Goal: Task Accomplishment & Management: Use online tool/utility

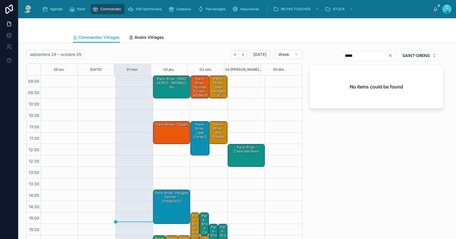
click at [170, 88] on div "Pare-Brise · EBRO JX28 D - 9009ACL vin" at bounding box center [171, 82] width 35 height 13
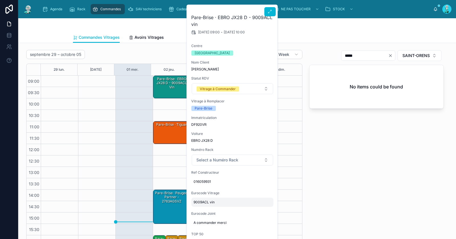
click at [200, 202] on span "9009ACL vin" at bounding box center [233, 202] width 78 height 5
click at [204, 209] on input "**********" at bounding box center [222, 210] width 54 height 8
click at [409, 54] on span "SAINT-ORENS" at bounding box center [416, 56] width 27 height 6
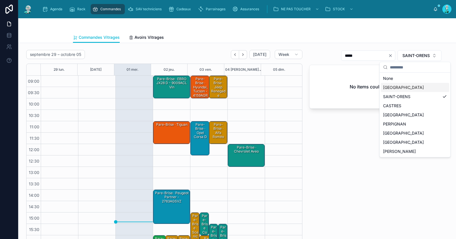
click at [402, 84] on div "TOULOUSE" at bounding box center [415, 87] width 68 height 9
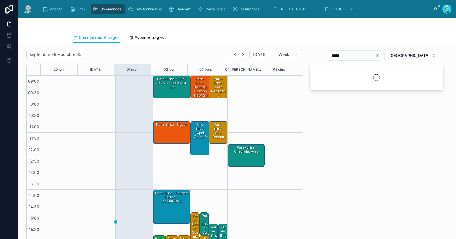
click at [380, 55] on icon "Clear" at bounding box center [377, 55] width 5 height 5
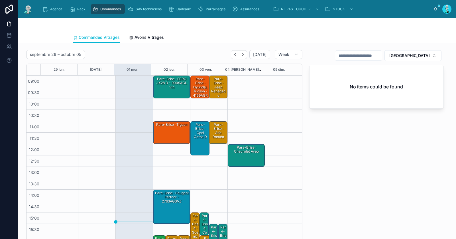
click at [382, 55] on input "text" at bounding box center [358, 56] width 47 height 8
paste input "*******"
type input "*******"
click at [169, 84] on div "Pare-Brise · EBRO JX28 D - 9009ACL vin" at bounding box center [171, 82] width 35 height 13
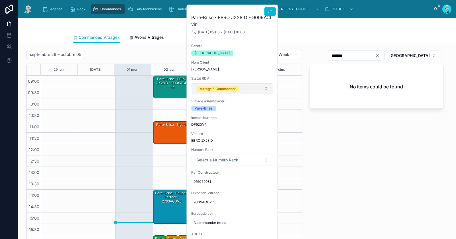
click at [210, 91] on button "Vitrage à Commander" at bounding box center [233, 88] width 82 height 11
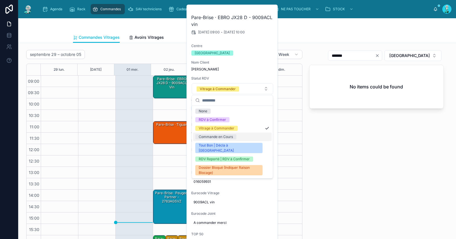
click at [213, 137] on div "Commande en Cours" at bounding box center [216, 136] width 34 height 5
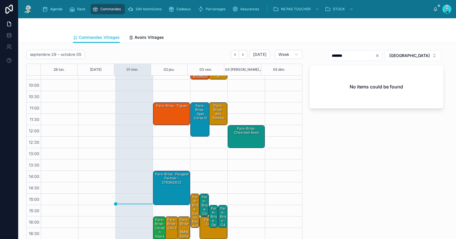
scroll to position [32, 0]
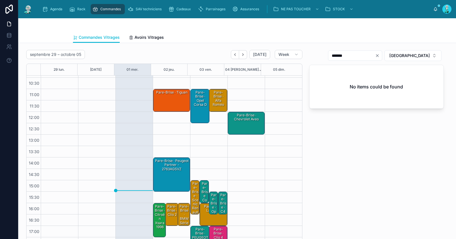
click at [201, 189] on div "Pare-Brise Concession / Camping Car / Camion · classe A - facturation phare : 1…" at bounding box center [204, 239] width 7 height 116
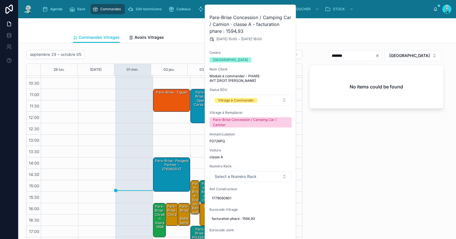
click at [355, 163] on div "******* TOULOUSE No items could be found" at bounding box center [376, 149] width 141 height 203
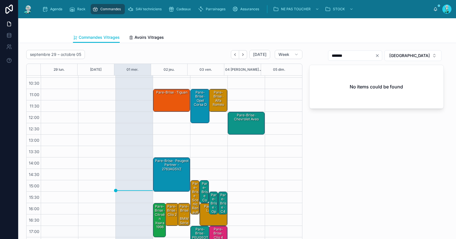
click at [210, 198] on div "Pare-Brise · opel vivaro" at bounding box center [213, 209] width 7 height 34
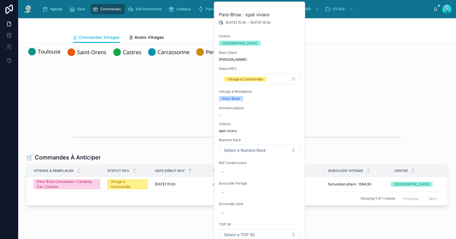
scroll to position [237, 0]
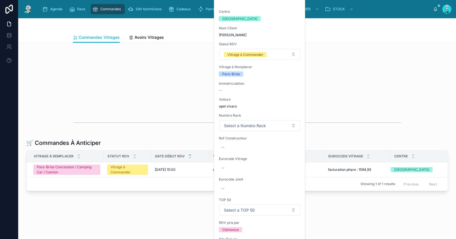
click at [348, 106] on div "septembre 29 – octobre 05 Today Week 29 lun. 30 mar. 01 mer. 02 jeu. 03 ven. 04…" at bounding box center [237, 19] width 438 height 420
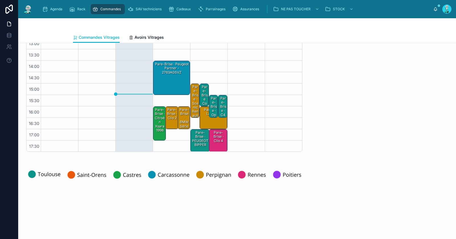
scroll to position [31, 0]
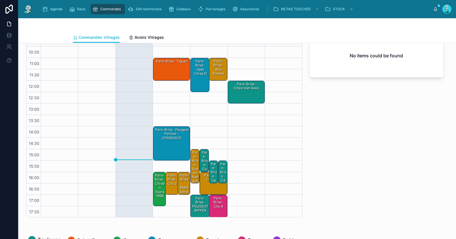
drag, startPoint x: 205, startPoint y: 169, endPoint x: 210, endPoint y: 165, distance: 6.3
click at [210, 169] on div "Pare-Brise · opel vivaro" at bounding box center [213, 178] width 7 height 34
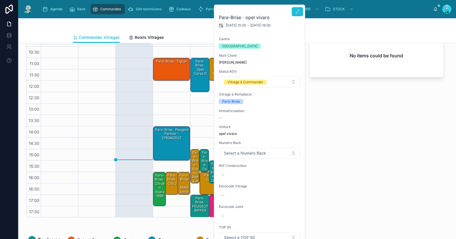
click at [300, 13] on button at bounding box center [297, 11] width 11 height 9
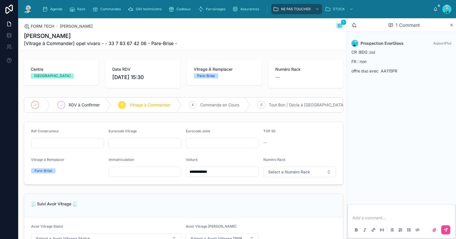
click at [383, 216] on p at bounding box center [403, 218] width 100 height 6
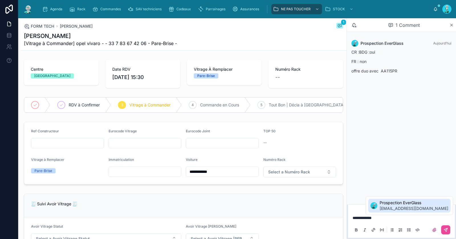
click at [433, 206] on span "callcenter.everglass@gmail.com" at bounding box center [414, 209] width 69 height 6
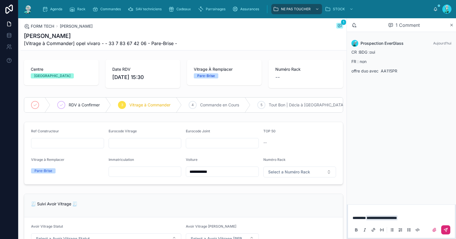
click at [446, 228] on icon at bounding box center [446, 229] width 5 height 5
click at [90, 110] on div "RDV à Confirmer" at bounding box center [80, 104] width 61 height 15
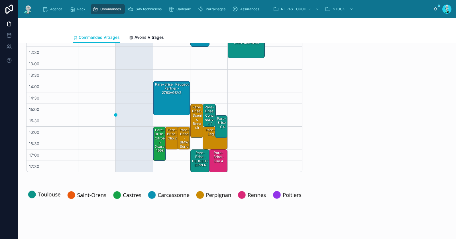
scroll to position [117, 0]
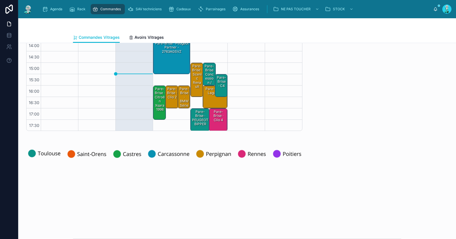
click at [220, 84] on div "Pare-Brise · C4" at bounding box center [221, 81] width 11 height 13
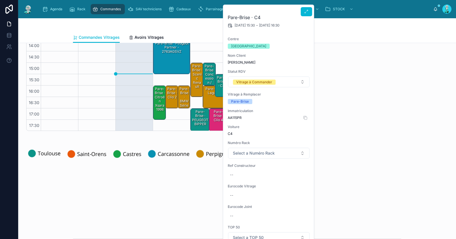
click at [232, 116] on span "AA115PR" at bounding box center [269, 117] width 82 height 5
copy span "AA115PR"
click at [242, 176] on div "--" at bounding box center [269, 174] width 82 height 9
type input "******"
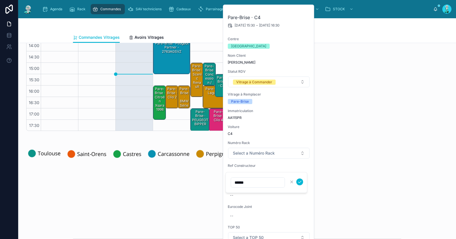
click at [300, 181] on icon "submit" at bounding box center [300, 182] width 5 height 5
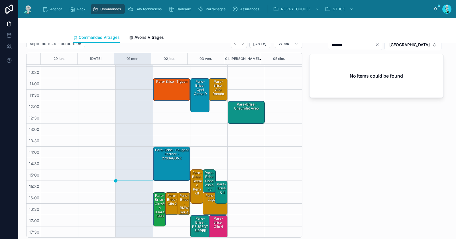
scroll to position [0, 0]
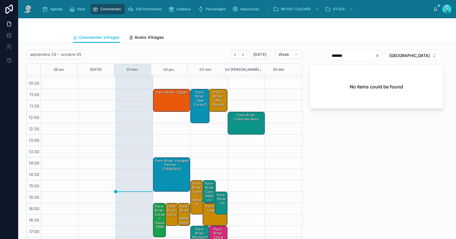
click at [380, 55] on icon "Clear" at bounding box center [377, 55] width 5 height 5
click at [380, 55] on input "text" at bounding box center [358, 56] width 47 height 8
paste input "**********"
type input "**********"
click at [216, 200] on div "Pare-Brise · C4" at bounding box center [221, 198] width 11 height 13
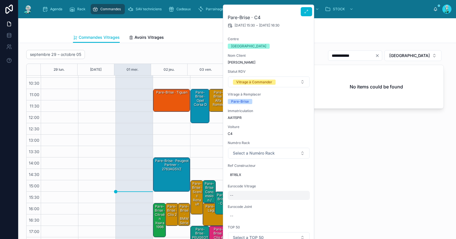
click at [239, 195] on div "--" at bounding box center [269, 195] width 82 height 9
type input "**********"
click at [302, 200] on icon "submit" at bounding box center [300, 202] width 5 height 5
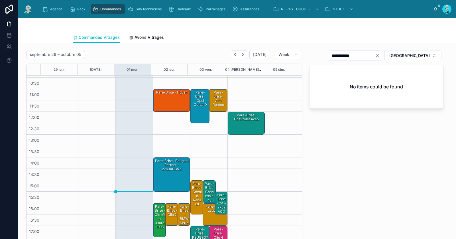
click at [204, 190] on div "Pare-Brise Concession / Camping Car / Camion · classe A - facturation phare : 1…" at bounding box center [209, 218] width 11 height 75
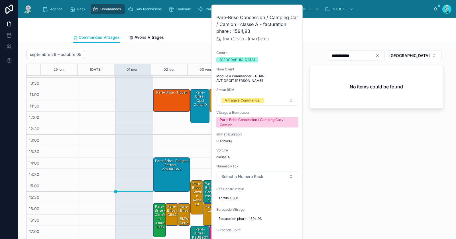
drag, startPoint x: 378, startPoint y: 157, endPoint x: 347, endPoint y: 158, distance: 30.5
click at [377, 157] on div "**********" at bounding box center [376, 149] width 141 height 203
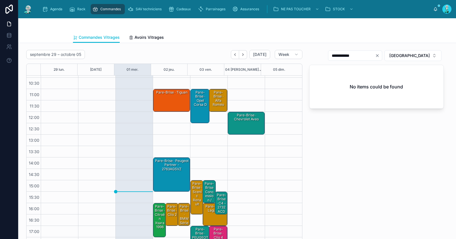
click at [217, 200] on div "Pare-Brise · C4 - 2732ACDMVW2P" at bounding box center [221, 207] width 11 height 30
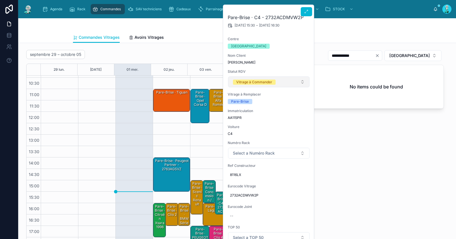
click at [256, 82] on div "Vitrage à Commander" at bounding box center [254, 82] width 36 height 5
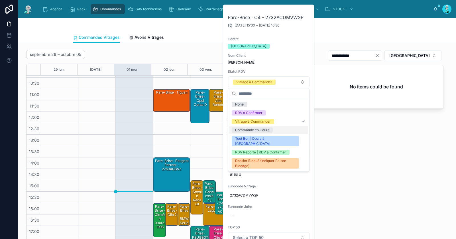
click at [256, 127] on div "Commande en Cours" at bounding box center [252, 129] width 34 height 5
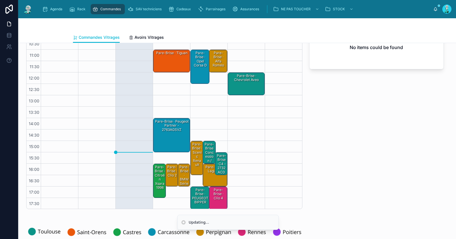
scroll to position [129, 0]
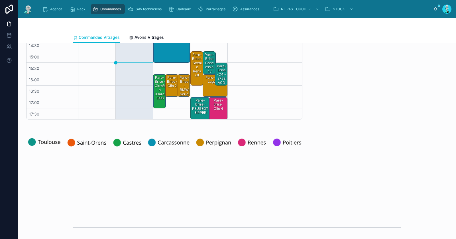
click at [193, 108] on div "Pare-Brise · PEUGEOT BIPPER" at bounding box center [201, 107] width 18 height 18
click at [192, 109] on div "Pare-Brise · PEUGEOT BIPPER" at bounding box center [201, 107] width 18 height 18
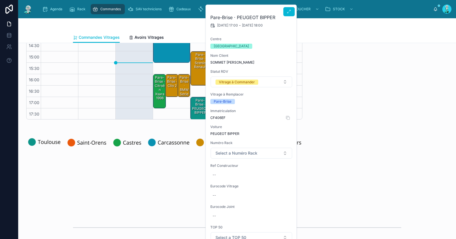
click at [218, 116] on span "CF406EF" at bounding box center [251, 117] width 82 height 5
copy div "CF406EF"
click at [227, 173] on div "--" at bounding box center [251, 174] width 82 height 9
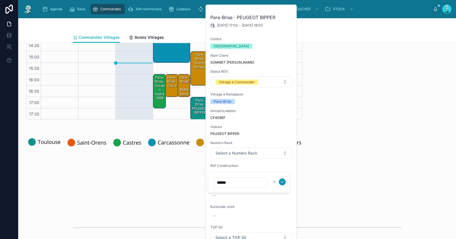
type input "******"
click at [280, 182] on icon "submit" at bounding box center [282, 182] width 5 height 5
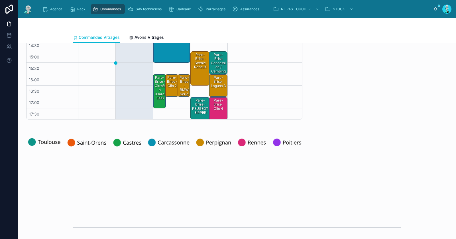
click at [196, 109] on div "Pare-Brise · PEUGEOT BIPPER" at bounding box center [201, 107] width 18 height 18
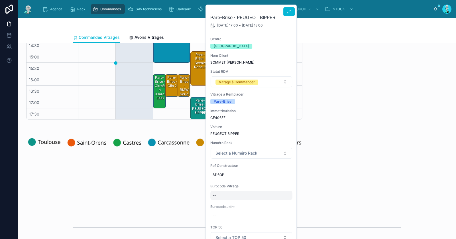
click at [219, 193] on div "--" at bounding box center [251, 195] width 82 height 9
type input "********"
drag, startPoint x: 283, startPoint y: 202, endPoint x: 298, endPoint y: 194, distance: 17.3
click at [283, 202] on icon "submit" at bounding box center [282, 203] width 3 height 2
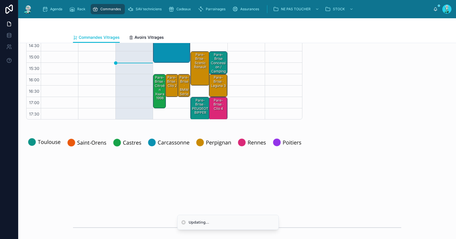
drag, startPoint x: 341, startPoint y: 178, endPoint x: 345, endPoint y: 172, distance: 7.1
click at [341, 178] on div "**********" at bounding box center [237, 124] width 438 height 420
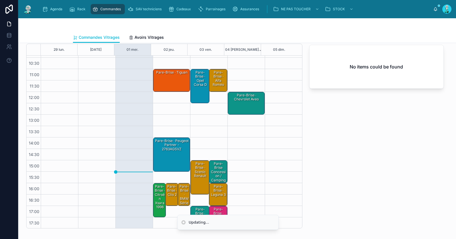
scroll to position [0, 0]
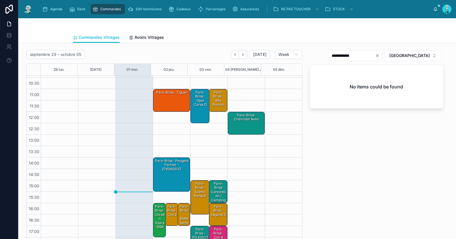
click at [380, 55] on icon "Clear" at bounding box center [377, 55] width 5 height 5
click at [382, 55] on input "text" at bounding box center [358, 56] width 47 height 8
paste input "********"
type input "********"
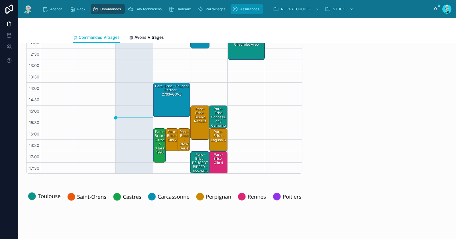
scroll to position [121, 0]
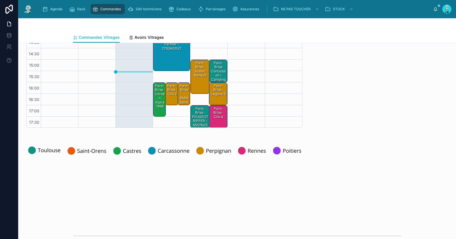
click at [192, 116] on div "Pare-Brise · PEUGEOT BIPPER - 6557AGSV" at bounding box center [201, 119] width 18 height 26
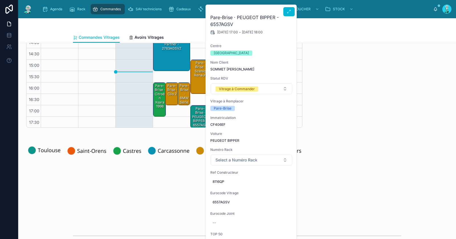
click at [221, 217] on div "Eurocode Joint --" at bounding box center [251, 219] width 82 height 16
click at [220, 219] on div "--" at bounding box center [251, 222] width 82 height 9
type input "********"
click at [282, 228] on icon "submit" at bounding box center [282, 227] width 5 height 5
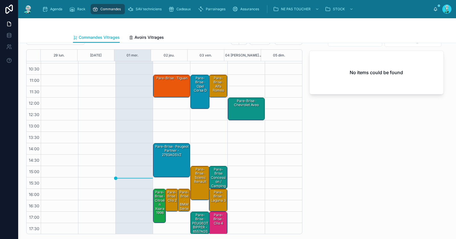
scroll to position [100, 0]
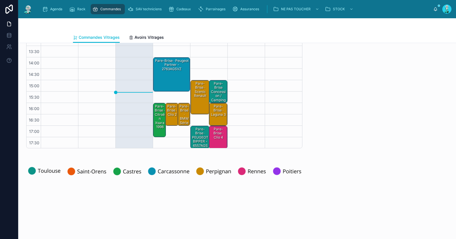
click at [196, 139] on div "Pare-Brise · PEUGEOT BIPPER - 6557AGSV" at bounding box center [201, 140] width 18 height 26
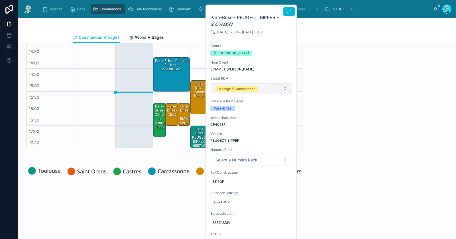
click at [234, 88] on div "Vitrage à Commander" at bounding box center [237, 88] width 36 height 5
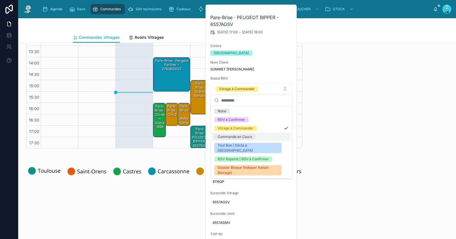
click at [234, 139] on div "Commande en Cours" at bounding box center [235, 136] width 34 height 5
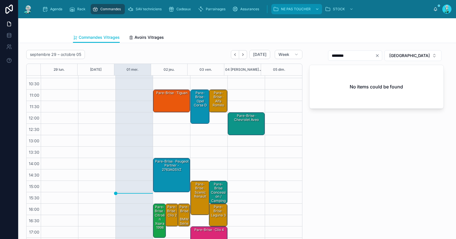
scroll to position [32, 0]
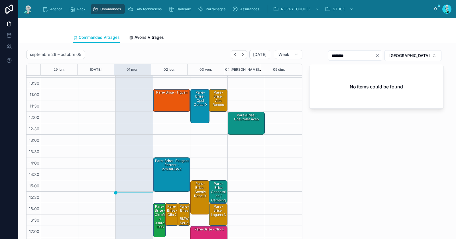
click at [168, 211] on div "Pare-Brise · clio 2" at bounding box center [171, 210] width 11 height 13
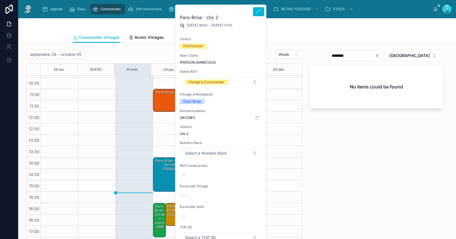
click at [190, 116] on span "GK029EY" at bounding box center [221, 117] width 82 height 5
copy span "GK029EY"
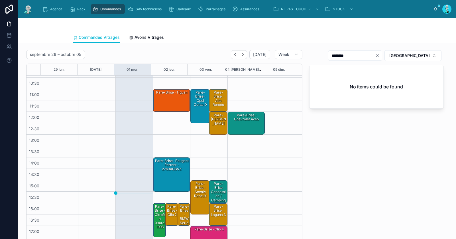
click at [166, 215] on div "Pare-Brise · clio 2" at bounding box center [171, 210] width 11 height 13
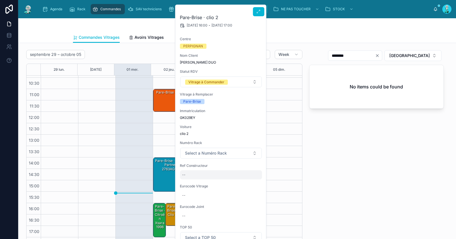
click at [192, 173] on div "--" at bounding box center [221, 174] width 82 height 9
type input "**********"
click at [252, 180] on icon "submit" at bounding box center [252, 182] width 5 height 5
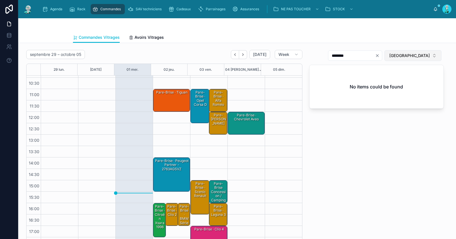
click at [412, 55] on span "TOULOUSE" at bounding box center [409, 56] width 40 height 6
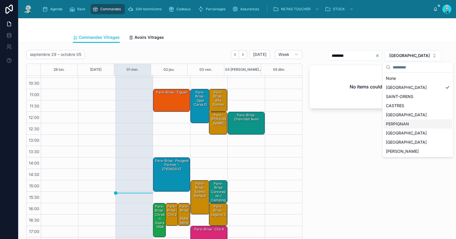
click at [416, 123] on div "PERPIGNAN" at bounding box center [418, 123] width 68 height 9
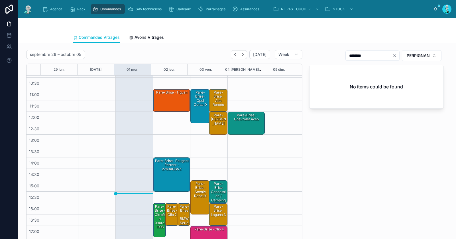
click at [168, 216] on div "Pare-Brise · clio 2" at bounding box center [171, 210] width 11 height 13
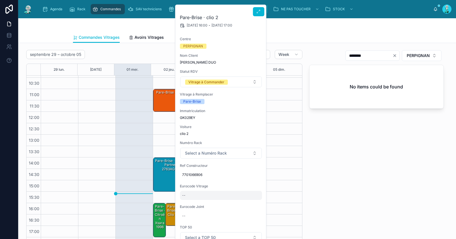
click at [197, 197] on div "--" at bounding box center [221, 195] width 82 height 9
type input "*********"
click at [255, 203] on button "submit" at bounding box center [252, 202] width 7 height 7
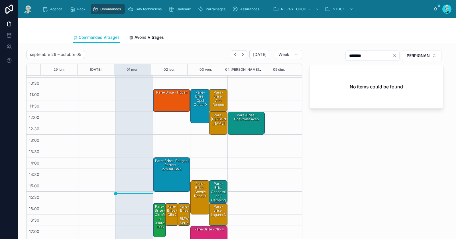
drag, startPoint x: 393, startPoint y: 55, endPoint x: 390, endPoint y: 56, distance: 3.0
click at [393, 55] on button "Clear" at bounding box center [396, 55] width 7 height 5
click at [381, 56] on input "text" at bounding box center [376, 56] width 47 height 8
paste input "*********"
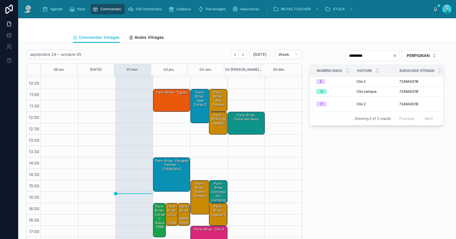
type input "*********"
click at [168, 217] on div "Pare-Brise · clio 2 - 7248AGS1B" at bounding box center [171, 219] width 11 height 30
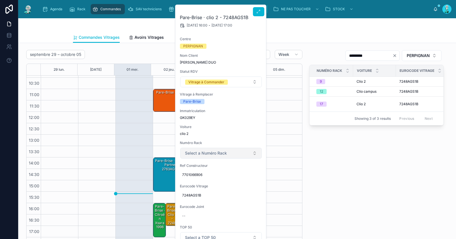
click at [213, 149] on button "Select a Numéro Rack" at bounding box center [221, 153] width 82 height 11
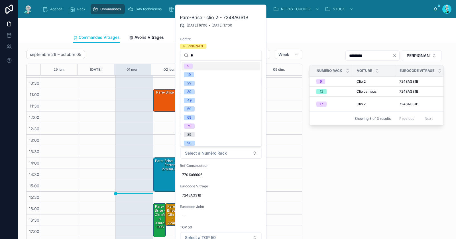
type input "*"
click at [203, 64] on div "9" at bounding box center [221, 66] width 79 height 9
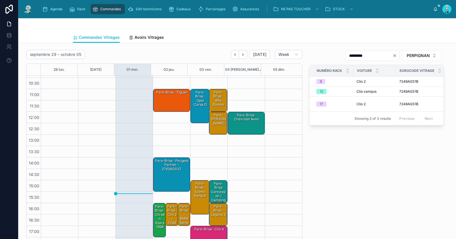
click at [169, 211] on div "Pare-Brise · clio 2 - 7248AGS1B" at bounding box center [171, 219] width 11 height 30
drag, startPoint x: 162, startPoint y: 212, endPoint x: 172, endPoint y: 187, distance: 26.9
click at [166, 212] on div "Pare-Brise · clio 2 - 7248AGS1B (9)" at bounding box center [171, 219] width 11 height 30
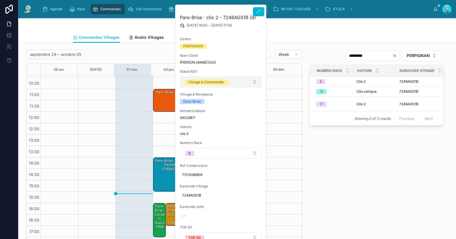
click at [196, 80] on div "Vitrage à Commander" at bounding box center [206, 82] width 36 height 5
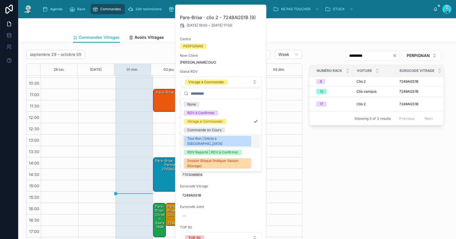
click at [204, 138] on div "Tout Bon | Décla à [GEOGRAPHIC_DATA]" at bounding box center [217, 141] width 60 height 10
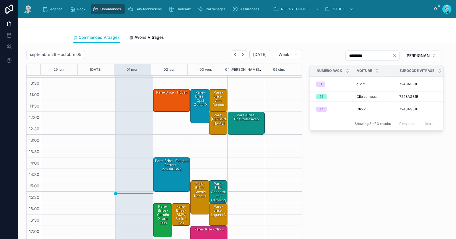
click at [177, 212] on div "Pare-Brise · BMW série 1 f20" at bounding box center [181, 215] width 17 height 22
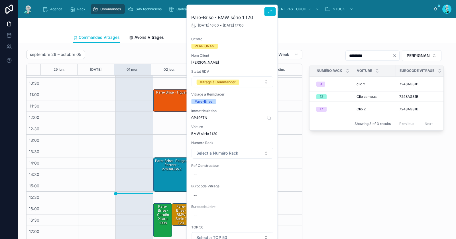
click at [197, 116] on span "GP496TN" at bounding box center [232, 117] width 82 height 5
copy span "GP496TN"
click at [212, 172] on div "--" at bounding box center [232, 174] width 82 height 9
type input "**********"
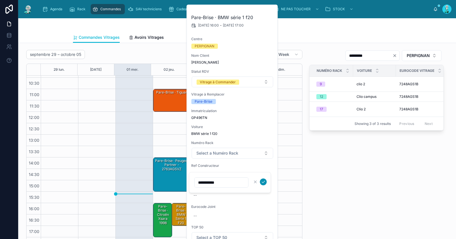
click at [265, 182] on icon "submit" at bounding box center [263, 182] width 5 height 5
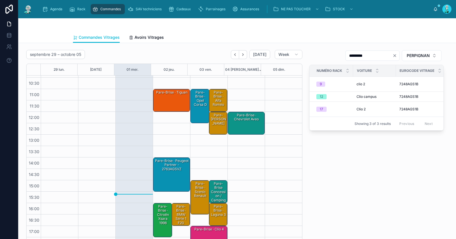
click at [177, 214] on div "Pare-Brise · BMW série 1 f20" at bounding box center [181, 215] width 17 height 22
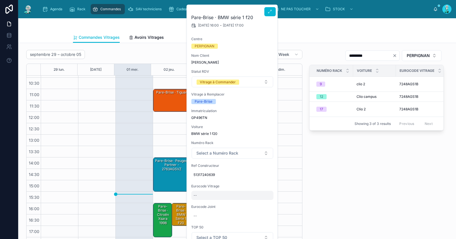
click at [200, 196] on div "--" at bounding box center [232, 195] width 82 height 9
type input "**********"
click at [264, 202] on icon "submit" at bounding box center [263, 203] width 3 height 2
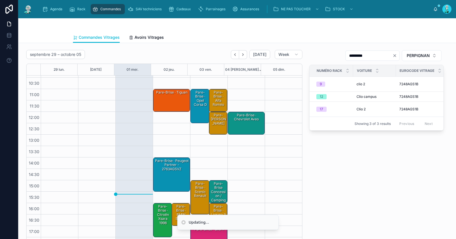
click at [393, 56] on icon "Clear" at bounding box center [395, 55] width 5 height 5
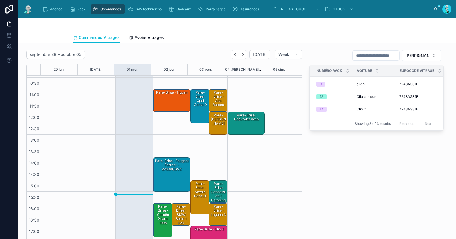
paste input "**********"
click at [386, 55] on input "**********" at bounding box center [376, 56] width 47 height 8
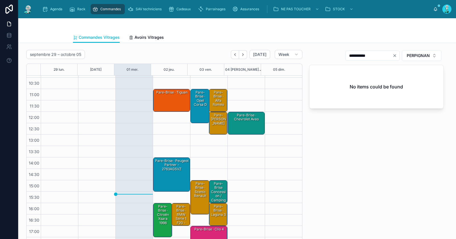
type input "**********"
click at [176, 214] on div "Pare-Brise · BMW série 1 f20 - 2467AGNMV2P" at bounding box center [181, 219] width 17 height 30
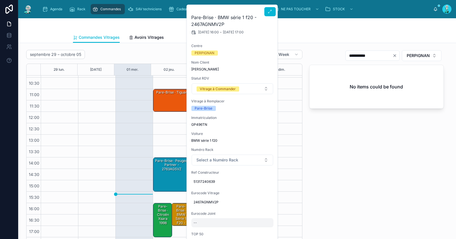
click at [206, 222] on div "--" at bounding box center [232, 222] width 82 height 9
type input "********"
click at [265, 226] on icon "submit" at bounding box center [263, 227] width 5 height 5
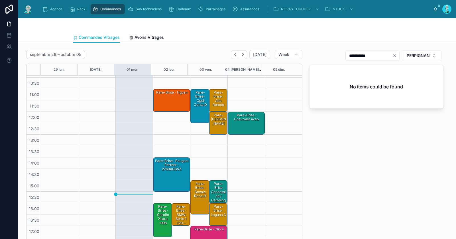
click at [176, 214] on div "Pare-Brise · BMW série 1 f20 - 2467AGNMV2P" at bounding box center [181, 219] width 17 height 30
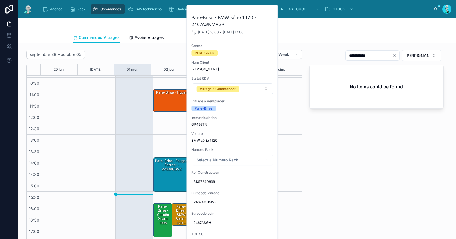
drag, startPoint x: 369, startPoint y: 133, endPoint x: 369, endPoint y: 105, distance: 27.9
click at [369, 133] on div "**********" at bounding box center [376, 149] width 141 height 203
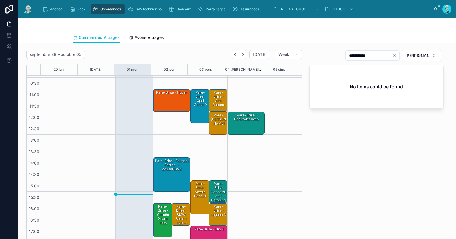
drag, startPoint x: 352, startPoint y: 55, endPoint x: 369, endPoint y: 51, distance: 17.4
click at [369, 51] on div "**********" at bounding box center [372, 55] width 54 height 10
click at [365, 55] on input "**********" at bounding box center [369, 56] width 47 height 8
drag, startPoint x: 351, startPoint y: 55, endPoint x: 371, endPoint y: 54, distance: 20.3
click at [371, 54] on input "**********" at bounding box center [369, 56] width 47 height 8
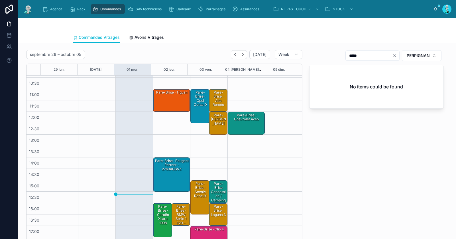
type input "*****"
click at [177, 212] on div "Pare-Brise · BMW série 1 f20 - 2467AGNMV2P" at bounding box center [181, 219] width 17 height 30
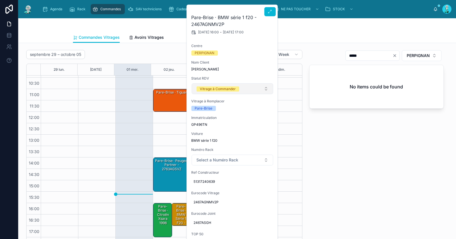
click at [218, 86] on div "Vitrage à Commander" at bounding box center [218, 88] width 36 height 5
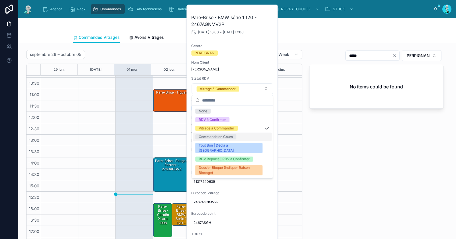
click at [224, 136] on div "Commande en Cours" at bounding box center [216, 136] width 34 height 5
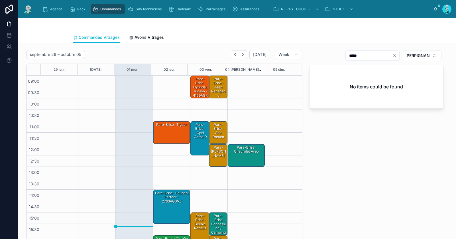
click at [218, 90] on div "Pare-Brise · Jeep renegade" at bounding box center [218, 87] width 17 height 22
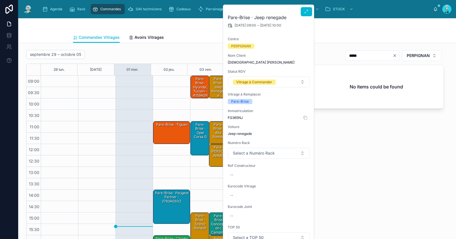
click at [234, 118] on span "FG365NJ" at bounding box center [269, 117] width 82 height 5
copy span "FG365NJ"
click at [215, 126] on div "Pare-Brise · alfa roméo" at bounding box center [218, 131] width 17 height 18
click at [240, 118] on span "bv184qg" at bounding box center [269, 117] width 82 height 5
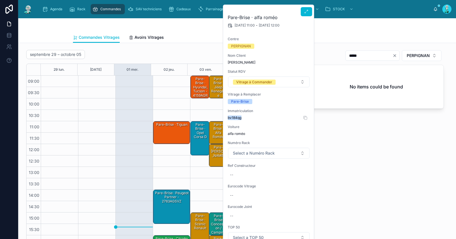
click at [240, 118] on span "bv184qg" at bounding box center [269, 117] width 82 height 5
copy span "bv184qg"
click at [336, 139] on div "***** PERPIGNAN No items could be found" at bounding box center [376, 149] width 141 height 203
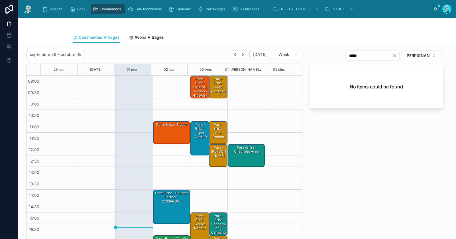
click at [212, 157] on div "Pare-Brise · Mercedes vito" at bounding box center [218, 151] width 17 height 13
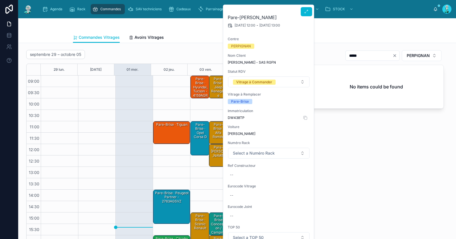
click at [235, 117] on span "DW438TP" at bounding box center [269, 117] width 82 height 5
copy span "DW438TP"
click at [241, 174] on div "--" at bounding box center [269, 174] width 82 height 9
type input "**********"
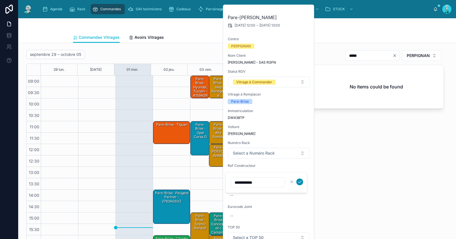
click at [300, 180] on icon "submit" at bounding box center [300, 182] width 5 height 5
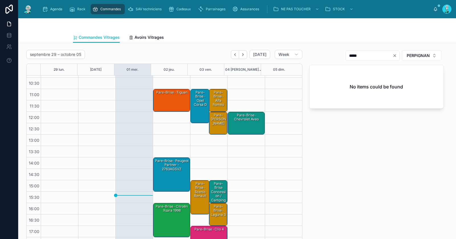
scroll to position [94, 0]
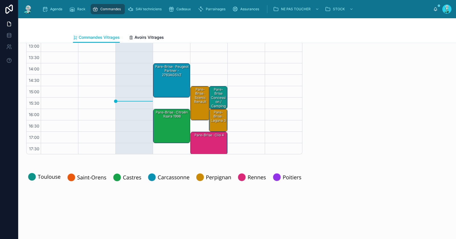
click at [193, 98] on div "Pare-Brise · scenic renault" at bounding box center [201, 96] width 18 height 18
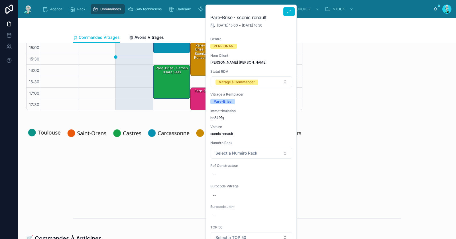
scroll to position [137, 0]
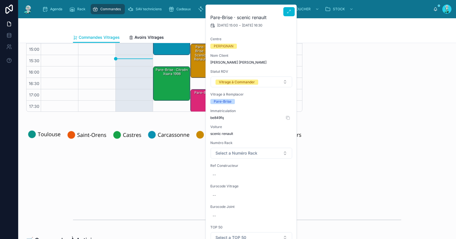
click at [218, 118] on span "be849fq" at bounding box center [251, 117] width 82 height 5
copy span "be849fq"
click at [287, 12] on icon at bounding box center [289, 11] width 5 height 5
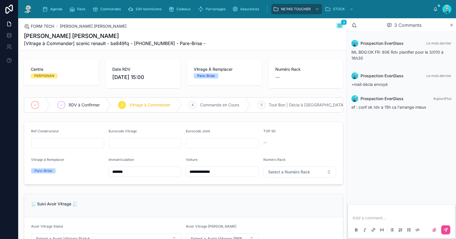
click at [382, 216] on p at bounding box center [403, 218] width 100 height 6
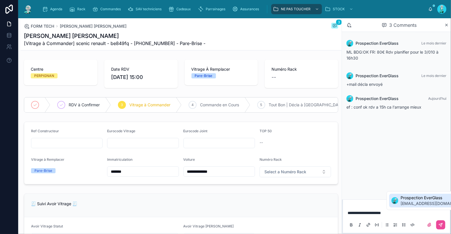
click at [414, 200] on span "Prospection EverGlass" at bounding box center [435, 198] width 69 height 6
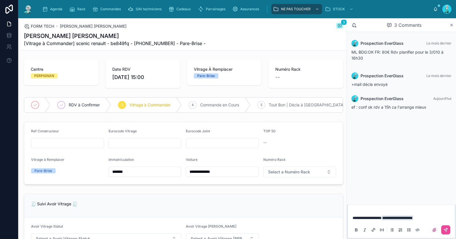
click at [382, 217] on span "**********" at bounding box center [367, 218] width 29 height 4
click at [93, 101] on div "RDV à Confirmer" at bounding box center [80, 104] width 61 height 15
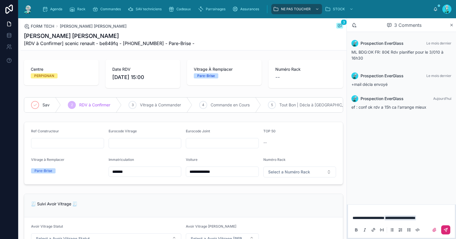
click at [446, 228] on icon at bounding box center [445, 229] width 3 height 3
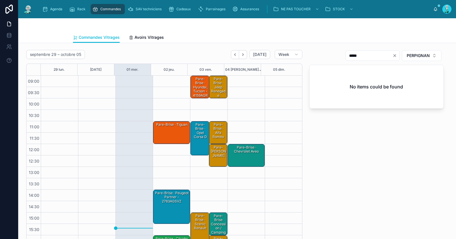
scroll to position [32, 0]
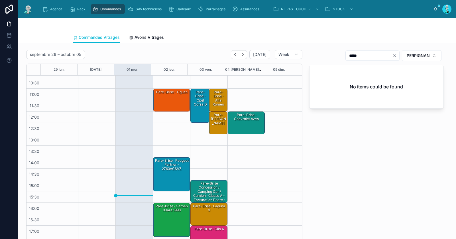
click at [206, 213] on div "Pare-Brise · laguna 3" at bounding box center [209, 214] width 35 height 22
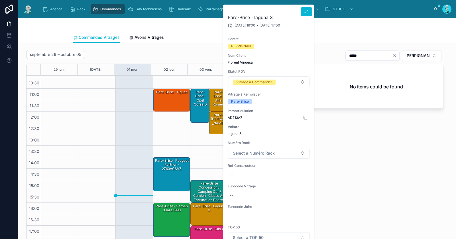
click at [236, 117] on span "AD713AZ" at bounding box center [269, 117] width 82 height 5
copy span "AD713AZ"
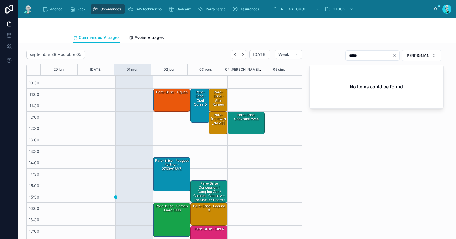
click at [205, 213] on div "Pare-Brise · laguna 3" at bounding box center [209, 214] width 35 height 22
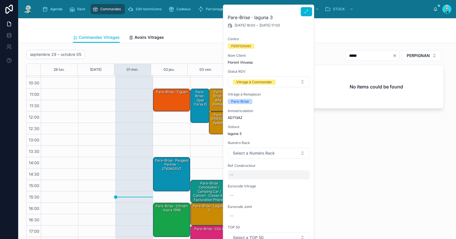
click at [242, 174] on div "--" at bounding box center [269, 174] width 82 height 9
type input "**********"
click at [298, 183] on icon "submit" at bounding box center [300, 182] width 5 height 5
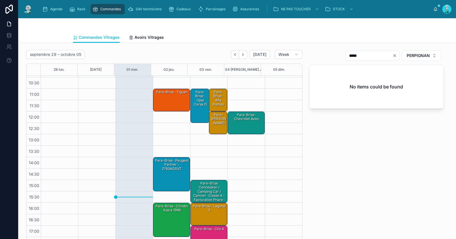
click at [393, 55] on icon "Clear" at bounding box center [395, 55] width 5 height 5
click at [381, 56] on input "text" at bounding box center [376, 56] width 47 height 8
paste input "**********"
type input "**********"
click at [211, 210] on div "Pare-Brise · laguna 3" at bounding box center [209, 208] width 35 height 9
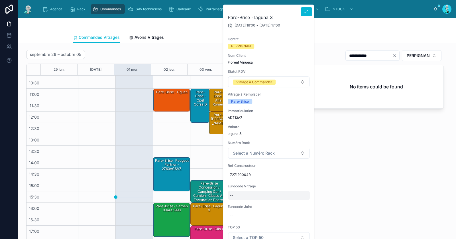
click at [235, 194] on div "--" at bounding box center [269, 195] width 82 height 9
type input "**********"
click at [300, 204] on icon "submit" at bounding box center [300, 202] width 5 height 5
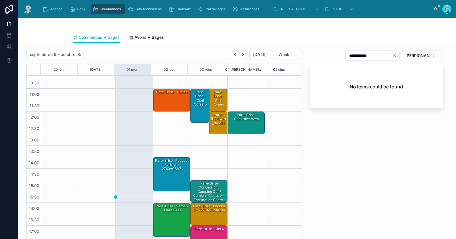
click at [206, 209] on div "Pare-Brise · laguna 3 - 7273AGSMVZ1R" at bounding box center [209, 208] width 35 height 9
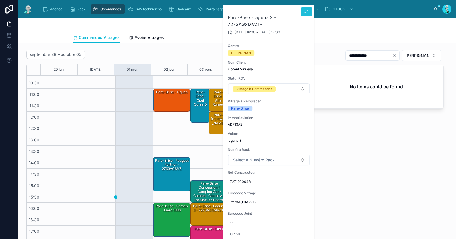
click at [308, 12] on icon at bounding box center [306, 11] width 5 height 5
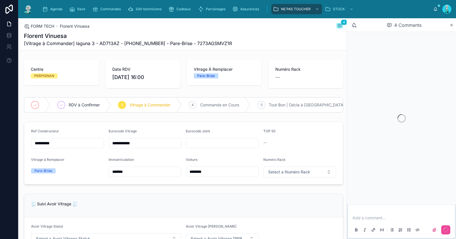
click at [373, 218] on p at bounding box center [403, 218] width 100 height 6
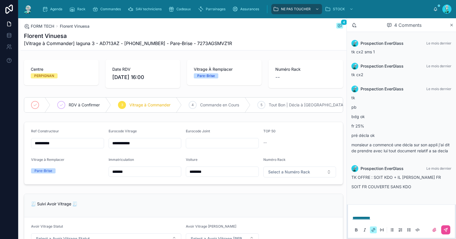
click at [368, 217] on span "**********" at bounding box center [362, 218] width 18 height 4
click at [442, 227] on button at bounding box center [445, 229] width 9 height 9
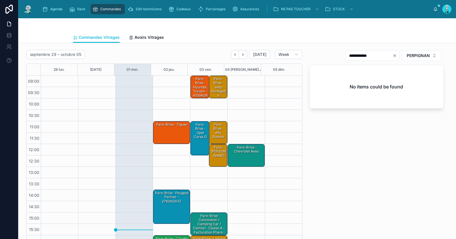
scroll to position [32, 0]
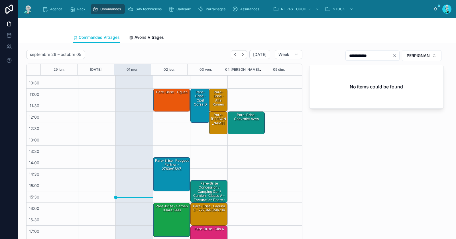
drag, startPoint x: 350, startPoint y: 55, endPoint x: 379, endPoint y: 53, distance: 29.4
click at [380, 54] on input "**********" at bounding box center [369, 56] width 47 height 8
type input "*****"
click at [208, 208] on div "Pare-Brise · laguna 3 - 7273AGSMVZ1R" at bounding box center [209, 208] width 35 height 9
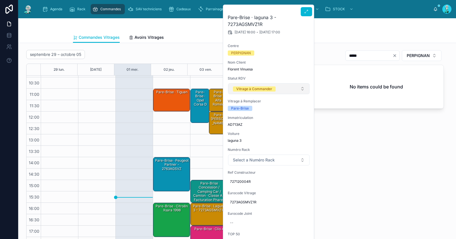
click at [243, 85] on button "Vitrage à Commander" at bounding box center [269, 88] width 82 height 11
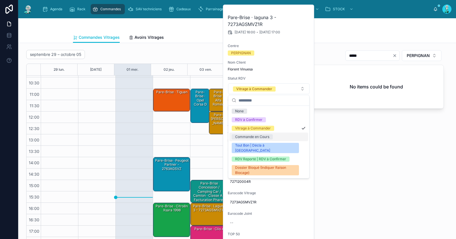
click at [252, 137] on div "Commande en Cours" at bounding box center [252, 136] width 34 height 5
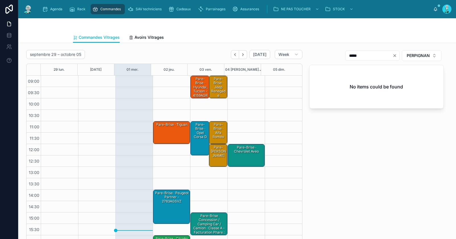
click at [215, 84] on div "Pare-Brise · Jeep renegade" at bounding box center [218, 87] width 17 height 22
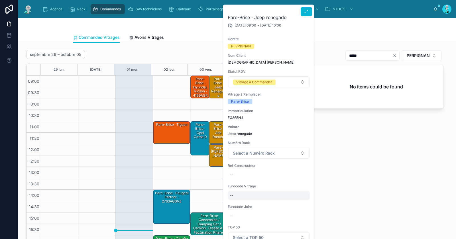
click at [243, 197] on div "--" at bounding box center [269, 195] width 82 height 9
type input "**********"
click at [300, 203] on icon "submit" at bounding box center [300, 202] width 5 height 5
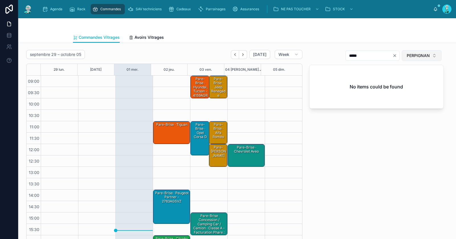
click at [407, 56] on span "PERPIGNAN" at bounding box center [418, 56] width 23 height 6
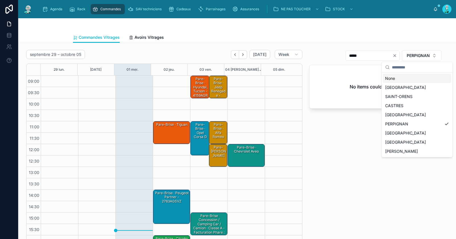
click at [393, 54] on icon "Clear" at bounding box center [395, 55] width 5 height 5
paste input "**********"
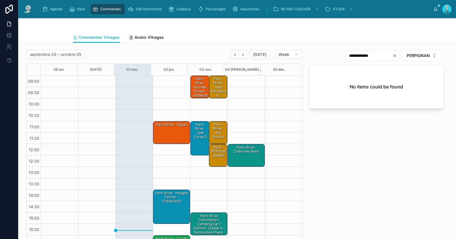
click at [379, 56] on input "**********" at bounding box center [369, 56] width 47 height 8
type input "**********"
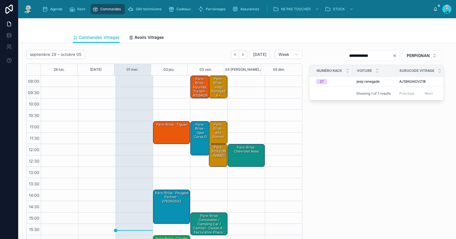
click at [210, 81] on div "Pare-Brise · Jeep renegade - AJ19AGAIOVZ1B" at bounding box center [218, 91] width 17 height 30
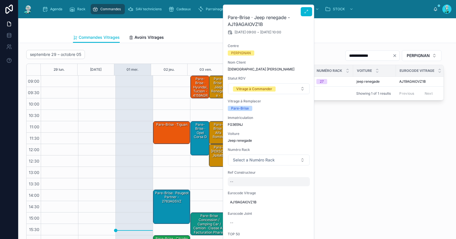
click at [240, 180] on div "--" at bounding box center [269, 181] width 82 height 9
type input "********"
click at [302, 189] on button "submit" at bounding box center [299, 188] width 7 height 7
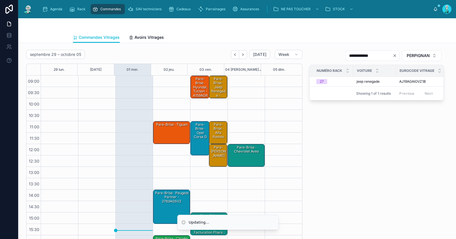
click at [213, 85] on div "Pare-Brise · Jeep renegade - AJ19AGAIOVZ1B" at bounding box center [218, 91] width 17 height 30
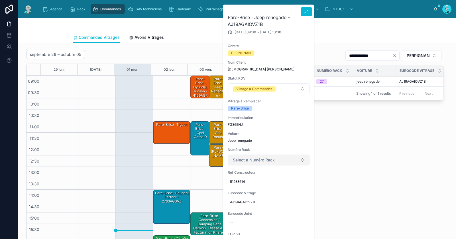
click at [266, 156] on button "Select a Numéro Rack" at bounding box center [269, 160] width 82 height 11
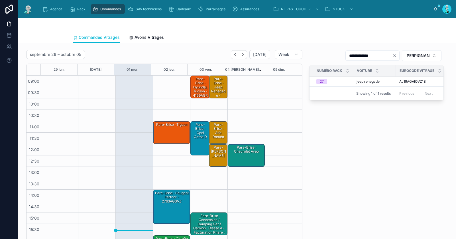
click at [215, 131] on div "Pare-Brise · alfa roméo" at bounding box center [218, 131] width 17 height 18
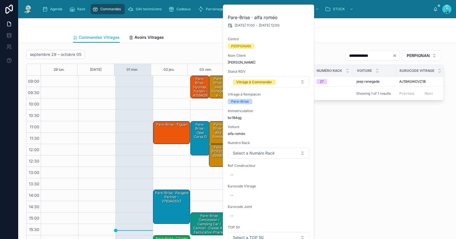
click at [210, 90] on div "Pare-Brise · Jeep renegade - AJ19AGAIOVZ1B" at bounding box center [218, 91] width 17 height 30
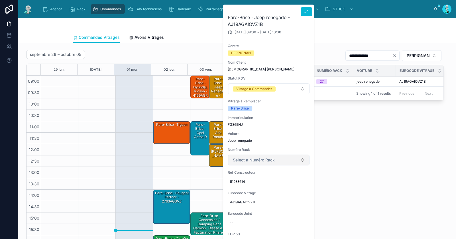
click at [253, 164] on button "Select a Numéro Rack" at bounding box center [269, 160] width 82 height 11
type input "**"
click at [252, 183] on div "27" at bounding box center [268, 182] width 79 height 9
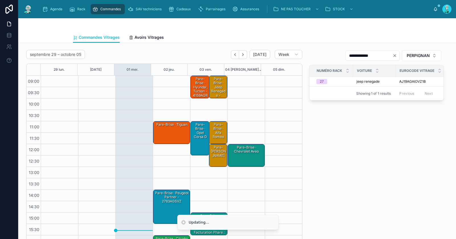
click at [216, 88] on div "Pare-Brise · Jeep renegade - AJ19AGAIOVZ1B" at bounding box center [218, 91] width 17 height 30
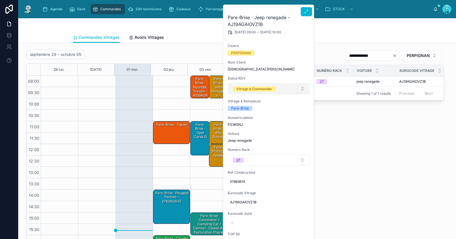
click at [266, 86] on div "Vitrage à Commander" at bounding box center [254, 88] width 36 height 5
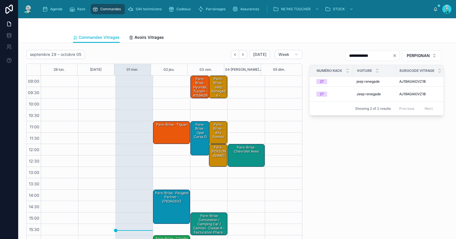
click at [220, 86] on div "Pare-Brise · Jeep renegade - AJ19AGAIOVZ1B (27)" at bounding box center [218, 93] width 17 height 34
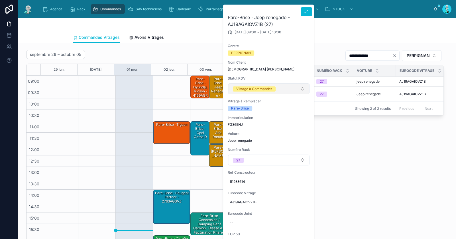
click at [263, 86] on div "Vitrage à Commander" at bounding box center [254, 88] width 36 height 5
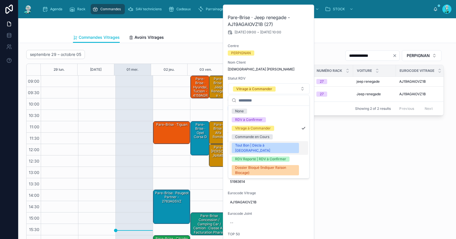
click at [261, 145] on div "Tout Bon | Décla à [GEOGRAPHIC_DATA]" at bounding box center [265, 148] width 60 height 10
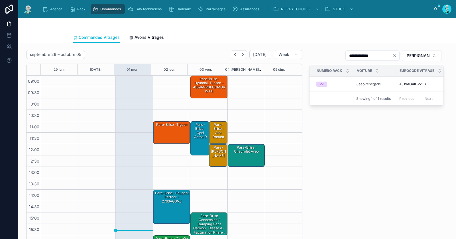
click at [217, 133] on div "Pare-Brise · alfa roméo" at bounding box center [218, 131] width 17 height 18
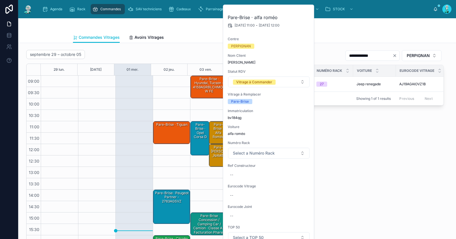
click at [393, 54] on icon "Clear" at bounding box center [395, 55] width 5 height 5
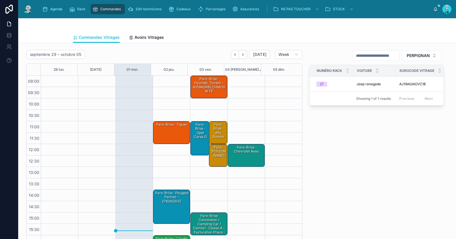
click at [381, 54] on input "text" at bounding box center [376, 56] width 47 height 8
paste input "*******"
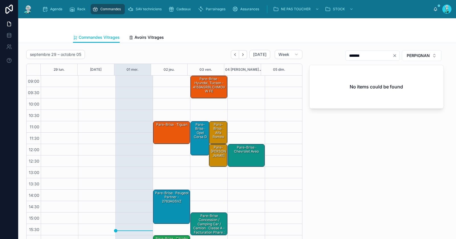
type input "*******"
click at [216, 133] on div "Pare-Brise · alfa roméo" at bounding box center [218, 131] width 17 height 18
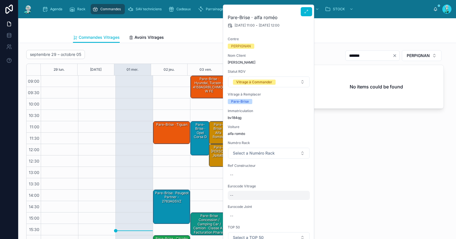
click at [247, 195] on div "--" at bounding box center [269, 195] width 82 height 9
type input "**********"
click button "submit" at bounding box center [299, 202] width 7 height 7
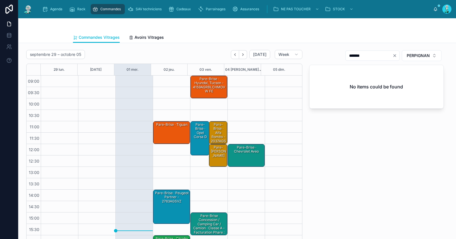
click at [214, 134] on div "Pare-Brise · alfa roméo - 2037AGS vin" at bounding box center [218, 135] width 17 height 26
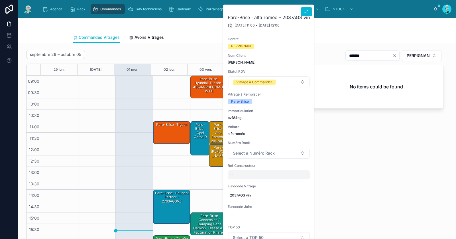
click at [253, 172] on div "--" at bounding box center [269, 174] width 82 height 9
type input "**********"
click at [300, 181] on icon "submit" at bounding box center [300, 182] width 5 height 5
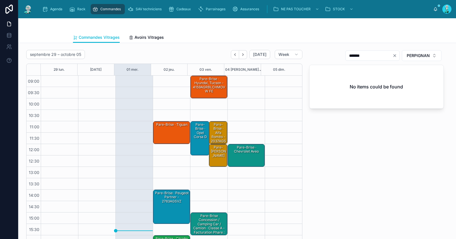
click at [210, 133] on div "Pare-Brise · alfa roméo - 2037AGS vin" at bounding box center [218, 135] width 17 height 26
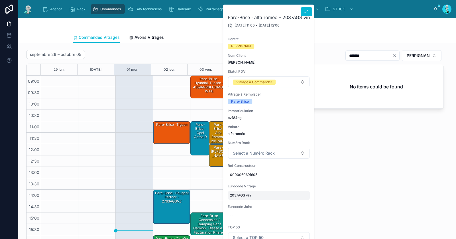
click at [237, 196] on span "2037AGS vin" at bounding box center [269, 195] width 78 height 5
click at [241, 202] on input "**********" at bounding box center [258, 203] width 54 height 8
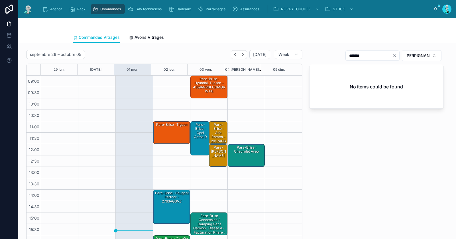
click at [214, 137] on div "Pare-Brise · alfa roméo - 2037AGS vin" at bounding box center [218, 135] width 17 height 26
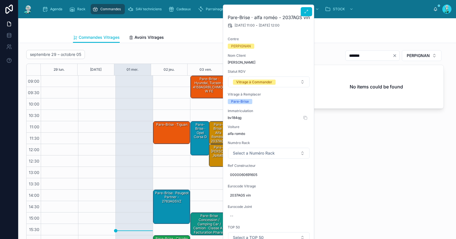
click at [237, 116] on span "bv184qg" at bounding box center [269, 117] width 82 height 5
copy span "bv184qg"
click at [239, 214] on div "--" at bounding box center [269, 215] width 82 height 9
type input "**********"
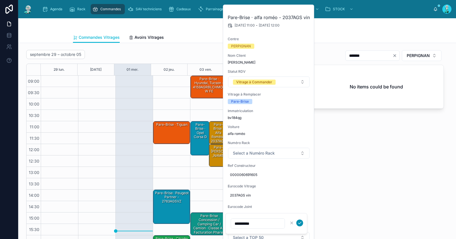
click at [300, 223] on icon "submit" at bounding box center [300, 223] width 5 height 5
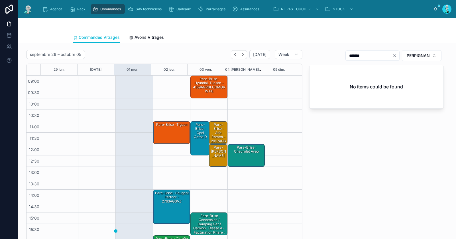
click at [213, 133] on div "Pare-Brise · alfa roméo - 2037AGS vin" at bounding box center [218, 135] width 17 height 26
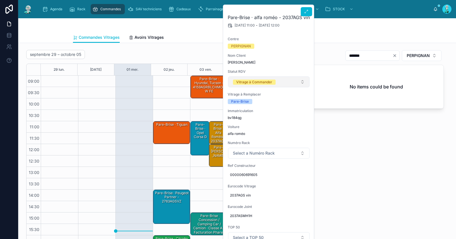
click at [245, 82] on div "Vitrage à Commander" at bounding box center [254, 82] width 36 height 5
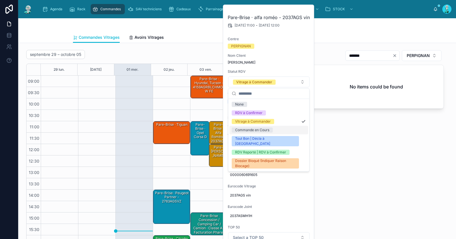
click at [246, 130] on div "Commande en Cours" at bounding box center [252, 129] width 34 height 5
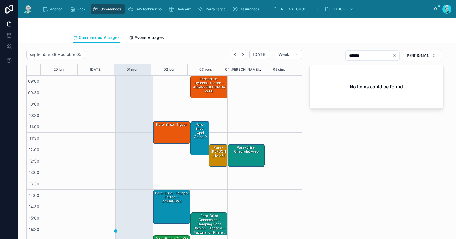
click at [393, 53] on icon "Clear" at bounding box center [395, 55] width 5 height 5
click at [387, 55] on input "text" at bounding box center [376, 56] width 47 height 8
paste input "**********"
type input "**********"
click at [216, 157] on div "Pare-Brise · Mercedes vito" at bounding box center [218, 151] width 17 height 13
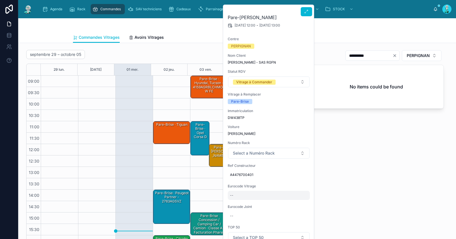
click at [251, 196] on div "--" at bounding box center [269, 195] width 82 height 9
type input "**********"
click at [299, 203] on icon "submit" at bounding box center [300, 202] width 5 height 5
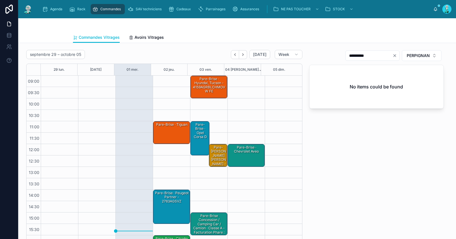
drag, startPoint x: 213, startPoint y: 156, endPoint x: 214, endPoint y: 162, distance: 5.5
click at [213, 156] on div "Pare-Brise · Mercedes vito - 5382AGSAMZ" at bounding box center [218, 160] width 17 height 30
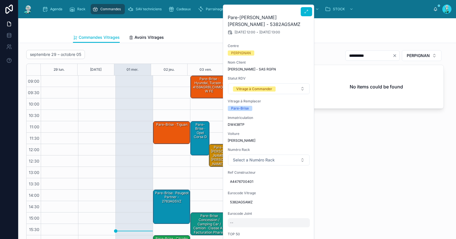
click at [244, 223] on div "--" at bounding box center [269, 222] width 82 height 9
type input "**********"
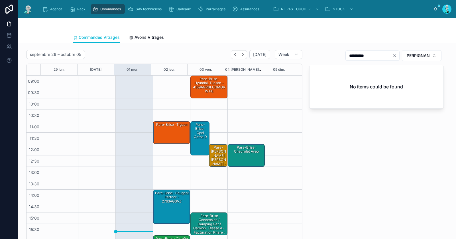
drag, startPoint x: 353, startPoint y: 55, endPoint x: 373, endPoint y: 54, distance: 20.0
click at [373, 54] on input "**********" at bounding box center [369, 56] width 47 height 8
type input "*****"
click at [210, 156] on div "Pare-Brise · Mercedes vito - 5382AGSAMZ" at bounding box center [218, 160] width 17 height 30
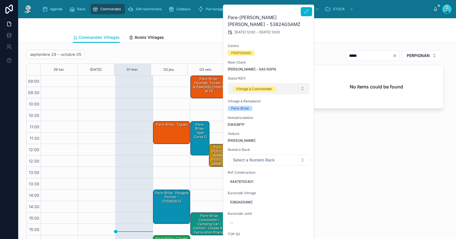
click at [251, 86] on span "Vitrage à Commander" at bounding box center [254, 89] width 43 height 6
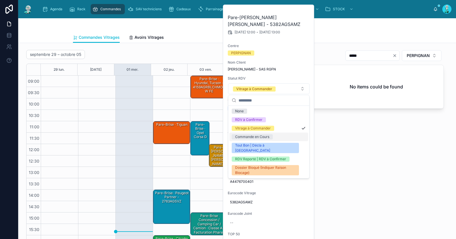
click at [260, 137] on div "Commande en Cours" at bounding box center [252, 136] width 34 height 5
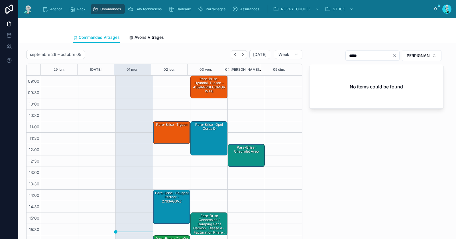
click at [162, 133] on div "Pare-Brise · tiguan" at bounding box center [171, 133] width 35 height 22
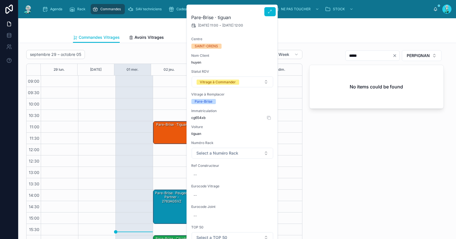
click at [200, 119] on span "cg654xb" at bounding box center [232, 117] width 82 height 5
click at [201, 119] on span "cg654xb" at bounding box center [232, 117] width 82 height 5
click at [206, 173] on div "--" at bounding box center [232, 174] width 82 height 9
type input "**********"
click at [262, 182] on icon "submit" at bounding box center [263, 182] width 5 height 5
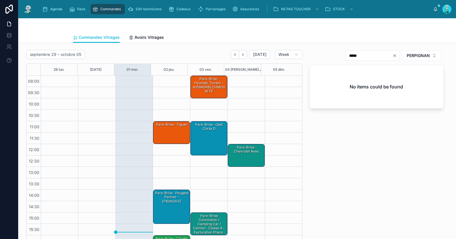
click at [200, 82] on div "Pare-Brise · Hyundai, Tucson - 4159AGRBLCHMOVW FE" at bounding box center [209, 85] width 35 height 18
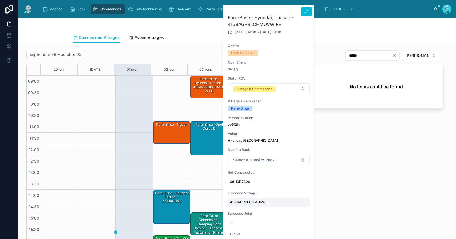
click at [246, 201] on span "4159AGRBLCHMOVW FE" at bounding box center [269, 202] width 78 height 5
click at [254, 209] on input "**********" at bounding box center [258, 210] width 54 height 8
click at [205, 87] on div "Pare-Brise · Hyundai, Tucson - 4159AGRBLCHMOVW FE" at bounding box center [209, 85] width 35 height 18
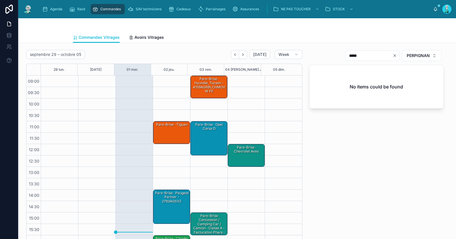
click at [198, 90] on div "Pare-Brise · Hyundai, Tucson - 4159AGRBLCHMOVW FE" at bounding box center [209, 85] width 35 height 18
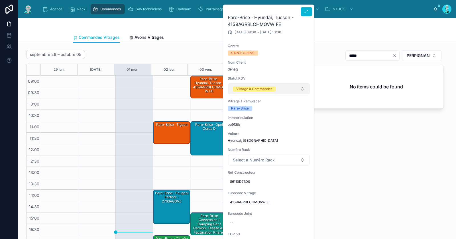
click at [242, 92] on button "Vitrage à Commander" at bounding box center [269, 88] width 82 height 11
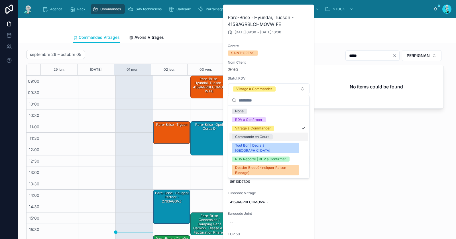
click at [251, 135] on div "Commande en Cours" at bounding box center [252, 136] width 34 height 5
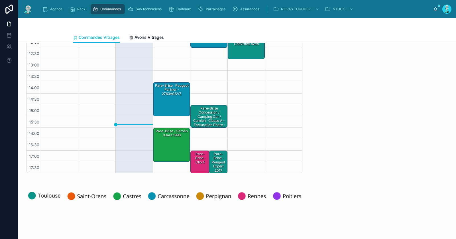
scroll to position [90, 0]
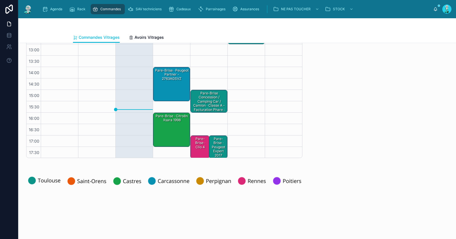
click at [159, 84] on div "Pare-Brise · Peugeot partner - 2763AGSVZ" at bounding box center [171, 84] width 35 height 33
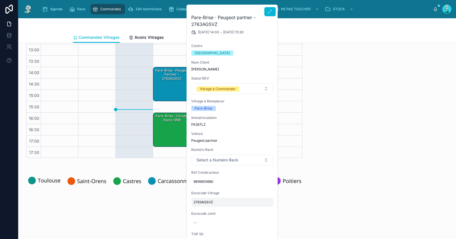
click at [206, 204] on div "2763AGSVZ" at bounding box center [232, 202] width 82 height 9
click at [217, 213] on input "*********" at bounding box center [222, 210] width 54 height 8
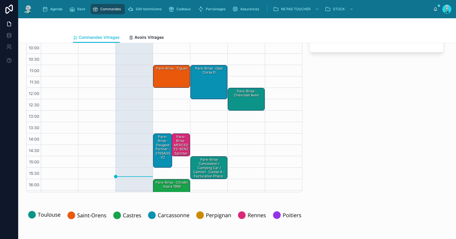
scroll to position [24, 0]
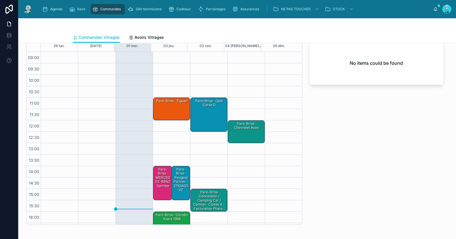
drag, startPoint x: 163, startPoint y: 109, endPoint x: 162, endPoint y: 103, distance: 6.9
click at [163, 109] on div "Pare-Brise · tiguan" at bounding box center [171, 109] width 35 height 22
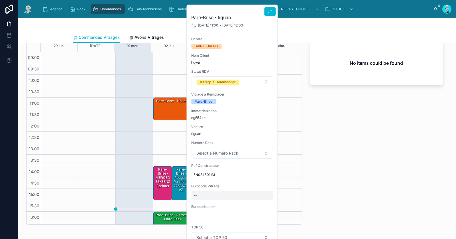
click at [202, 195] on div "--" at bounding box center [232, 195] width 82 height 9
type input "**********"
click at [264, 204] on icon "submit" at bounding box center [263, 202] width 5 height 5
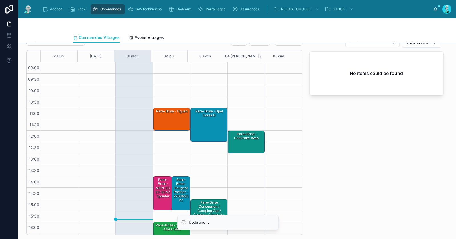
scroll to position [0, 0]
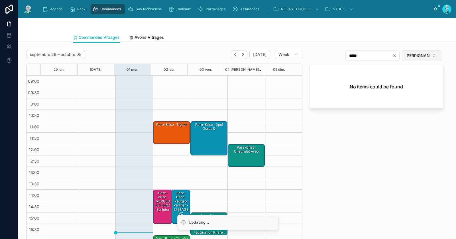
click at [423, 56] on span "PERPIGNAN" at bounding box center [418, 56] width 23 height 6
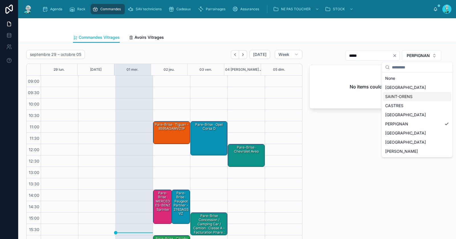
click at [397, 95] on div "SAINT-ORENS" at bounding box center [417, 96] width 68 height 9
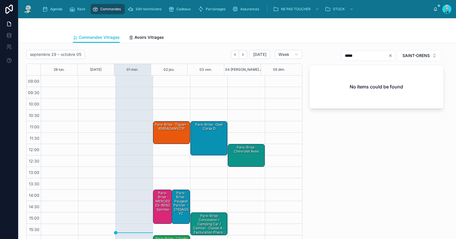
click at [388, 55] on icon "Clear" at bounding box center [390, 55] width 5 height 5
click at [380, 55] on input "text" at bounding box center [371, 56] width 47 height 8
paste input "**********"
drag, startPoint x: 347, startPoint y: 55, endPoint x: 374, endPoint y: 54, distance: 26.2
click at [374, 54] on input "**********" at bounding box center [365, 56] width 47 height 8
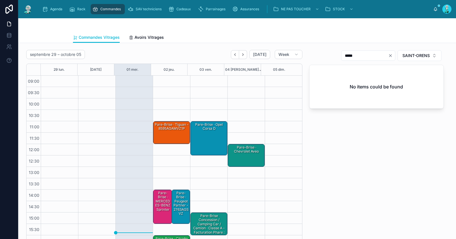
type input "*****"
click at [171, 131] on div "Pare-Brise · tiguan - 8595AGAMVZ1P" at bounding box center [171, 133] width 35 height 22
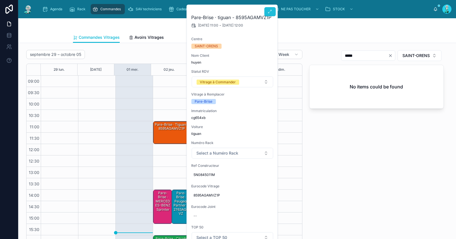
click at [269, 14] on button at bounding box center [269, 11] width 11 height 9
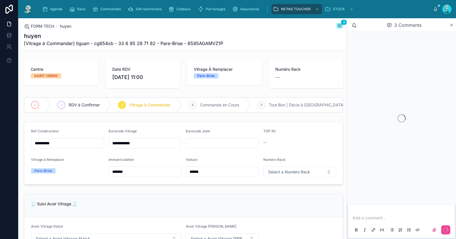
click at [393, 218] on p at bounding box center [403, 218] width 100 height 6
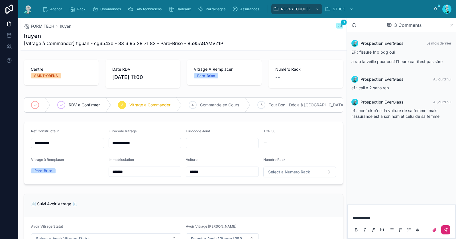
click at [444, 227] on icon at bounding box center [446, 229] width 5 height 5
click at [128, 147] on input "**********" at bounding box center [145, 143] width 72 height 8
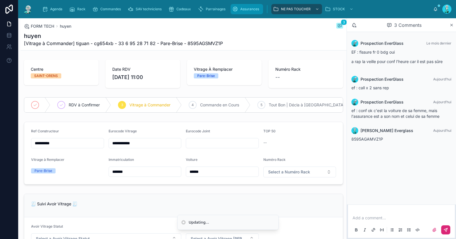
type input "**********"
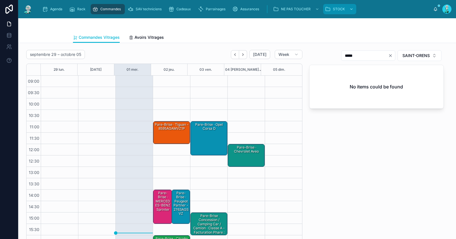
scroll to position [32, 0]
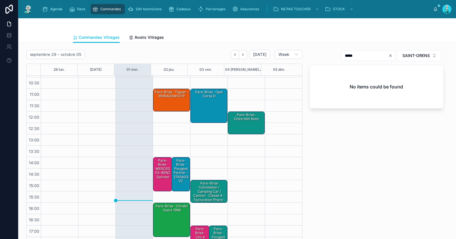
click at [174, 101] on div "Pare-Brise · tiguan - 8595AGSMVZ1P" at bounding box center [171, 100] width 35 height 22
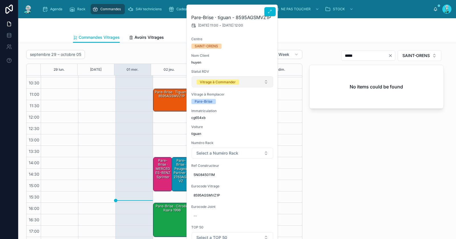
click at [215, 82] on div "Vitrage à Commander" at bounding box center [218, 82] width 36 height 5
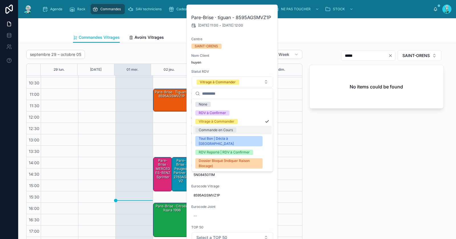
click at [226, 131] on div "Commande en Cours" at bounding box center [216, 129] width 34 height 5
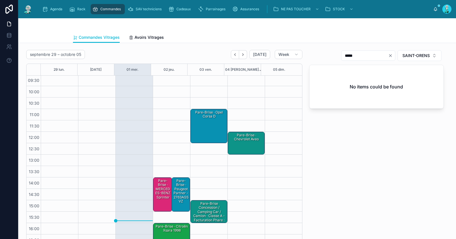
scroll to position [32, 0]
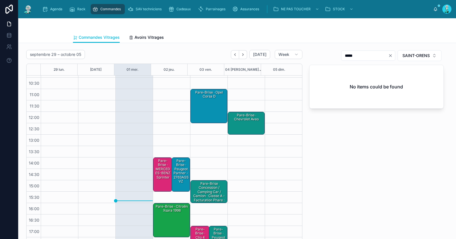
click at [175, 170] on div "Pare-Brise · Peugeot partner - 2763AGSVZ" at bounding box center [181, 171] width 17 height 26
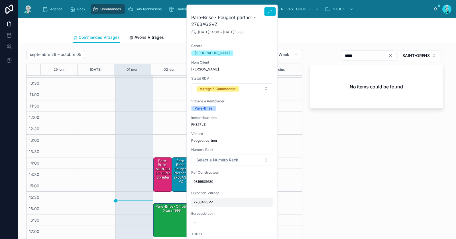
click at [201, 202] on span "2763AGSVZ" at bounding box center [233, 202] width 78 height 5
click at [213, 210] on input "*********" at bounding box center [222, 210] width 54 height 8
click at [177, 170] on div "Pare-Brise · Peugeot partner - 2763AGSVZ" at bounding box center [181, 171] width 17 height 26
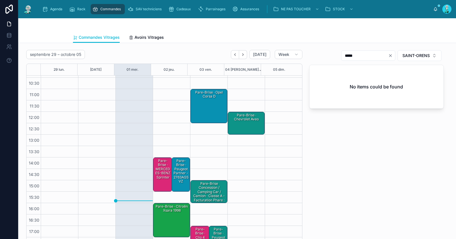
click at [177, 170] on div "Pare-Brise · Peugeot partner - 2763AGSVZ" at bounding box center [181, 171] width 17 height 26
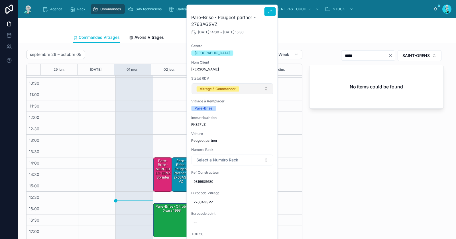
click at [227, 89] on div "Vitrage à Commander" at bounding box center [218, 88] width 36 height 5
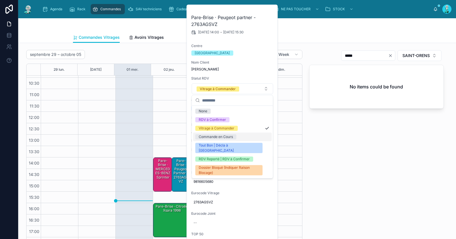
click at [216, 137] on div "Commande en Cours" at bounding box center [216, 136] width 34 height 5
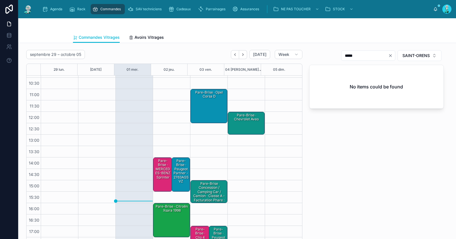
click at [197, 101] on div "Pare-Brise · Opel corsa d" at bounding box center [209, 106] width 35 height 33
click at [206, 109] on div "Pare-Brise · Opel corsa d" at bounding box center [209, 106] width 35 height 33
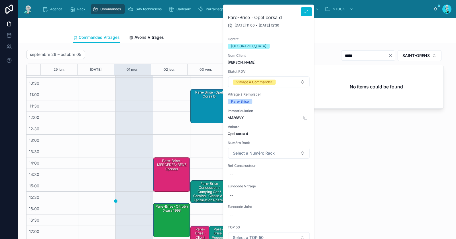
click at [239, 119] on span "AM268VY" at bounding box center [269, 117] width 82 height 5
click at [347, 154] on div "***** SAINT-ORENS No items could be found" at bounding box center [376, 149] width 141 height 203
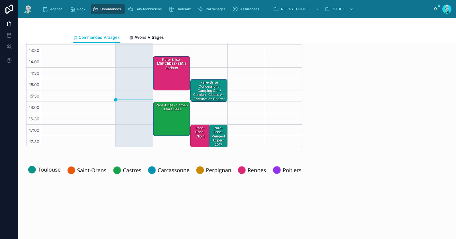
scroll to position [1, 0]
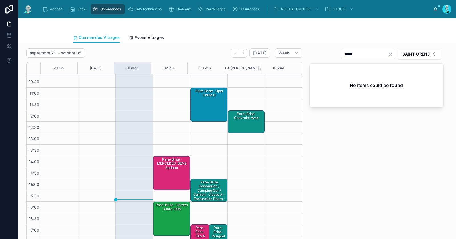
click at [173, 177] on div "Pare-Brise · MERCEDES-BENZ Sprinter" at bounding box center [171, 172] width 35 height 33
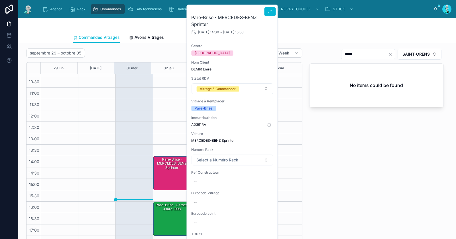
click at [200, 124] on span "AD391RA" at bounding box center [232, 124] width 82 height 5
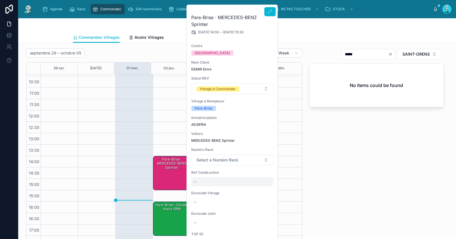
click at [224, 182] on div "--" at bounding box center [232, 181] width 82 height 9
type input "**********"
click at [264, 190] on icon "submit" at bounding box center [263, 188] width 5 height 5
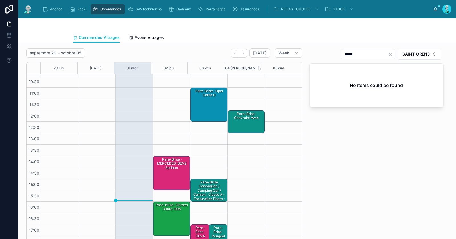
click at [165, 168] on div "Pare-Brise · MERCEDES-BENZ Sprinter" at bounding box center [171, 163] width 35 height 13
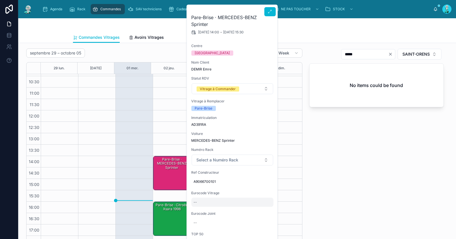
click at [208, 203] on div "--" at bounding box center [232, 202] width 82 height 9
type input "*******"
click at [264, 207] on icon "submit" at bounding box center [263, 209] width 5 height 5
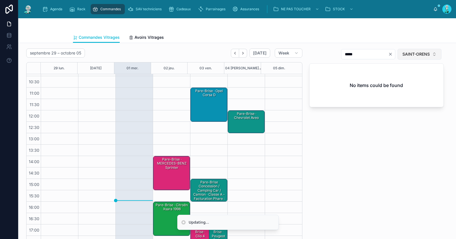
click at [409, 52] on span "SAINT-ORENS" at bounding box center [416, 54] width 27 height 6
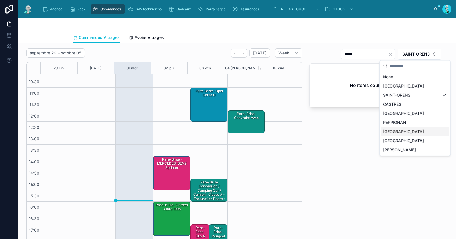
drag, startPoint x: 393, startPoint y: 134, endPoint x: 391, endPoint y: 121, distance: 13.0
click at [393, 134] on div "RENNES" at bounding box center [415, 131] width 68 height 9
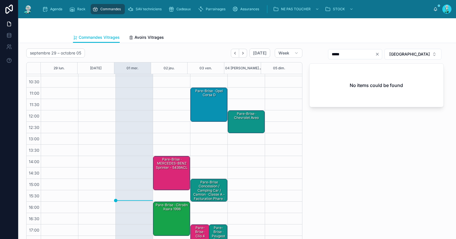
click at [380, 52] on icon "Clear" at bounding box center [377, 54] width 5 height 5
click at [382, 55] on input "text" at bounding box center [358, 54] width 47 height 8
paste input "*******"
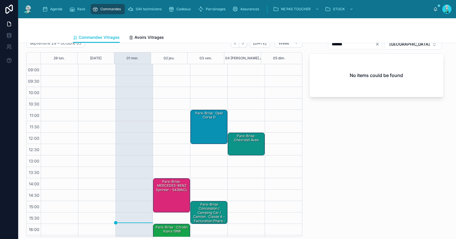
scroll to position [32, 0]
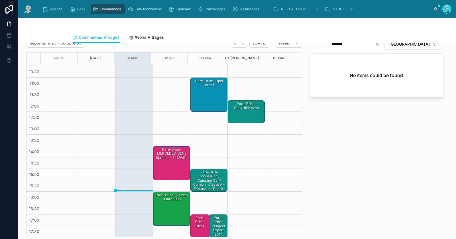
type input "*******"
click at [198, 220] on div "Pare-Brise · Clio 4" at bounding box center [201, 221] width 18 height 13
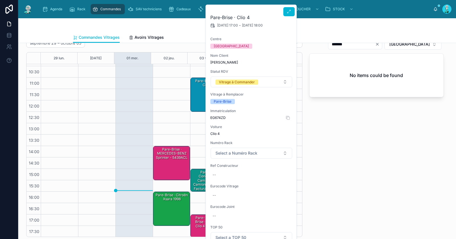
click at [220, 118] on span "EG674ZD" at bounding box center [251, 117] width 82 height 5
click at [227, 175] on div "--" at bounding box center [251, 174] width 82 height 9
type input "**********"
click at [283, 182] on icon "submit" at bounding box center [282, 182] width 5 height 5
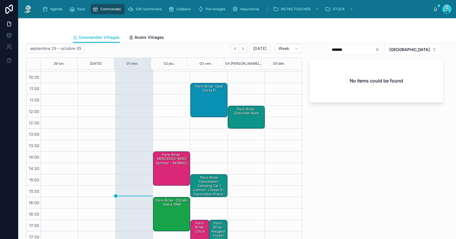
scroll to position [0, 0]
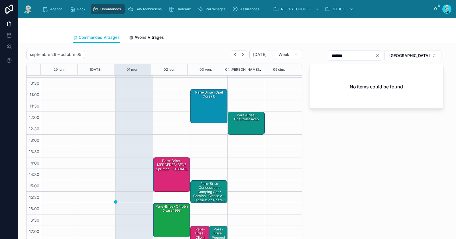
click at [380, 54] on icon "Clear" at bounding box center [377, 55] width 5 height 5
click at [375, 54] on input "text" at bounding box center [351, 56] width 47 height 8
click at [382, 56] on input "text" at bounding box center [358, 56] width 47 height 8
paste input "**********"
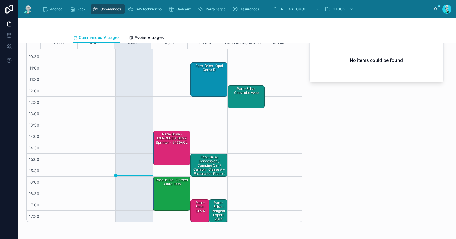
scroll to position [95, 0]
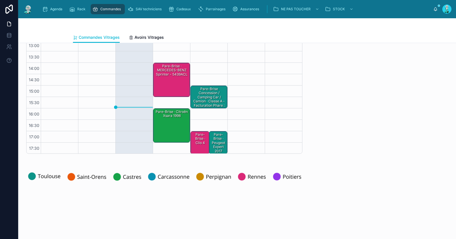
type input "*****"
click at [198, 144] on div "Pare-Brise · Clio 4" at bounding box center [201, 138] width 18 height 13
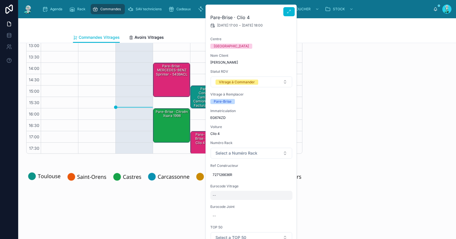
click at [226, 195] on div "--" at bounding box center [251, 195] width 82 height 9
type input "**********"
click at [282, 202] on icon "submit" at bounding box center [282, 202] width 5 height 5
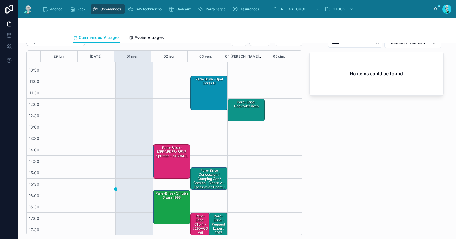
scroll to position [43, 0]
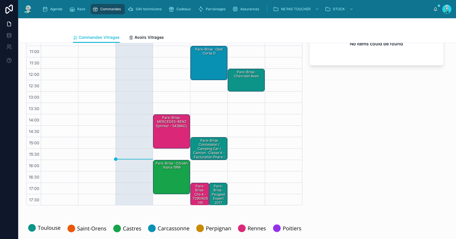
click at [166, 178] on div "Pare-Brise · Citroën Xsara 1998" at bounding box center [171, 176] width 35 height 33
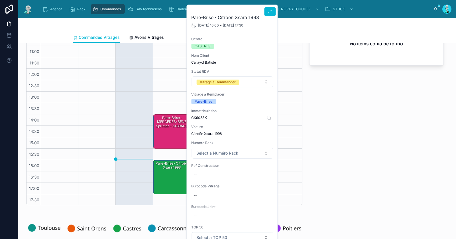
click at [196, 118] on span "GK903SK" at bounding box center [232, 117] width 82 height 5
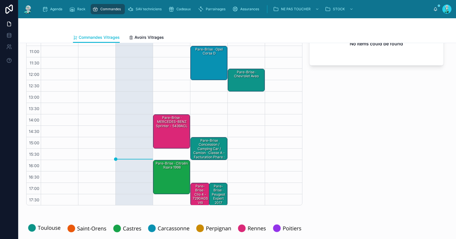
drag, startPoint x: 170, startPoint y: 174, endPoint x: 184, endPoint y: 158, distance: 21.4
click at [170, 174] on div "Pare-Brise · Citroën Xsara 1998" at bounding box center [171, 176] width 35 height 33
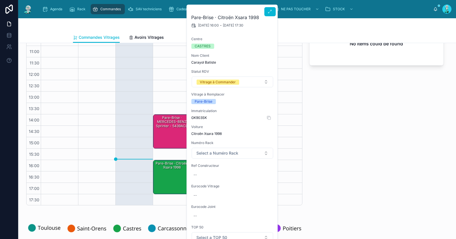
click at [202, 118] on span "GK903SK" at bounding box center [232, 117] width 82 height 5
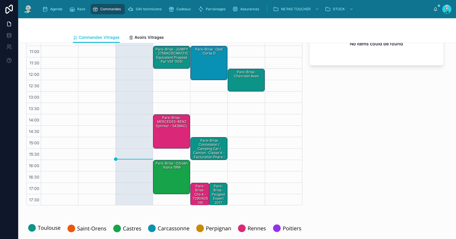
click at [162, 171] on div "Pare-Brise · Citroën Xsara 1998" at bounding box center [171, 176] width 35 height 33
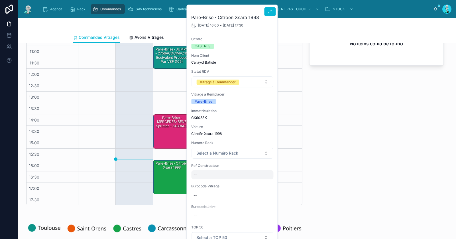
click at [202, 172] on div "--" at bounding box center [232, 174] width 82 height 9
type input "******"
click button "submit" at bounding box center [263, 181] width 7 height 7
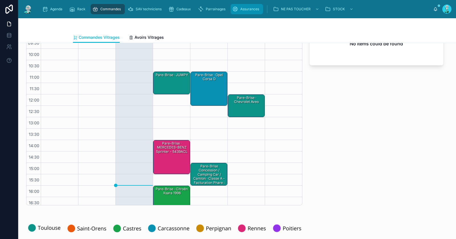
scroll to position [0, 0]
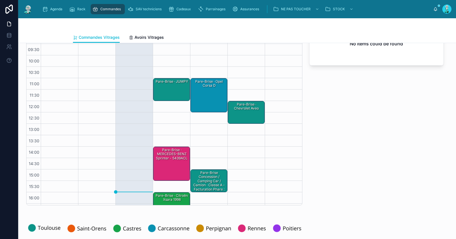
click at [205, 92] on div "Pare-Brise · Opel corsa d" at bounding box center [209, 95] width 35 height 33
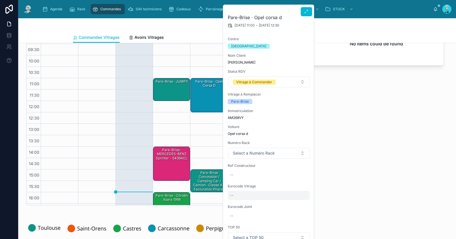
click at [238, 194] on div "--" at bounding box center [269, 195] width 82 height 9
type input "**********"
drag, startPoint x: 299, startPoint y: 202, endPoint x: 291, endPoint y: 196, distance: 10.6
click at [299, 202] on icon "submit" at bounding box center [300, 202] width 5 height 5
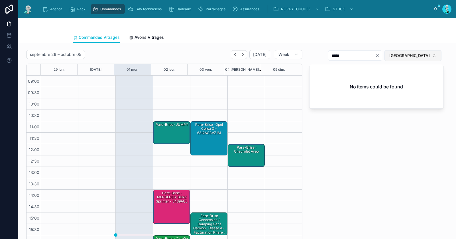
click at [414, 56] on span "RENNES" at bounding box center [409, 56] width 40 height 6
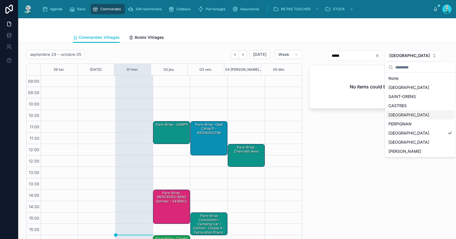
click at [418, 116] on div "CARCASSONNE" at bounding box center [420, 114] width 68 height 9
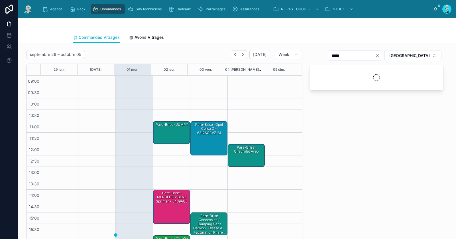
drag, startPoint x: 385, startPoint y: 55, endPoint x: 379, endPoint y: 55, distance: 6.0
click at [380, 55] on icon "Clear" at bounding box center [377, 55] width 5 height 5
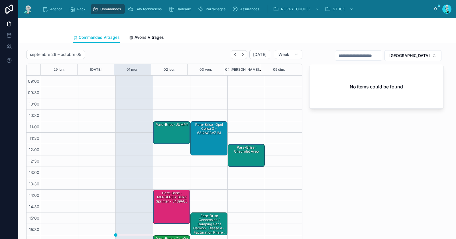
click at [375, 56] on input "text" at bounding box center [358, 56] width 47 height 8
paste input "**********"
type input "**********"
click at [200, 135] on div "Pare-Brise · Opel corsa d - 6312AGSVZ1M" at bounding box center [209, 138] width 35 height 33
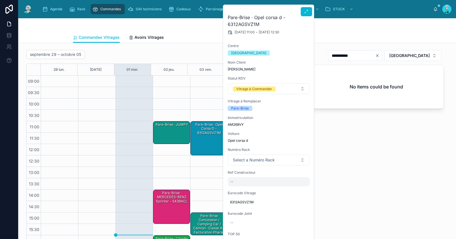
click at [241, 183] on div "--" at bounding box center [269, 181] width 82 height 9
type input "********"
click at [299, 190] on icon "submit" at bounding box center [300, 188] width 5 height 5
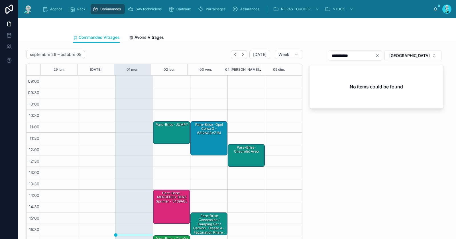
click at [206, 136] on div "Pare-Brise · Opel corsa d - 6312AGSVZ1M" at bounding box center [209, 138] width 35 height 33
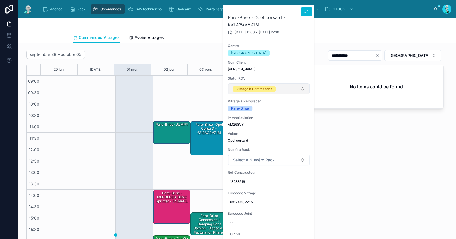
click at [243, 88] on div "Vitrage à Commander" at bounding box center [254, 88] width 36 height 5
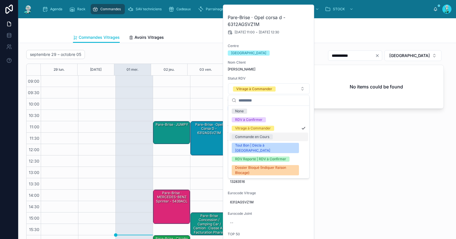
click at [239, 135] on div "Commande en Cours" at bounding box center [252, 136] width 34 height 5
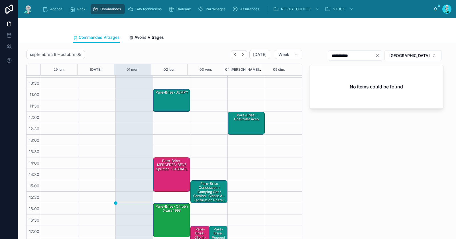
scroll to position [32, 0]
click at [167, 169] on div "Pare-Brise · MERCEDES-BENZ Sprinter - 5439ACL" at bounding box center [171, 164] width 35 height 13
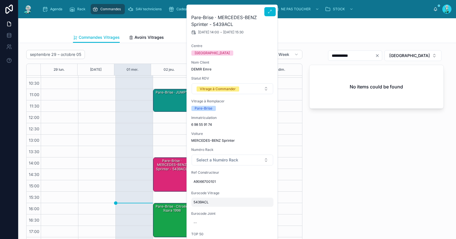
click at [205, 200] on span "5439ACL" at bounding box center [233, 202] width 78 height 5
click at [204, 208] on input "*******" at bounding box center [222, 210] width 54 height 8
click at [222, 232] on span "TOP 50" at bounding box center [232, 234] width 82 height 5
click at [210, 221] on div "--" at bounding box center [232, 222] width 82 height 9
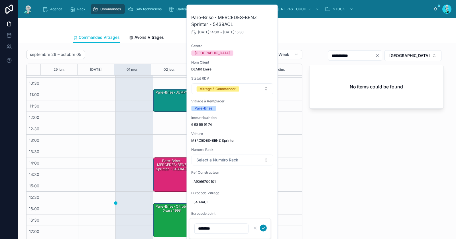
type input "********"
click at [262, 229] on icon "submit" at bounding box center [263, 227] width 5 height 5
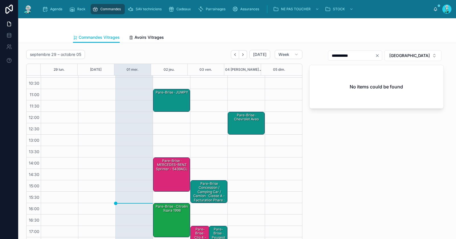
click at [167, 168] on div "Pare-Brise · MERCEDES-BENZ Sprinter - 5439ACL" at bounding box center [171, 164] width 35 height 13
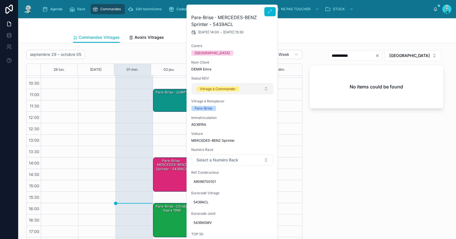
click at [215, 92] on button "Vitrage à Commander" at bounding box center [233, 88] width 82 height 11
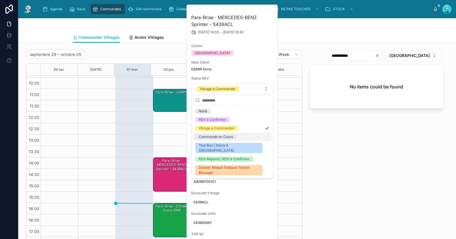
click at [218, 138] on div "Commande en Cours" at bounding box center [216, 136] width 34 height 5
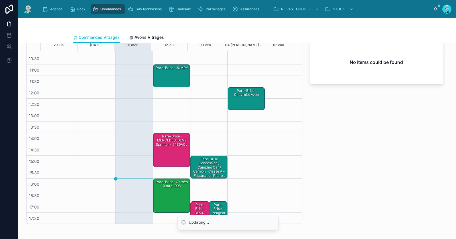
scroll to position [49, 0]
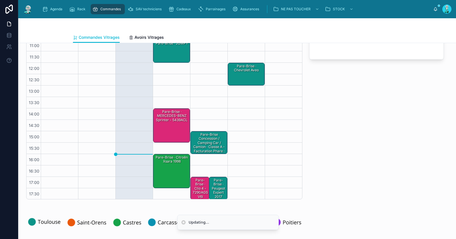
click at [197, 186] on div "Pare-Brise · Clio 4 - 7290AGSV6I" at bounding box center [201, 189] width 18 height 22
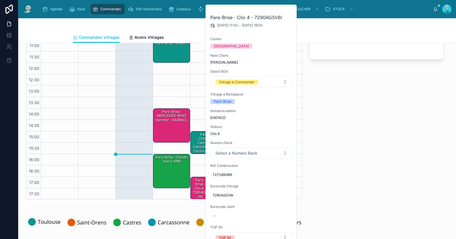
click at [227, 195] on span "7290AGSV6I" at bounding box center [252, 195] width 78 height 5
click at [231, 203] on input "**********" at bounding box center [241, 203] width 54 height 8
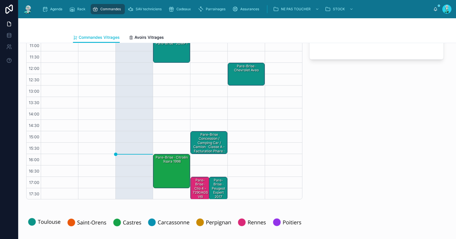
click at [195, 188] on div "Pare-Brise · Clio 4 - 7290AGSV6I" at bounding box center [201, 189] width 18 height 22
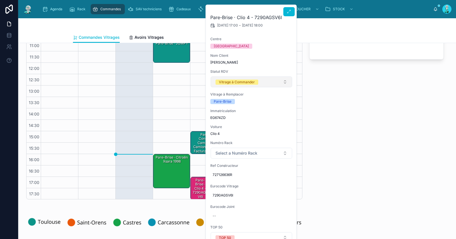
click at [233, 78] on button "Vitrage à Commander" at bounding box center [252, 81] width 82 height 11
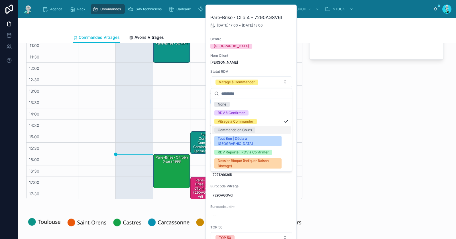
click at [237, 131] on div "Commande en Cours" at bounding box center [235, 129] width 34 height 5
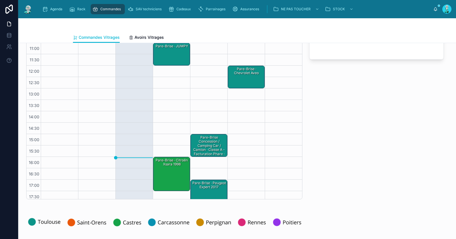
scroll to position [32, 0]
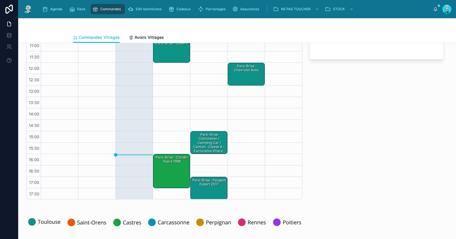
click at [167, 166] on div "Pare-Brise · Citroën Xsara 1998" at bounding box center [171, 171] width 35 height 33
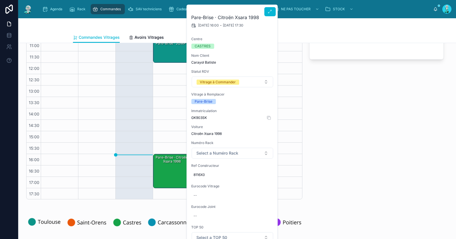
click at [201, 118] on span "GK903SK" at bounding box center [232, 117] width 82 height 5
click at [348, 113] on div "**********" at bounding box center [376, 100] width 141 height 203
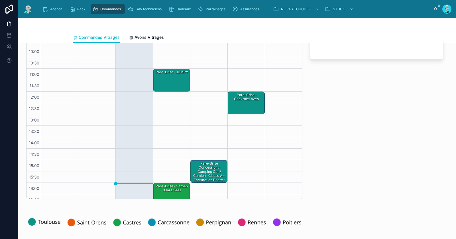
scroll to position [0, 0]
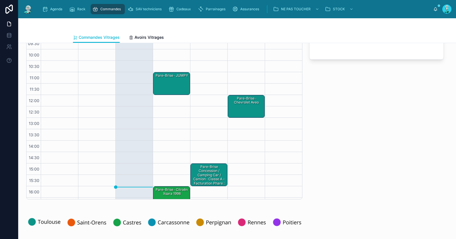
click at [178, 82] on div "Pare-Brise · JUMPY" at bounding box center [171, 84] width 35 height 22
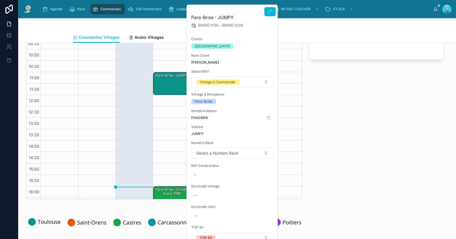
click at [203, 118] on span "FH424BW" at bounding box center [232, 117] width 82 height 5
click at [208, 174] on div "--" at bounding box center [232, 174] width 82 height 9
type input "**********"
drag, startPoint x: 263, startPoint y: 182, endPoint x: 265, endPoint y: 164, distance: 18.0
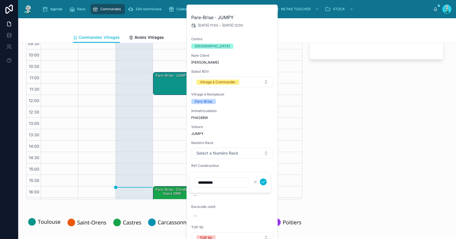
click at [263, 182] on icon "submit" at bounding box center [263, 182] width 5 height 5
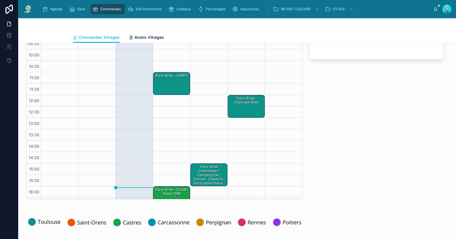
click at [169, 191] on div "Pare-Brise · Citroën Xsara 1998" at bounding box center [171, 191] width 35 height 9
click at [173, 188] on div "Pare-Brise · Citroën Xsara 1998" at bounding box center [171, 191] width 35 height 9
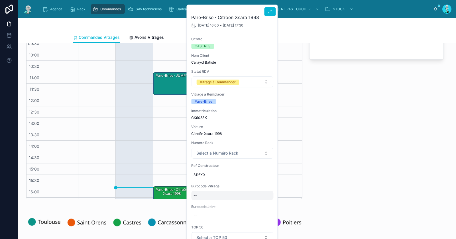
click at [208, 197] on div "--" at bounding box center [232, 195] width 82 height 9
type input "**********"
click at [264, 204] on icon "submit" at bounding box center [263, 202] width 5 height 5
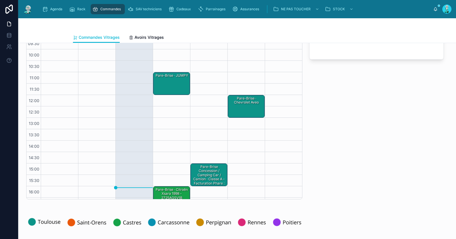
click at [170, 190] on div "Pare-Brise · Citroën Xsara 1998 - 2725AGSV1B" at bounding box center [171, 193] width 35 height 13
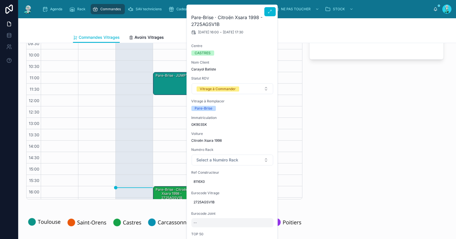
click at [197, 222] on div "--" at bounding box center [232, 222] width 82 height 9
type input "*********"
click at [263, 225] on button "submit" at bounding box center [263, 227] width 7 height 7
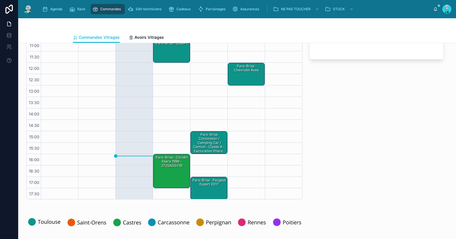
scroll to position [32, 0]
click at [165, 164] on div "Pare-Brise · Citroën Xsara 1998 - 2725AGSV1B" at bounding box center [171, 161] width 35 height 13
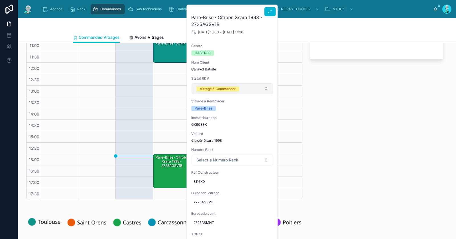
click at [219, 89] on div "Vitrage à Commander" at bounding box center [218, 88] width 36 height 5
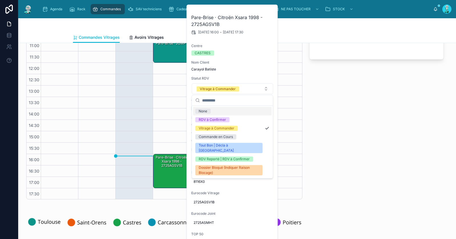
click at [315, 115] on div "**********" at bounding box center [376, 100] width 141 height 203
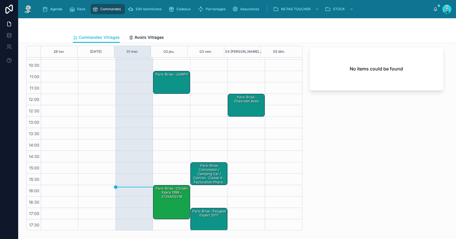
scroll to position [0, 0]
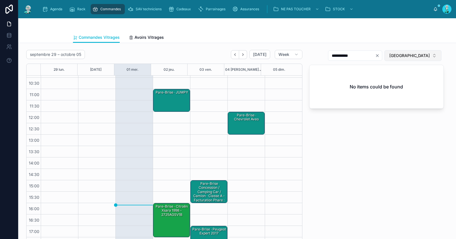
click at [406, 52] on button "CARCASSONNE" at bounding box center [413, 55] width 57 height 11
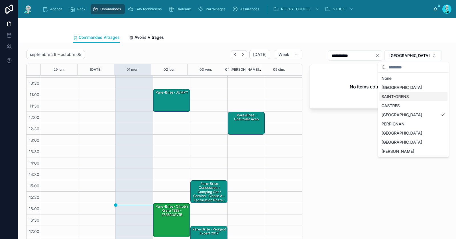
click at [393, 102] on div "CASTRES" at bounding box center [413, 105] width 68 height 9
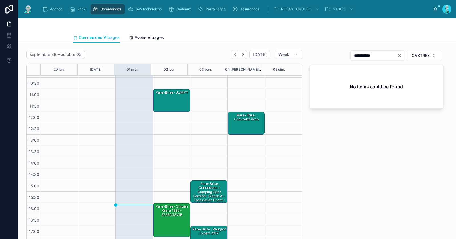
click at [399, 54] on icon "Clear" at bounding box center [400, 55] width 2 height 2
click at [382, 56] on input "text" at bounding box center [380, 56] width 47 height 8
paste input "*********"
type input "*********"
drag, startPoint x: 364, startPoint y: 55, endPoint x: 357, endPoint y: 56, distance: 7.5
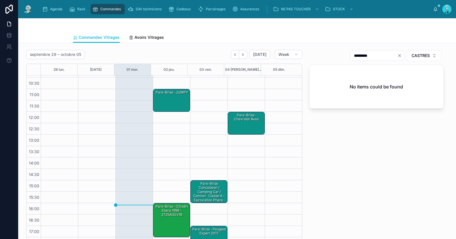
click at [357, 56] on input "*********" at bounding box center [374, 56] width 47 height 8
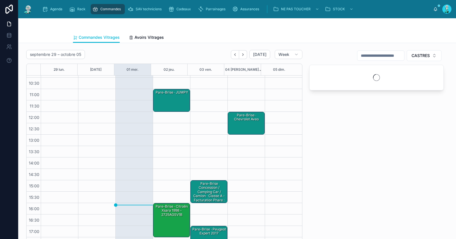
click at [174, 208] on div "Pare-Brise · Citroën Xsara 1998 - 2725AGSV1B" at bounding box center [171, 210] width 35 height 13
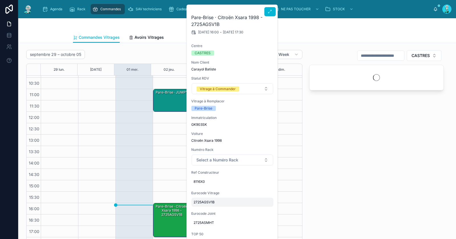
click at [206, 201] on span "2725AGSV1B" at bounding box center [233, 202] width 78 height 5
click at [211, 211] on input "**********" at bounding box center [222, 210] width 54 height 8
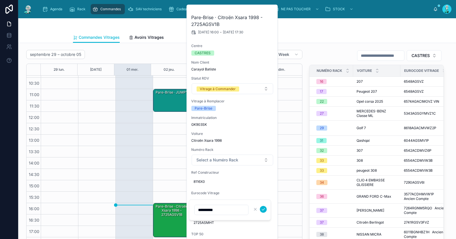
click at [211, 211] on input "**********" at bounding box center [222, 210] width 54 height 8
click at [382, 58] on input "text" at bounding box center [380, 56] width 47 height 8
paste input "**********"
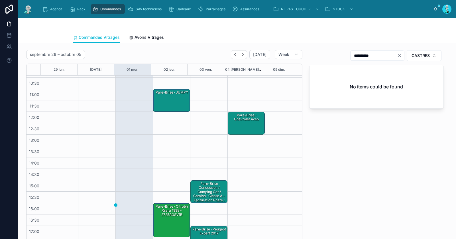
type input "**********"
click at [162, 226] on div "Pare-Brise · Citroën Xsara 1998 - 2725AGSV1B" at bounding box center [171, 220] width 35 height 33
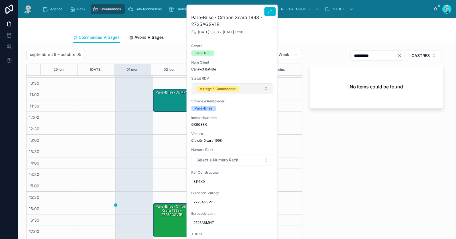
click at [226, 90] on div "Vitrage à Commander" at bounding box center [218, 88] width 36 height 5
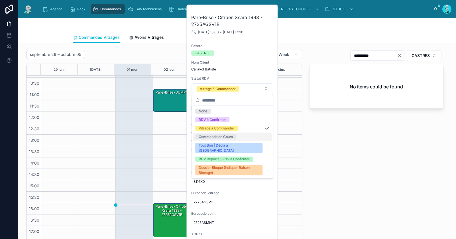
click at [220, 134] on div "Commande en Cours" at bounding box center [216, 136] width 34 height 5
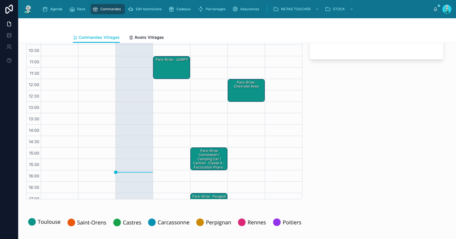
scroll to position [32, 0]
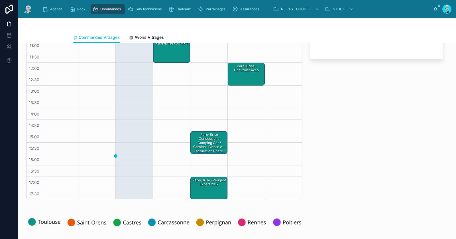
click at [202, 188] on div "Pare-Brise · Peugeot Expert 2017" at bounding box center [209, 188] width 35 height 22
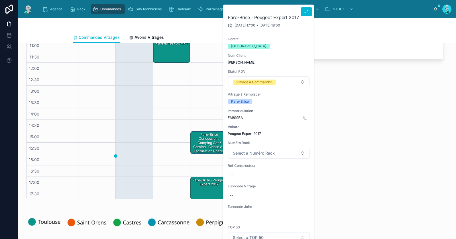
click at [239, 117] on span "EM819BA" at bounding box center [269, 117] width 82 height 5
click at [249, 195] on div "--" at bounding box center [269, 195] width 82 height 9
type input "**********"
click at [298, 202] on icon "submit" at bounding box center [300, 202] width 5 height 5
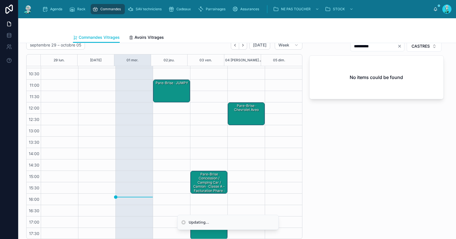
scroll to position [0, 0]
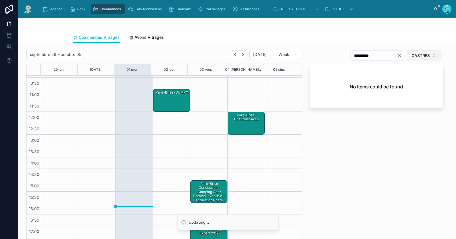
drag, startPoint x: 413, startPoint y: 55, endPoint x: 410, endPoint y: 60, distance: 5.4
click at [413, 56] on span "CASTRES" at bounding box center [421, 56] width 18 height 6
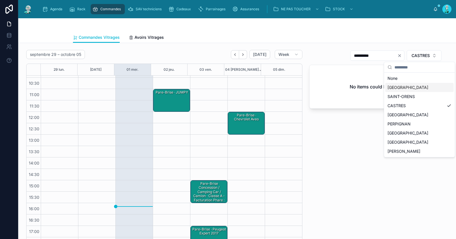
click at [402, 86] on div "TOULOUSE" at bounding box center [419, 87] width 68 height 9
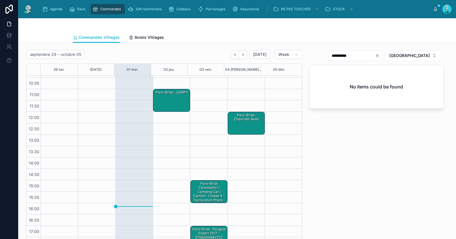
click at [380, 56] on icon "Clear" at bounding box center [377, 55] width 5 height 5
click at [382, 56] on input "text" at bounding box center [358, 56] width 47 height 8
paste input "**********"
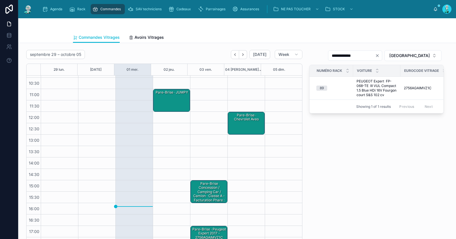
type input "**********"
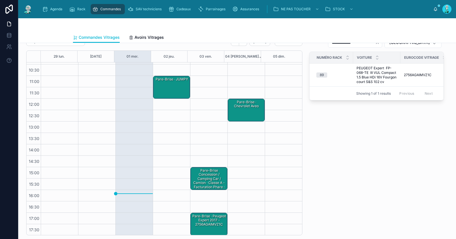
scroll to position [46, 0]
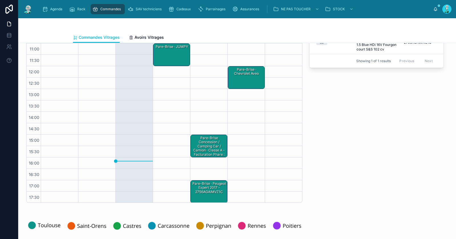
click at [200, 189] on div "Pare-Brise · Peugeot Expert 2017 - 2756AGAIMVZ1C" at bounding box center [209, 187] width 35 height 13
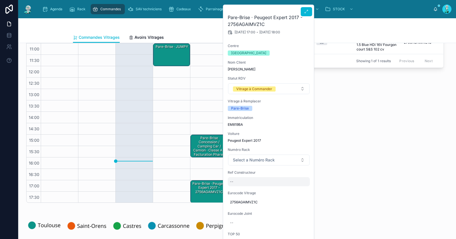
click at [241, 179] on div "--" at bounding box center [269, 181] width 82 height 9
type input "**********"
click at [298, 188] on icon "submit" at bounding box center [300, 188] width 5 height 5
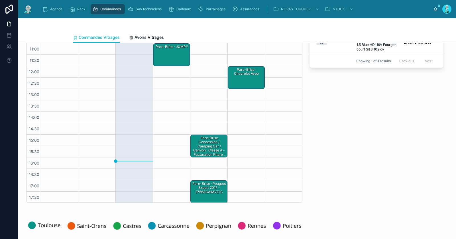
click at [209, 186] on div "Pare-Brise · Peugeot Expert 2017 - 2756AGAIMVZ1C" at bounding box center [209, 187] width 35 height 13
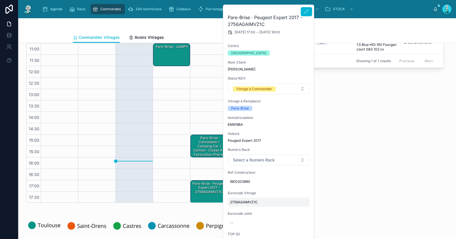
click at [241, 202] on span "2756AGAIMVZ1C" at bounding box center [269, 202] width 78 height 5
click at [249, 209] on input "**********" at bounding box center [258, 210] width 54 height 8
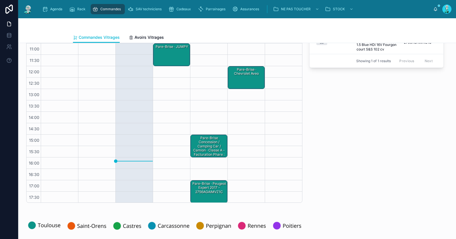
click at [214, 192] on div "Pare-Brise · Peugeot Expert 2017 - 2756AGAIMVZ1C" at bounding box center [209, 187] width 35 height 13
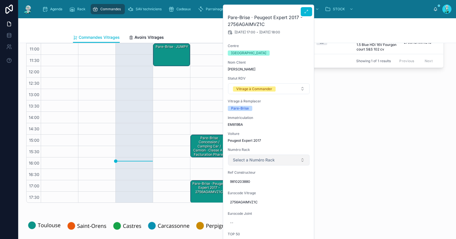
click at [250, 160] on span "Select a Numéro Rack" at bounding box center [254, 160] width 42 height 6
type input "**"
click at [247, 182] on div "89" at bounding box center [268, 182] width 79 height 9
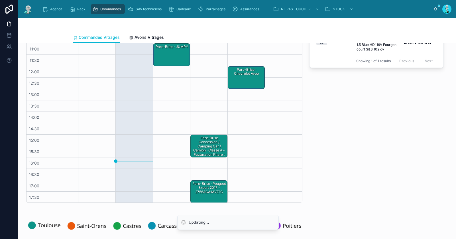
click at [214, 191] on div "Pare-Brise · Peugeot Expert 2017 - 2756AGAIMVZ1C" at bounding box center [209, 187] width 35 height 13
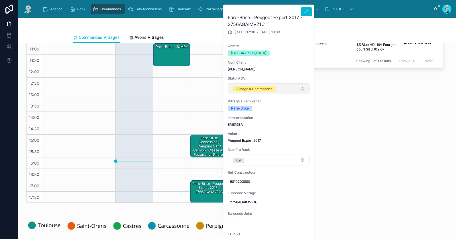
click at [239, 88] on div "Vitrage à Commander" at bounding box center [254, 88] width 36 height 5
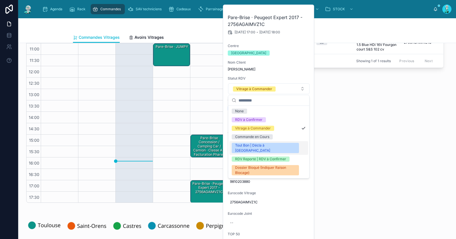
click at [247, 144] on div "Tout Bon | Décla à [GEOGRAPHIC_DATA]" at bounding box center [265, 148] width 60 height 10
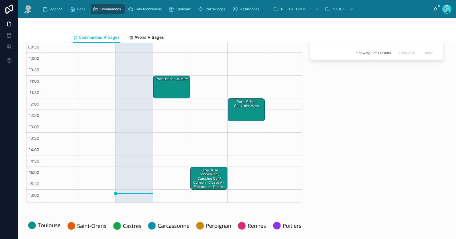
scroll to position [0, 0]
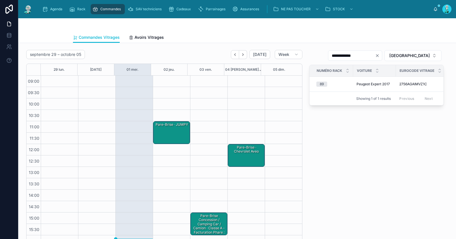
click at [380, 56] on icon "Clear" at bounding box center [377, 55] width 5 height 5
click at [382, 55] on input "text" at bounding box center [358, 56] width 47 height 8
paste input "**********"
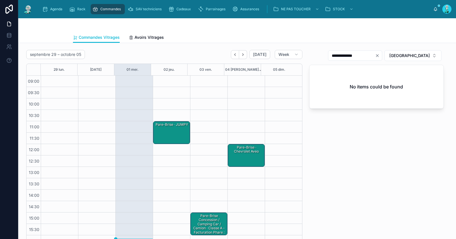
type input "**********"
click at [180, 131] on div "Pare-Brise · JUMPY" at bounding box center [171, 133] width 35 height 22
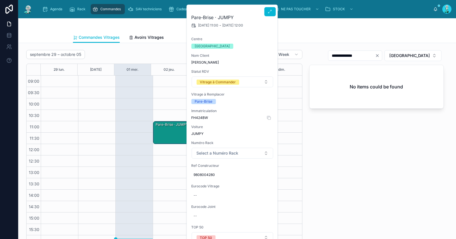
click at [202, 117] on span "FH424BW" at bounding box center [232, 117] width 82 height 5
click at [210, 194] on div "--" at bounding box center [232, 195] width 82 height 9
type input "**********"
click at [263, 202] on icon "submit" at bounding box center [263, 202] width 5 height 5
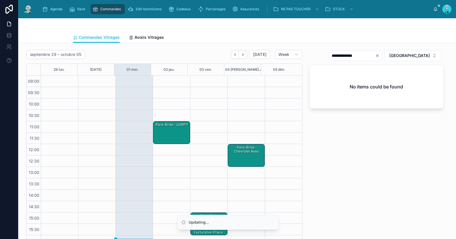
click at [353, 54] on input "**********" at bounding box center [351, 56] width 47 height 8
drag, startPoint x: 354, startPoint y: 56, endPoint x: 358, endPoint y: 54, distance: 4.2
click at [373, 55] on input "**********" at bounding box center [351, 56] width 47 height 8
drag, startPoint x: 370, startPoint y: 55, endPoint x: 388, endPoint y: 57, distance: 18.3
click at [375, 57] on input "**********" at bounding box center [351, 56] width 47 height 8
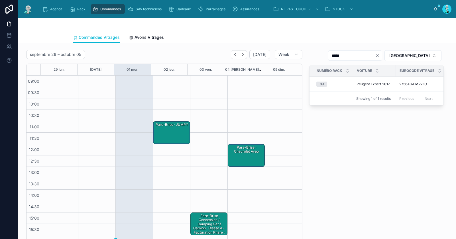
type input "*****"
click at [164, 134] on div "Pare-Brise · JUMPY - 2756ACDCIMVZ1C" at bounding box center [171, 133] width 35 height 22
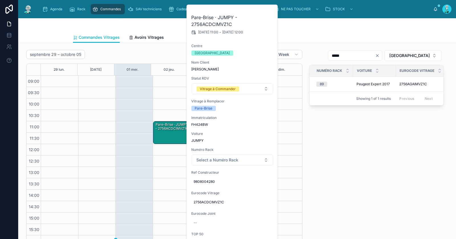
click at [162, 130] on div "Pare-Brise · JUMPY - 2756ACDCIMVZ1C" at bounding box center [171, 126] width 35 height 9
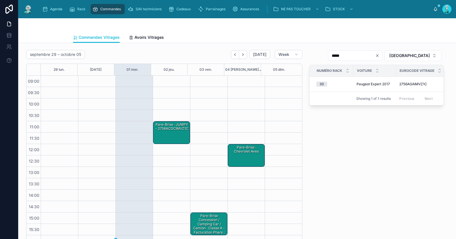
drag, startPoint x: 163, startPoint y: 129, endPoint x: 174, endPoint y: 121, distance: 13.8
click at [163, 129] on div "Pare-Brise · JUMPY - 2756ACDCIMVZ1C" at bounding box center [171, 126] width 35 height 9
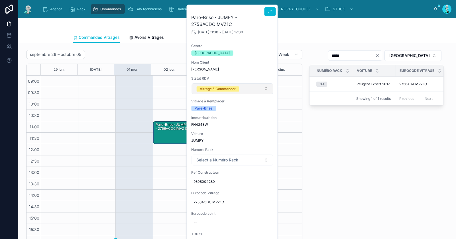
click at [223, 88] on div "Vitrage à Commander" at bounding box center [218, 88] width 36 height 5
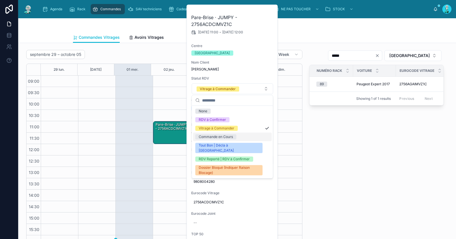
click at [221, 138] on div "Commande en Cours" at bounding box center [216, 136] width 34 height 5
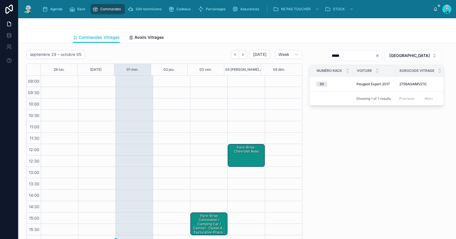
click at [380, 54] on icon "Clear" at bounding box center [377, 55] width 5 height 5
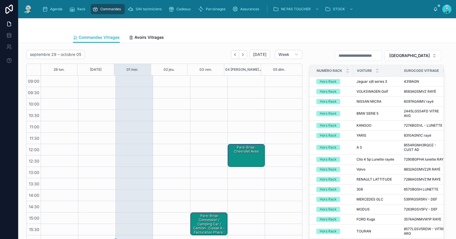
click at [204, 223] on div "Pare-Brise Concession / Camping Car / Camion · classe A - facturation phare : 1…" at bounding box center [209, 226] width 35 height 26
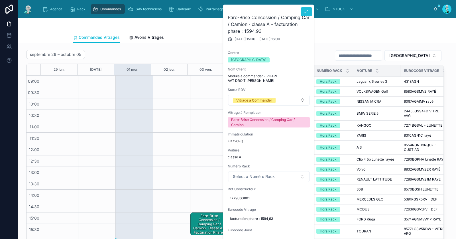
click at [305, 11] on icon at bounding box center [306, 11] width 5 height 5
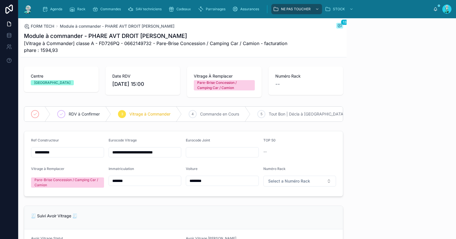
scroll to position [268, 0]
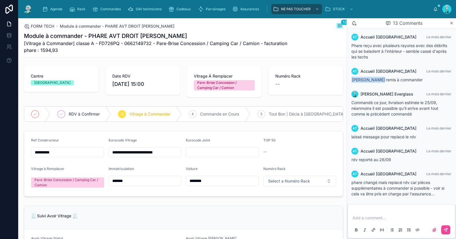
click at [361, 216] on p at bounding box center [403, 218] width 100 height 6
click at [353, 216] on span "**********" at bounding box center [401, 218] width 96 height 4
click at [399, 216] on p "**********" at bounding box center [403, 214] width 100 height 11
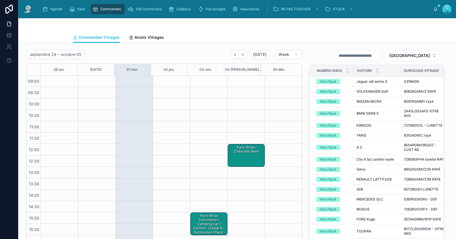
scroll to position [32, 0]
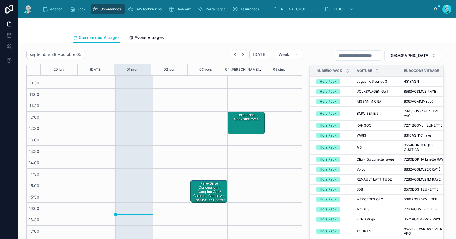
type input "*****"
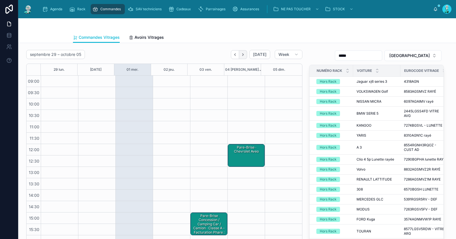
click at [242, 53] on icon "Next" at bounding box center [243, 54] width 4 height 4
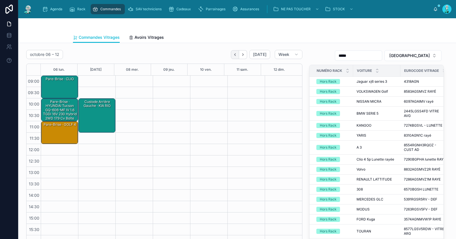
click at [231, 55] on button "Back" at bounding box center [235, 54] width 8 height 9
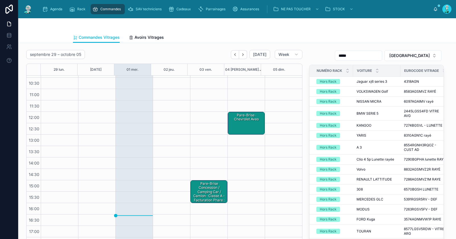
scroll to position [32, 0]
click at [240, 51] on button "Next" at bounding box center [243, 54] width 8 height 9
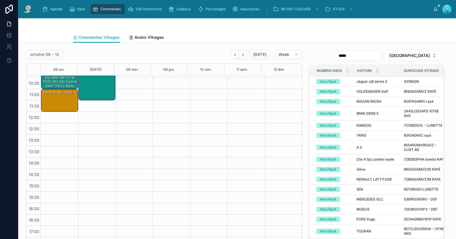
click at [61, 96] on div "Pare-Brise · GOLF 4" at bounding box center [59, 101] width 35 height 22
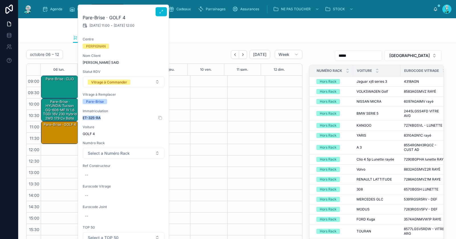
drag, startPoint x: 82, startPoint y: 115, endPoint x: 102, endPoint y: 116, distance: 20.0
click at [102, 116] on div "Pare-Brise · GOLF 4 06/10/2025 11:00 - 06/10/2025 12:00 Centre PERPIGNAN Nom Cl…" at bounding box center [123, 159] width 91 height 308
click at [93, 173] on div "--" at bounding box center [124, 174] width 82 height 9
type input "**********"
click at [153, 182] on icon "submit" at bounding box center [154, 182] width 3 height 2
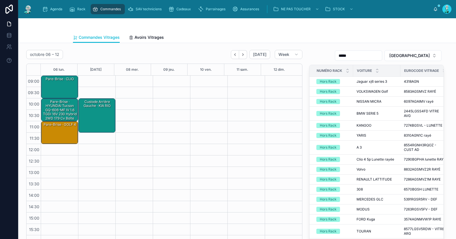
click at [64, 129] on div "Pare-Brise · GOLF 4" at bounding box center [59, 133] width 35 height 22
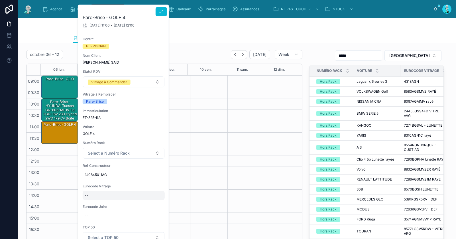
click at [95, 195] on div "--" at bounding box center [124, 195] width 82 height 9
click at [155, 202] on icon "submit" at bounding box center [154, 202] width 5 height 5
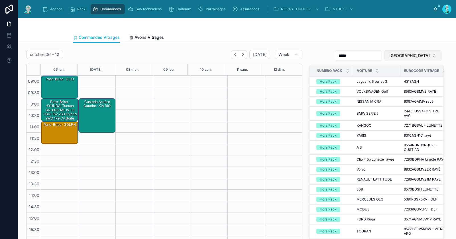
click at [409, 58] on span "TOULOUSE" at bounding box center [409, 56] width 40 height 6
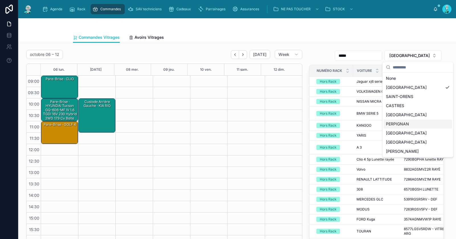
click at [400, 122] on div "PERPIGNAN" at bounding box center [418, 123] width 68 height 9
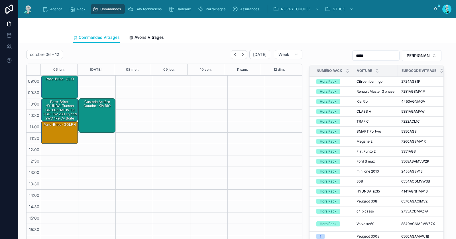
click at [385, 55] on input "*****" at bounding box center [376, 56] width 47 height 8
click at [385, 54] on input "*****" at bounding box center [376, 56] width 47 height 8
paste input "**********"
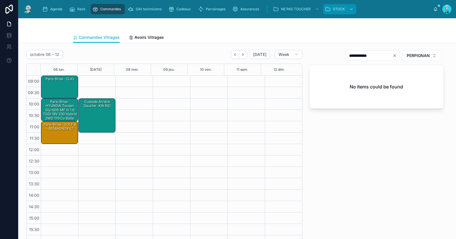
type input "**********"
click at [61, 135] on div "Pare-Brise · GOLF 4 - 8558AGNGYVZ" at bounding box center [59, 133] width 35 height 22
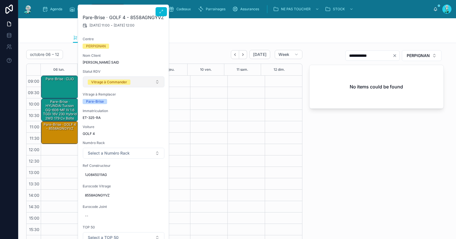
click at [112, 82] on div "Vitrage à Commander" at bounding box center [109, 82] width 36 height 5
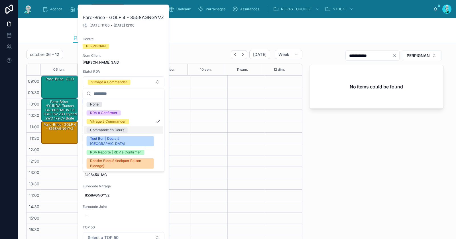
click at [119, 131] on div "Commande en Cours" at bounding box center [107, 129] width 34 height 5
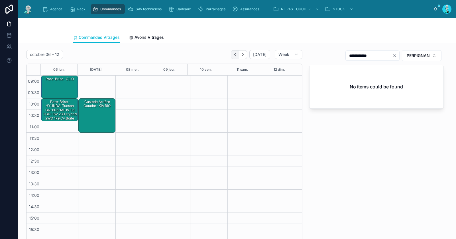
click at [233, 54] on icon "Back" at bounding box center [235, 54] width 4 height 4
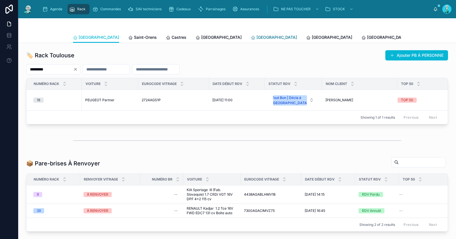
click at [257, 36] on span "[GEOGRAPHIC_DATA]" at bounding box center [277, 37] width 40 height 6
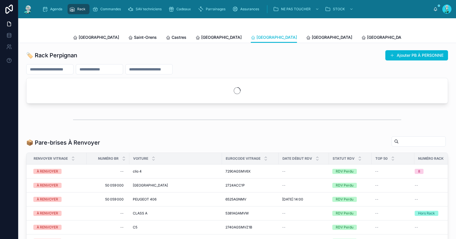
click at [68, 69] on input "text" at bounding box center [50, 69] width 47 height 8
paste input "*********"
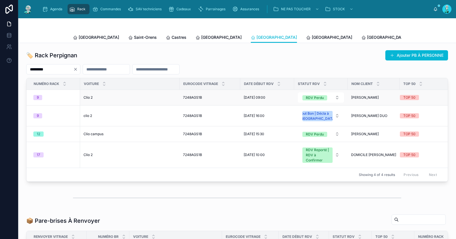
type input "*********"
click at [89, 97] on span "Clio 2" at bounding box center [88, 97] width 9 height 5
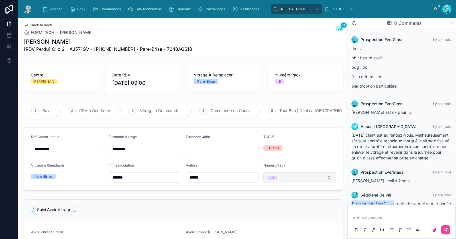
click at [288, 183] on button "9" at bounding box center [299, 177] width 73 height 11
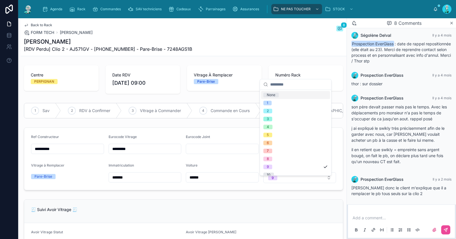
click at [287, 96] on div "None" at bounding box center [295, 95] width 69 height 8
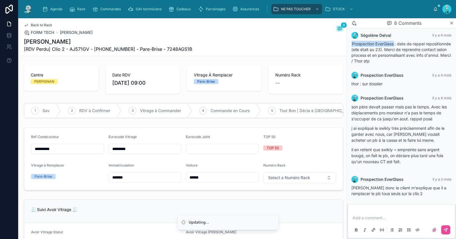
click at [43, 24] on span "Back to Rack" at bounding box center [41, 25] width 21 height 5
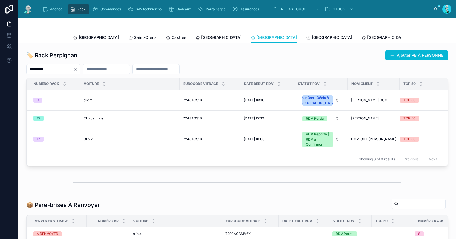
click at [78, 67] on icon "Clear" at bounding box center [75, 69] width 5 height 5
click at [73, 69] on input "text" at bounding box center [50, 69] width 47 height 8
paste input "**********"
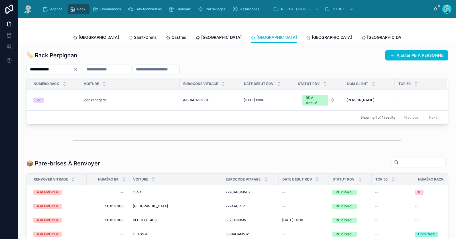
type input "**********"
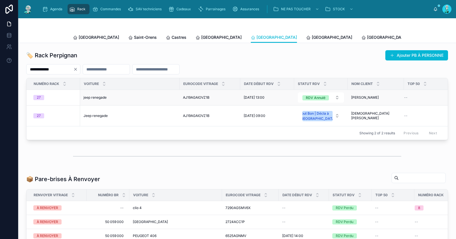
click at [108, 99] on div "jeep renegade jeep renegade" at bounding box center [130, 97] width 93 height 5
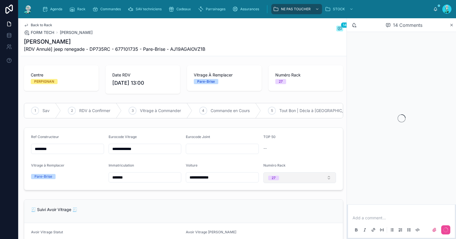
drag, startPoint x: 292, startPoint y: 182, endPoint x: 292, endPoint y: 176, distance: 6.0
click at [292, 182] on button "27" at bounding box center [299, 177] width 73 height 11
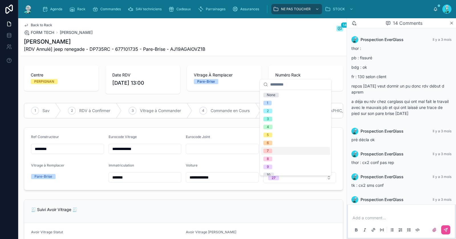
scroll to position [271, 0]
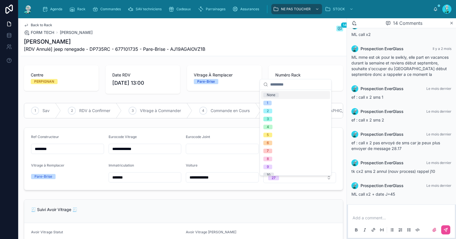
click at [288, 95] on div "None" at bounding box center [295, 95] width 69 height 8
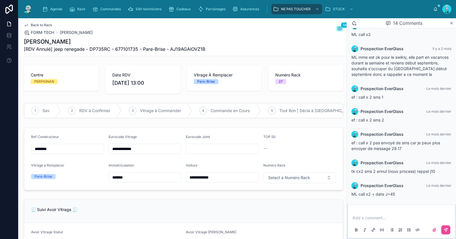
click at [43, 23] on span "Back to Rack" at bounding box center [41, 25] width 21 height 5
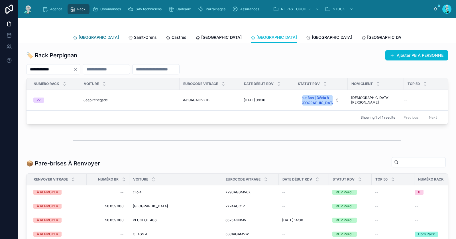
click at [85, 38] on span "Toulouse" at bounding box center [99, 37] width 40 height 6
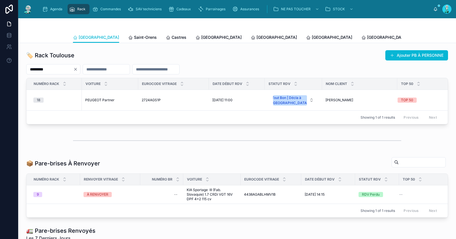
click at [77, 68] on icon "Clear" at bounding box center [75, 69] width 2 height 2
click at [70, 70] on input "text" at bounding box center [50, 69] width 47 height 8
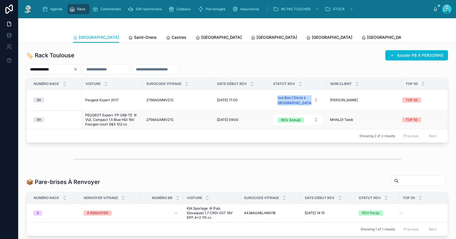
type input "**********"
click at [107, 119] on span "PEUGEOT Expert FP-068-TE III VUL Compact 1.5 Blue HDi 16V Fourgon court S&S 102…" at bounding box center [112, 120] width 54 height 14
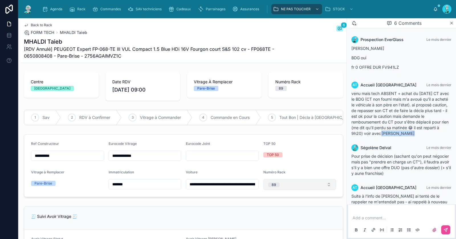
drag, startPoint x: 284, startPoint y: 190, endPoint x: 286, endPoint y: 182, distance: 8.1
click at [284, 190] on button "89" at bounding box center [299, 184] width 73 height 11
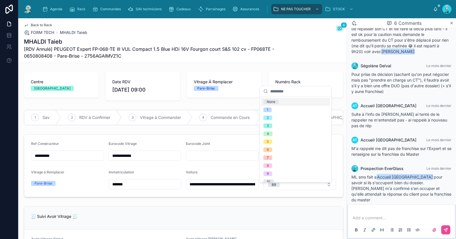
click at [293, 104] on div "None" at bounding box center [295, 102] width 69 height 8
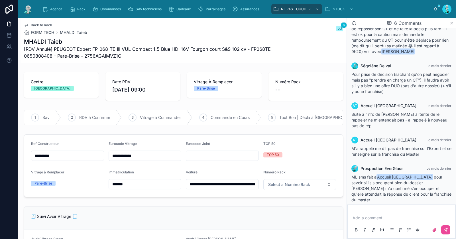
click at [42, 25] on span "Back to Rack" at bounding box center [41, 25] width 21 height 5
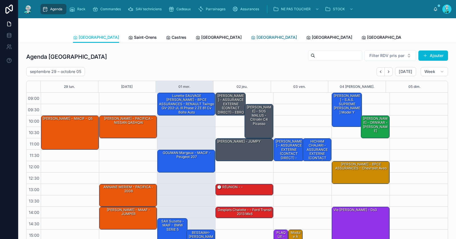
click at [257, 36] on span "[GEOGRAPHIC_DATA]" at bounding box center [277, 37] width 40 height 6
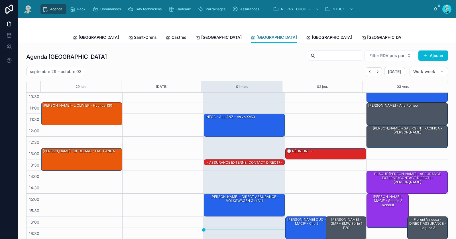
scroll to position [49, 0]
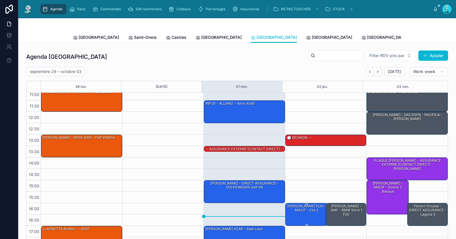
click at [303, 215] on div "[PERSON_NAME] DUO - MACIF - clio 2" at bounding box center [306, 214] width 40 height 22
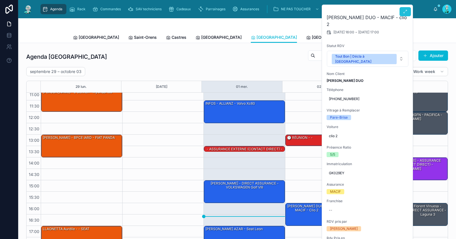
click at [407, 10] on icon at bounding box center [405, 11] width 5 height 5
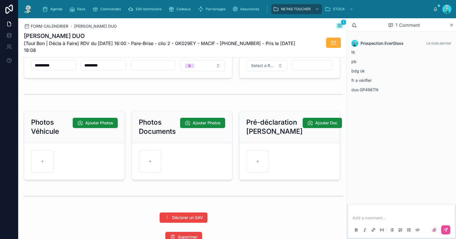
scroll to position [727, 0]
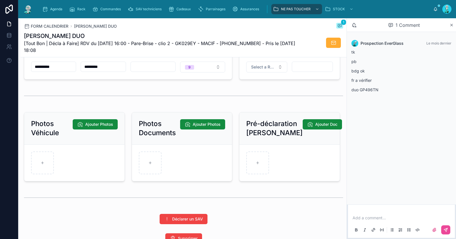
click at [98, 67] on input "*********" at bounding box center [103, 67] width 44 height 8
click at [177, 10] on span "Cadeaux" at bounding box center [183, 9] width 15 height 5
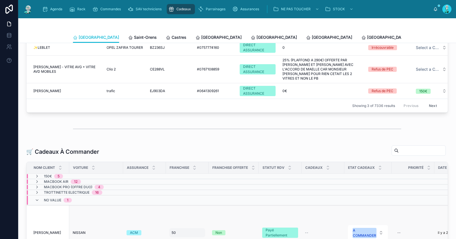
scroll to position [119, 0]
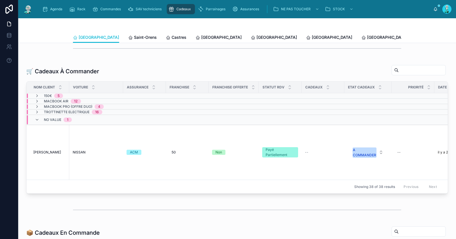
click at [37, 121] on div "No value 1" at bounding box center [53, 119] width 37 height 9
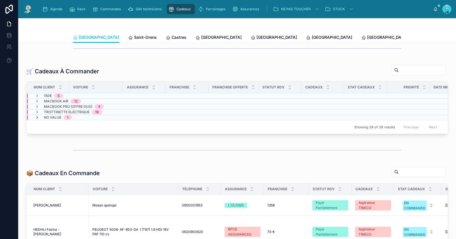
click at [37, 117] on span at bounding box center [37, 117] width 5 height 5
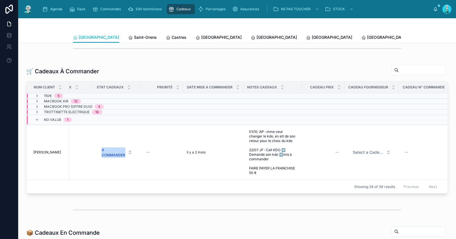
scroll to position [0, 252]
click at [123, 149] on div "A COMMANDER" at bounding box center [112, 152] width 23 height 10
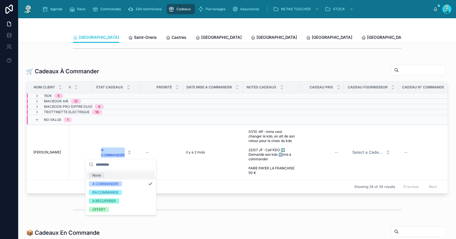
click at [110, 174] on div "None" at bounding box center [121, 175] width 68 height 9
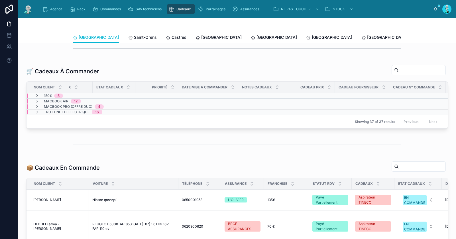
click at [39, 95] on icon at bounding box center [37, 95] width 5 height 5
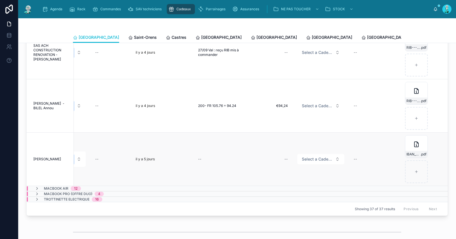
scroll to position [180, 0]
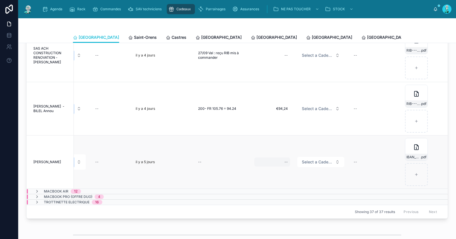
click at [262, 157] on div "--" at bounding box center [272, 161] width 36 height 9
type input "*******"
click button "submit" at bounding box center [346, 163] width 7 height 7
click at [315, 159] on span "Select a Cadeau Fournisseur" at bounding box center [317, 162] width 31 height 6
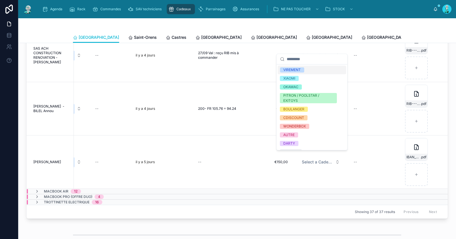
click at [308, 71] on div "VIREMENT" at bounding box center [312, 70] width 68 height 9
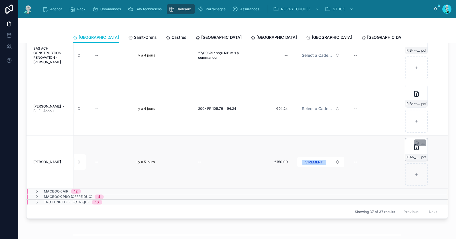
click at [414, 145] on icon at bounding box center [416, 147] width 4 height 5
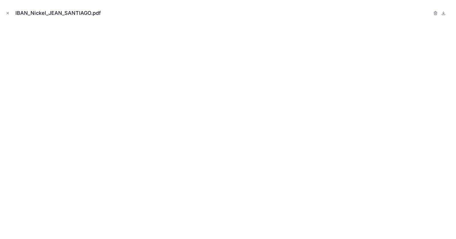
click at [4, 11] on div "IBAN_Nickel_JEAN_SANTIAGO.pdf" at bounding box center [228, 119] width 456 height 239
click at [6, 11] on icon "Close modal" at bounding box center [8, 13] width 4 height 4
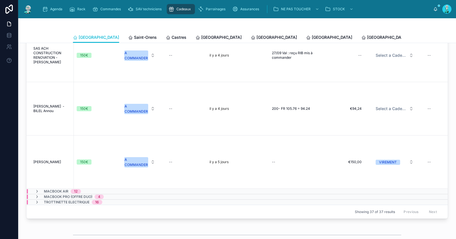
scroll to position [123, 209]
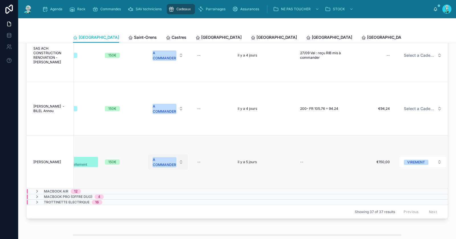
click at [158, 157] on div "A COMMANDER" at bounding box center [164, 162] width 23 height 10
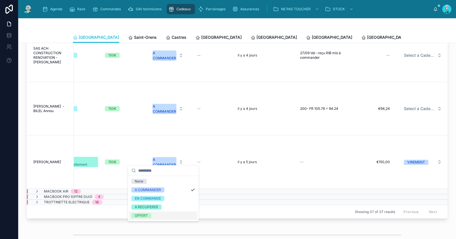
click at [149, 215] on span "OFFERT" at bounding box center [141, 215] width 20 height 5
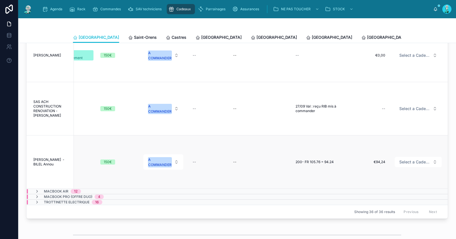
scroll to position [70, 209]
click at [410, 159] on span "Select a Cadeau Fournisseur" at bounding box center [414, 162] width 31 height 6
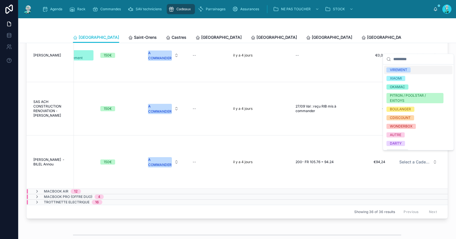
click at [400, 70] on div "VIREMENT" at bounding box center [398, 69] width 17 height 5
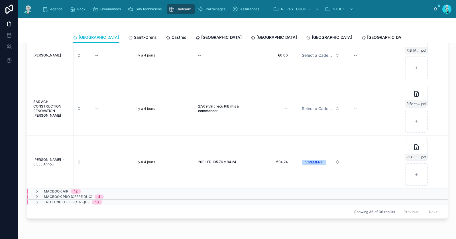
scroll to position [70, 316]
click at [413, 144] on icon at bounding box center [416, 147] width 7 height 7
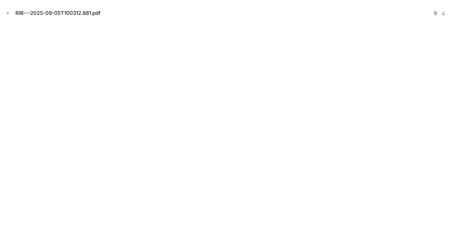
click at [8, 14] on icon "Close modal" at bounding box center [8, 13] width 4 height 4
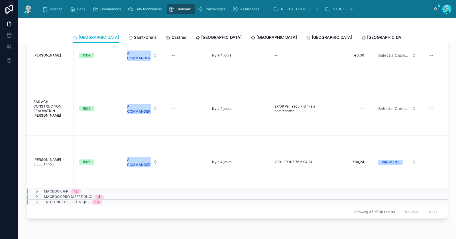
scroll to position [70, 229]
click at [144, 157] on div "A COMMANDER" at bounding box center [140, 162] width 23 height 10
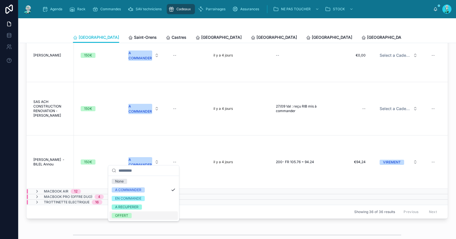
click at [136, 213] on div "OFFERT" at bounding box center [143, 215] width 68 height 9
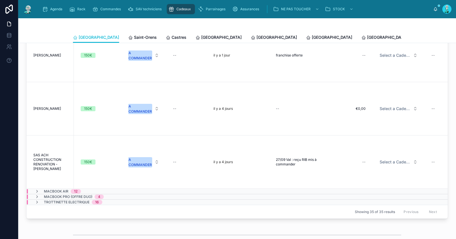
scroll to position [16, 229]
click at [355, 157] on div "--" at bounding box center [350, 161] width 36 height 9
type input "*******"
click button "submit" at bounding box center [432, 164] width 7 height 7
click at [393, 159] on span "Select a Cadeau Fournisseur" at bounding box center [395, 162] width 31 height 6
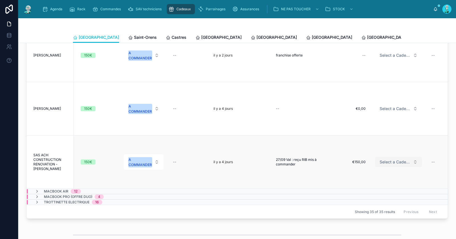
click at [391, 159] on span "Select a Cadeau Fournisseur" at bounding box center [395, 162] width 31 height 6
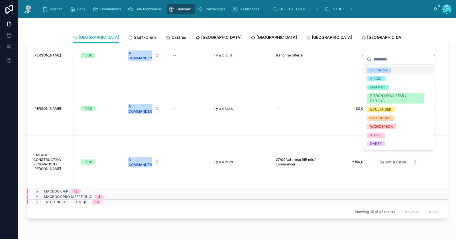
click at [379, 68] on div "VIREMENT" at bounding box center [378, 70] width 17 height 5
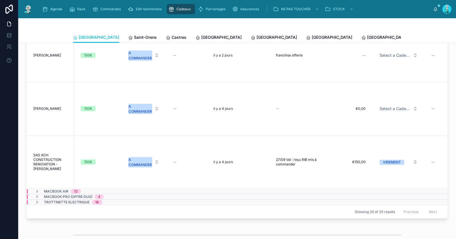
scroll to position [16, 316]
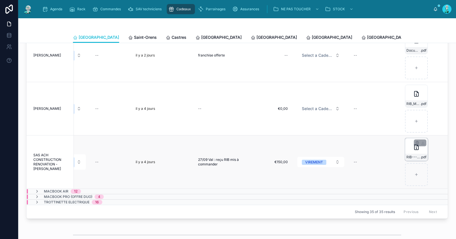
click at [405, 145] on div "RIB---2025-09-27T091925.862 .pdf" at bounding box center [416, 149] width 23 height 23
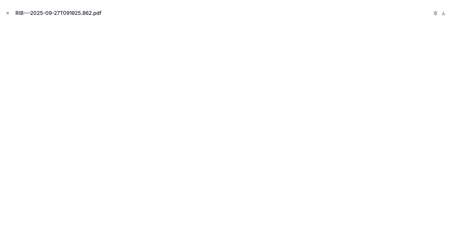
click at [8, 12] on icon "Close modal" at bounding box center [8, 13] width 2 height 2
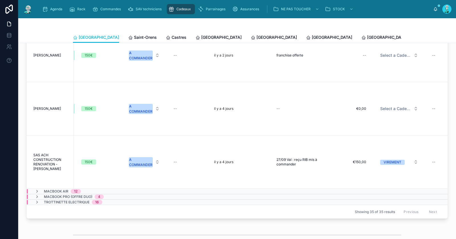
scroll to position [16, 195]
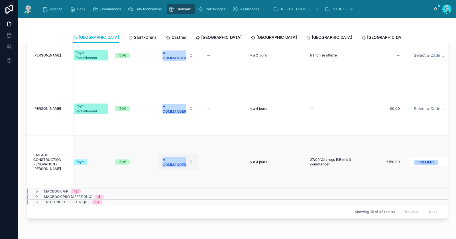
click at [166, 159] on div "A COMMANDER" at bounding box center [174, 162] width 23 height 10
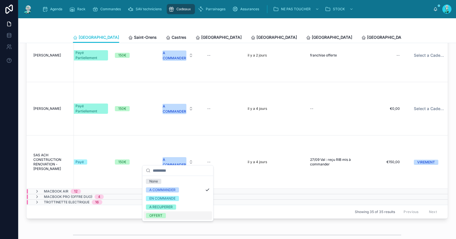
click at [160, 212] on div "OFFERT" at bounding box center [178, 215] width 68 height 9
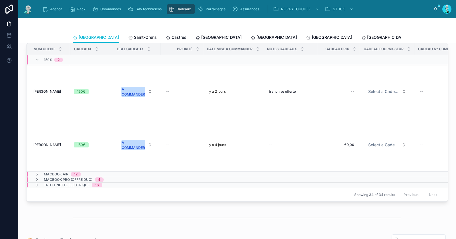
scroll to position [0, 306]
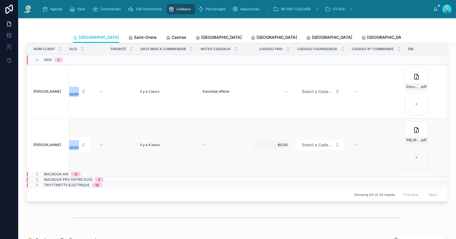
click at [277, 144] on span "€0,00" at bounding box center [272, 145] width 31 height 5
click at [281, 149] on input "*****" at bounding box center [281, 151] width 54 height 8
type input "*******"
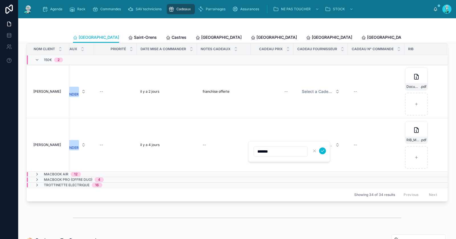
click button "submit" at bounding box center [322, 150] width 7 height 7
click at [312, 142] on span "Select a Cadeau Fournisseur" at bounding box center [317, 145] width 31 height 6
click at [313, 142] on span "Select a Cadeau Fournisseur" at bounding box center [317, 145] width 31 height 6
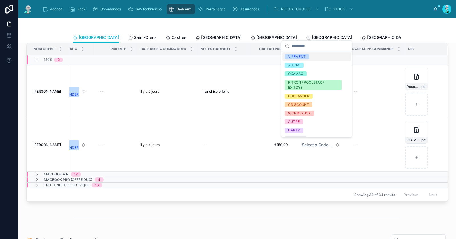
click at [314, 57] on div "VIREMENT" at bounding box center [316, 56] width 68 height 9
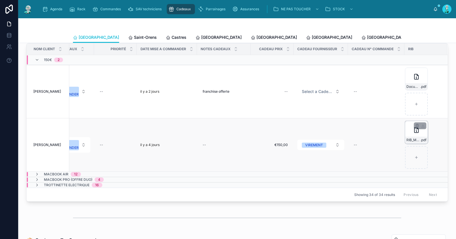
click at [410, 132] on div "RIB_M__LOPES_OLIVEIRA_DOUGLAS_5837 .pdf" at bounding box center [416, 132] width 23 height 23
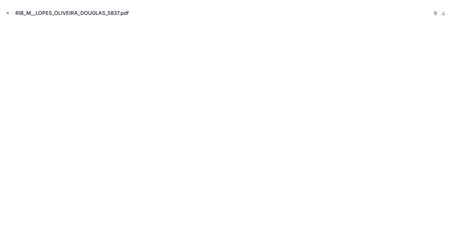
click at [7, 12] on icon "Close modal" at bounding box center [8, 13] width 4 height 4
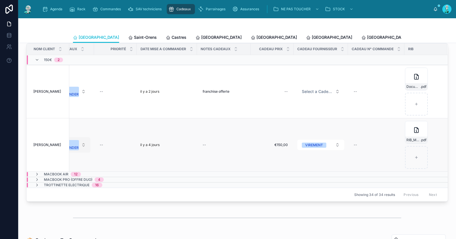
click at [79, 143] on button "A COMMANDER" at bounding box center [70, 144] width 40 height 15
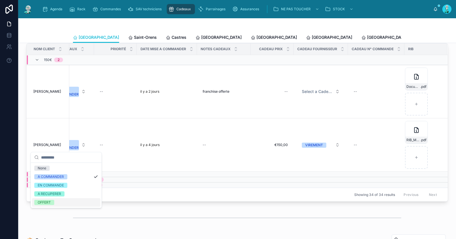
click at [62, 201] on div "OFFERT" at bounding box center [66, 202] width 68 height 9
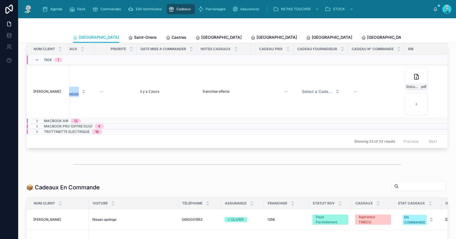
scroll to position [0, 302]
drag, startPoint x: 208, startPoint y: 202, endPoint x: 189, endPoint y: 202, distance: 19.7
click at [189, 202] on div "Téléphone" at bounding box center [200, 203] width 42 height 11
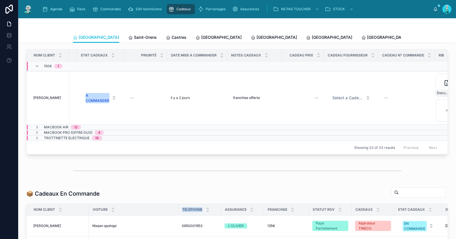
scroll to position [0, 276]
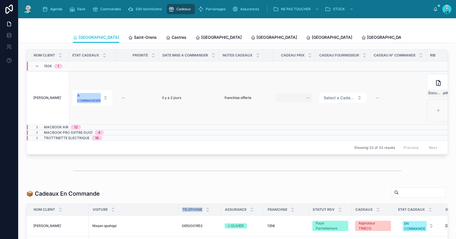
click at [300, 98] on div "--" at bounding box center [294, 97] width 36 height 9
type input "*******"
click button "submit" at bounding box center [376, 103] width 7 height 7
click at [342, 95] on span "Select a Cadeau Fournisseur" at bounding box center [339, 98] width 31 height 6
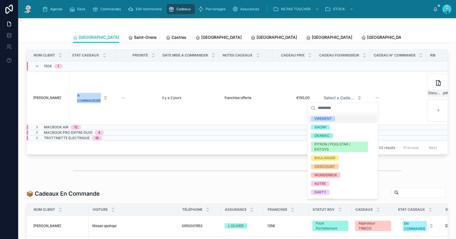
click at [338, 117] on div "VIREMENT" at bounding box center [343, 118] width 68 height 9
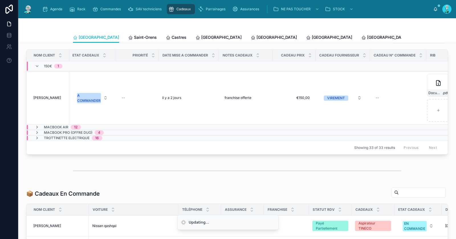
scroll to position [0, 302]
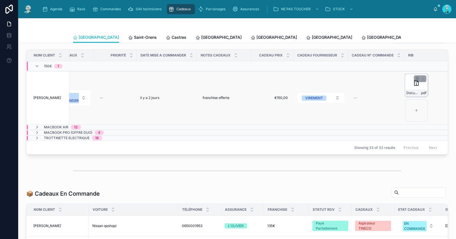
click at [407, 88] on div "Documents_1759161914688 .pdf" at bounding box center [416, 85] width 23 height 23
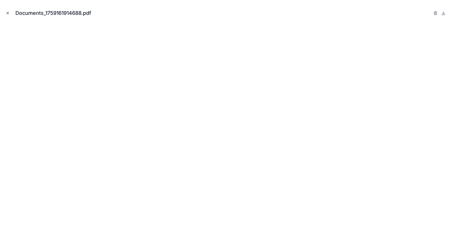
click at [6, 12] on icon "Close modal" at bounding box center [8, 13] width 4 height 4
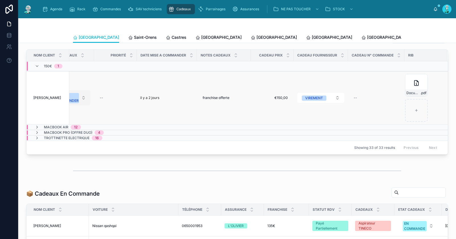
click at [77, 96] on button "A COMMANDER" at bounding box center [70, 97] width 40 height 15
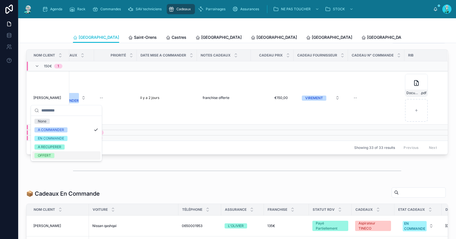
click at [67, 154] on div "OFFERT" at bounding box center [66, 155] width 68 height 9
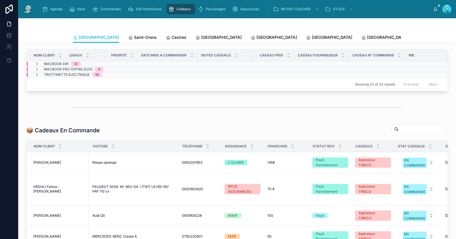
scroll to position [0, 297]
click at [134, 37] on span "Saint-Orens" at bounding box center [145, 37] width 23 height 6
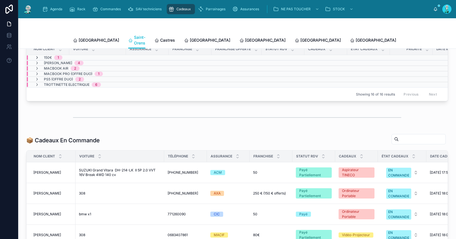
click at [36, 55] on icon at bounding box center [37, 57] width 5 height 5
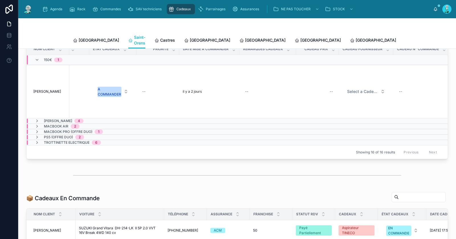
scroll to position [0, 277]
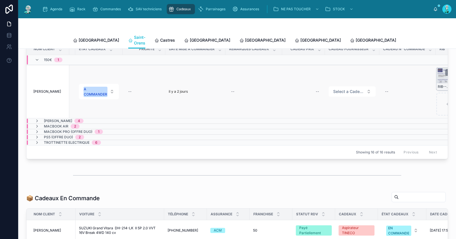
click at [441, 76] on div "RIB--C.ANDRÉ .jpeg" at bounding box center [447, 79] width 23 height 23
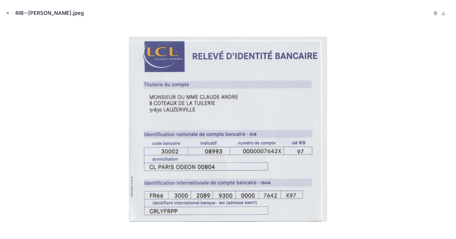
click at [8, 13] on icon "Close modal" at bounding box center [8, 13] width 4 height 4
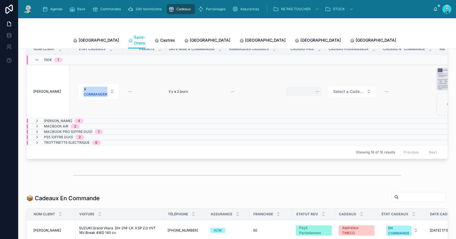
click at [313, 89] on div "--" at bounding box center [304, 91] width 36 height 9
type input "*******"
click button "submit" at bounding box center [386, 96] width 7 height 7
click at [355, 89] on span "Select a Cadeau Fournisseur" at bounding box center [348, 92] width 31 height 6
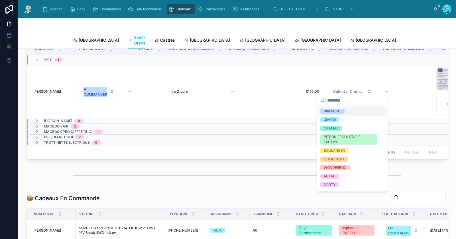
click at [348, 112] on div "VIREMENT" at bounding box center [352, 111] width 68 height 9
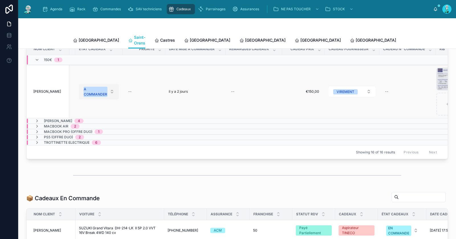
click at [97, 87] on div "A COMMANDER" at bounding box center [95, 92] width 23 height 10
click at [101, 97] on td "A COMMANDER" at bounding box center [98, 91] width 47 height 53
click at [101, 93] on div "A COMMANDER" at bounding box center [95, 92] width 23 height 10
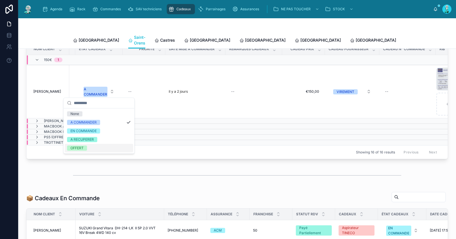
click at [88, 146] on div "OFFERT" at bounding box center [99, 148] width 68 height 9
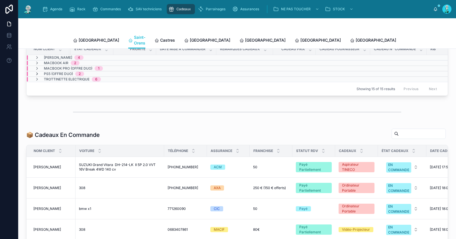
click at [38, 72] on icon at bounding box center [37, 74] width 5 height 5
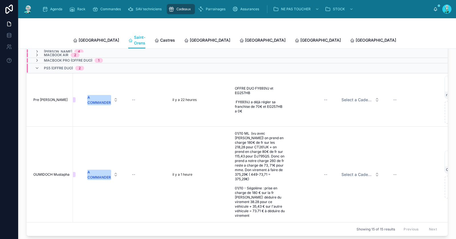
scroll to position [158, 0]
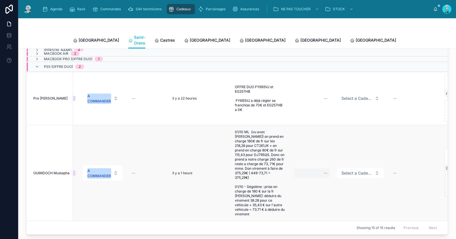
click at [318, 168] on div "--" at bounding box center [312, 172] width 36 height 9
type input "*******"
click button "submit" at bounding box center [394, 172] width 7 height 7
click at [360, 168] on button "Select a Cadeau Fournisseur" at bounding box center [360, 173] width 47 height 10
click at [358, 168] on button "Select a Cadeau Fournisseur" at bounding box center [360, 173] width 47 height 10
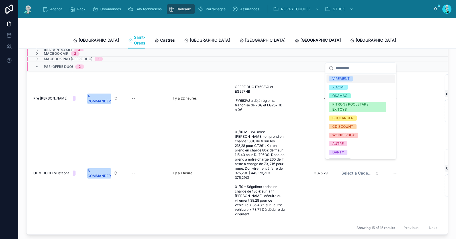
click at [344, 79] on div "VIREMENT" at bounding box center [340, 78] width 17 height 5
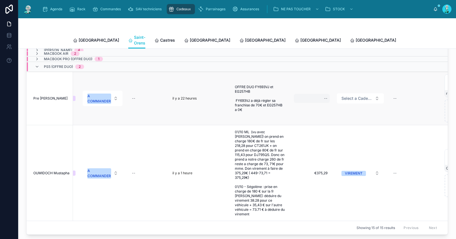
click at [323, 96] on div "--" at bounding box center [312, 98] width 36 height 9
type input "*******"
click at [394, 102] on icon "submit" at bounding box center [394, 103] width 5 height 5
click at [352, 95] on span "Select a Cadeau Fournisseur" at bounding box center [357, 98] width 31 height 6
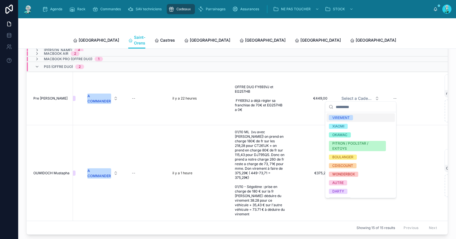
click at [348, 118] on div "VIREMENT" at bounding box center [340, 117] width 17 height 5
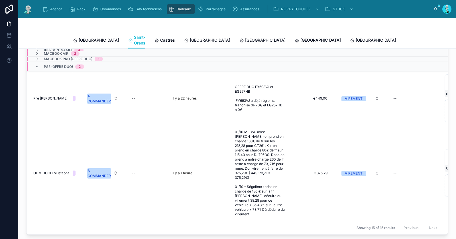
scroll to position [2, 325]
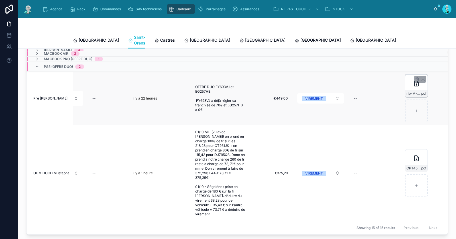
click at [405, 80] on div "rib-M-SICARD .pdf" at bounding box center [416, 85] width 23 height 23
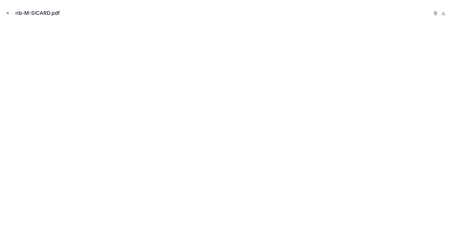
click at [7, 13] on icon "Close modal" at bounding box center [8, 13] width 4 height 4
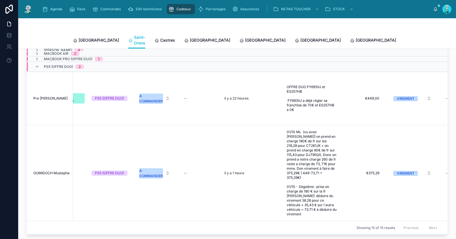
scroll to position [2, 185]
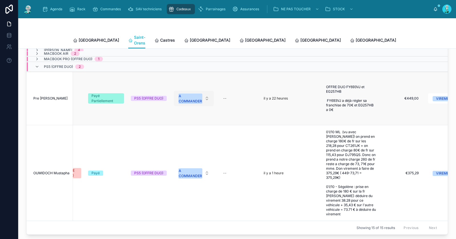
click at [191, 94] on div "A COMMANDER" at bounding box center [190, 98] width 23 height 10
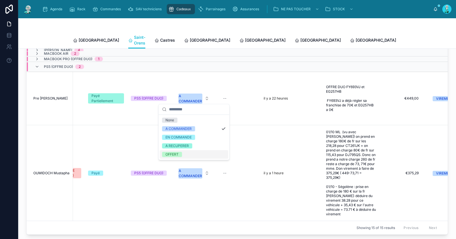
click at [176, 152] on div "OFFERT" at bounding box center [172, 154] width 13 height 5
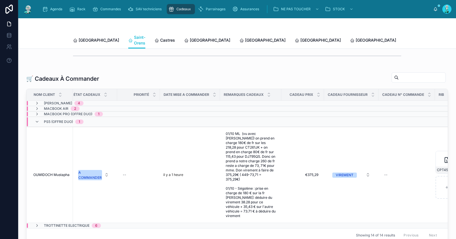
scroll to position [0, 320]
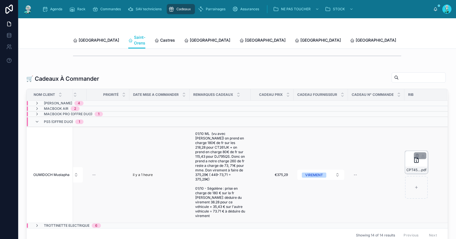
click at [413, 156] on icon at bounding box center [416, 159] width 7 height 7
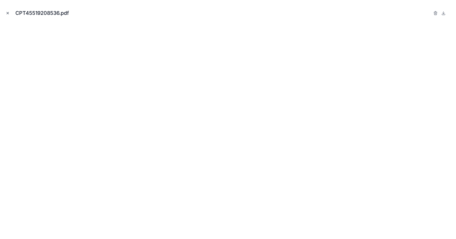
click at [8, 11] on icon "Close modal" at bounding box center [8, 13] width 4 height 4
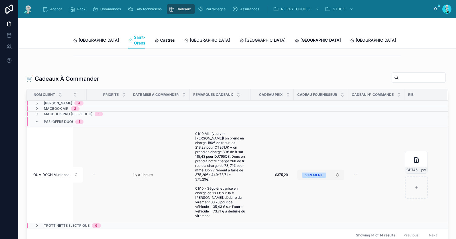
click at [310, 172] on div "VIREMENT" at bounding box center [314, 174] width 18 height 5
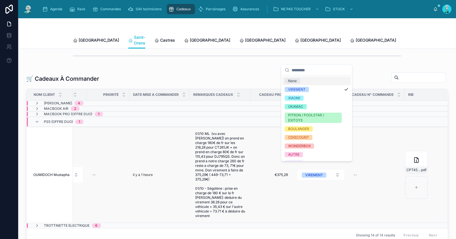
click at [304, 186] on td "VIREMENT" at bounding box center [321, 175] width 54 height 96
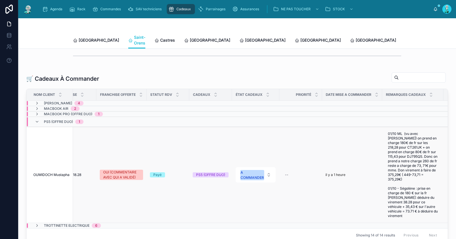
scroll to position [0, 121]
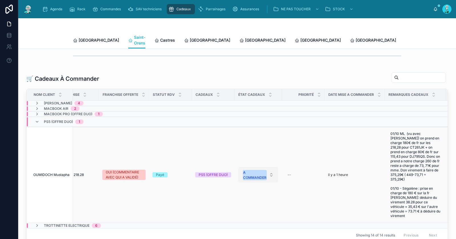
click at [246, 170] on div "A COMMANDER" at bounding box center [254, 175] width 23 height 10
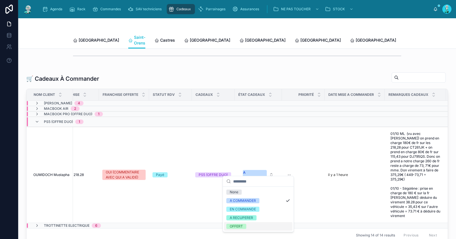
click at [235, 224] on div "OFFERT" at bounding box center [236, 226] width 13 height 5
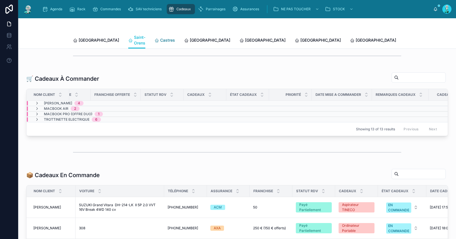
click at [160, 39] on span "Castres" at bounding box center [167, 40] width 15 height 6
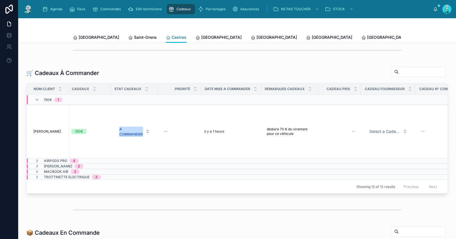
scroll to position [0, 311]
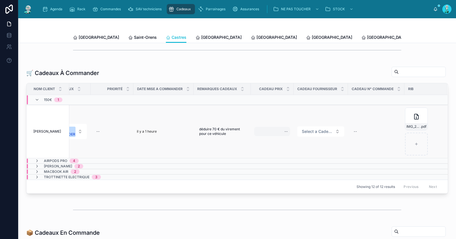
click at [280, 134] on div "--" at bounding box center [272, 131] width 36 height 9
type input "******"
click button "submit" at bounding box center [350, 142] width 7 height 7
click at [311, 134] on span "Select a Cadeau Fournisseur" at bounding box center [317, 132] width 31 height 6
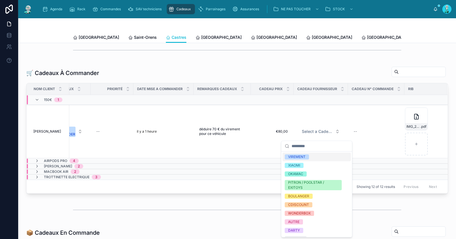
click at [307, 156] on span "VIREMENT" at bounding box center [297, 156] width 24 height 5
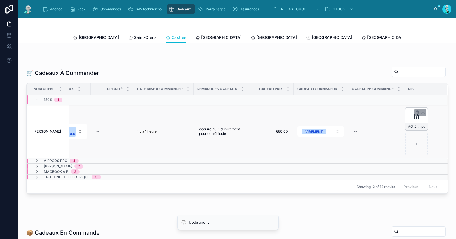
click at [405, 124] on div "IMG_2057 .pdf" at bounding box center [416, 118] width 23 height 23
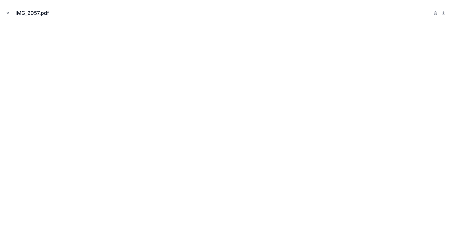
click at [6, 13] on icon "Close modal" at bounding box center [8, 13] width 4 height 4
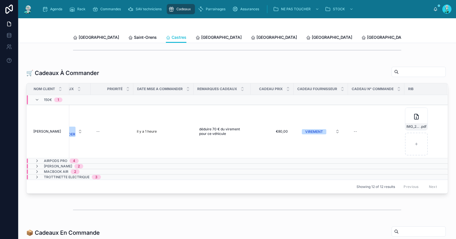
scroll to position [0, 216]
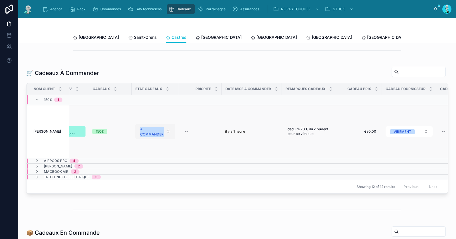
click at [158, 132] on div "A COMMANDER" at bounding box center [151, 132] width 23 height 10
click at [141, 192] on div "OFFERT" at bounding box center [135, 193] width 13 height 5
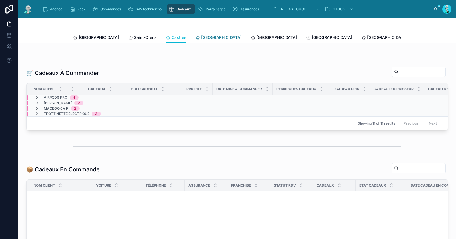
click at [201, 36] on span "Carcassonne" at bounding box center [221, 37] width 40 height 6
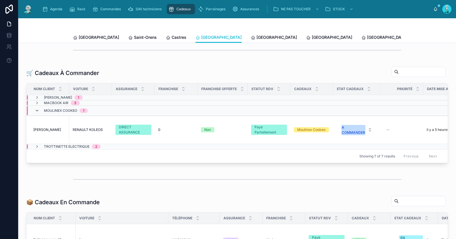
click at [37, 113] on icon at bounding box center [37, 110] width 5 height 5
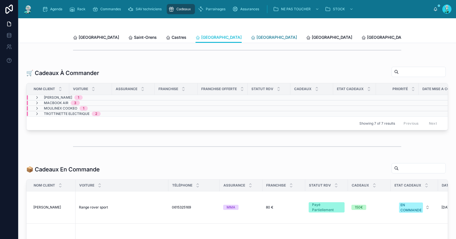
click at [257, 36] on span "Perpignan" at bounding box center [277, 37] width 40 height 6
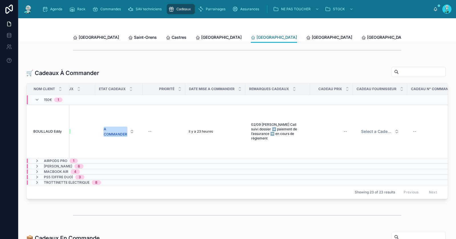
scroll to position [0, 301]
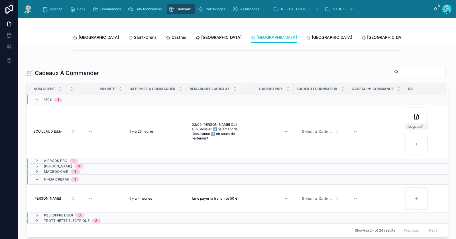
click at [39, 182] on div "Ninja CREAMi 1" at bounding box center [57, 179] width 44 height 9
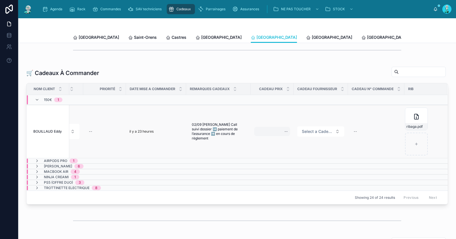
click at [273, 134] on div "--" at bounding box center [272, 131] width 36 height 9
type input "*******"
click button "submit" at bounding box center [350, 142] width 7 height 7
click at [312, 133] on span "Select a Cadeau Fournisseur" at bounding box center [317, 132] width 31 height 6
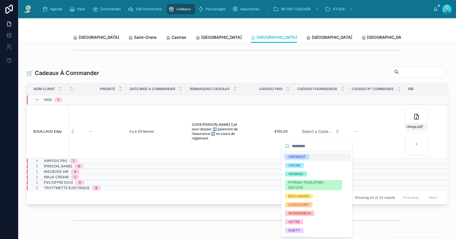
click at [307, 155] on span "VIREMENT" at bounding box center [297, 156] width 24 height 5
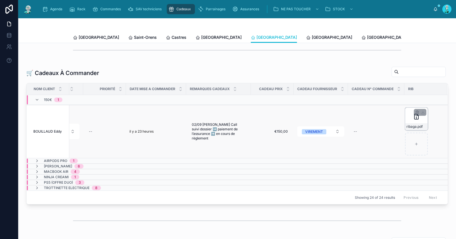
click at [405, 123] on div "ribaga .pdf" at bounding box center [416, 118] width 23 height 23
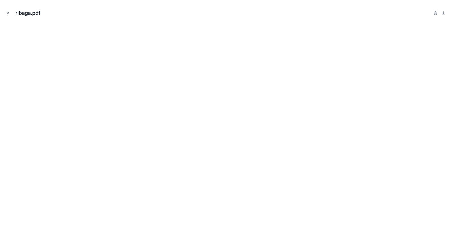
click at [7, 11] on button "Close modal" at bounding box center [8, 13] width 6 height 6
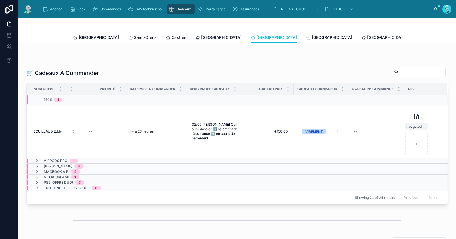
scroll to position [0, 159]
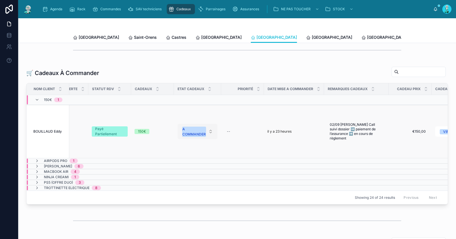
click at [189, 132] on div "A COMMANDER" at bounding box center [193, 132] width 23 height 10
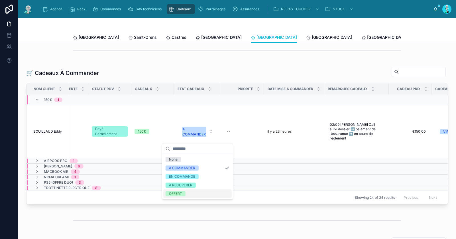
click at [171, 194] on div "OFFERT" at bounding box center [175, 193] width 13 height 5
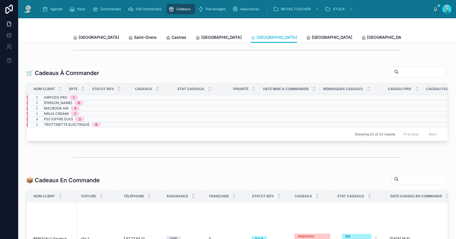
click at [38, 121] on icon at bounding box center [37, 119] width 5 height 5
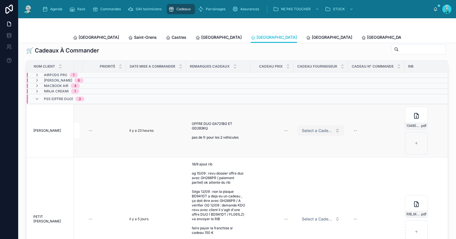
scroll to position [125, 0]
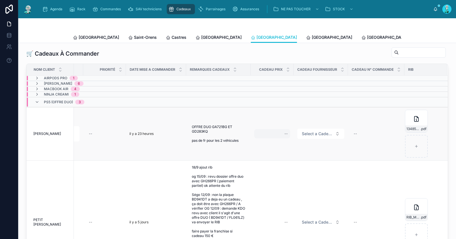
click at [275, 135] on div "--" at bounding box center [272, 133] width 36 height 9
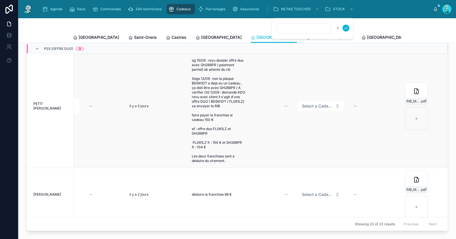
scroll to position [84, 311]
click at [275, 108] on div "--" at bounding box center [272, 106] width 36 height 9
type input "*******"
click button "submit" at bounding box center [346, 116] width 7 height 7
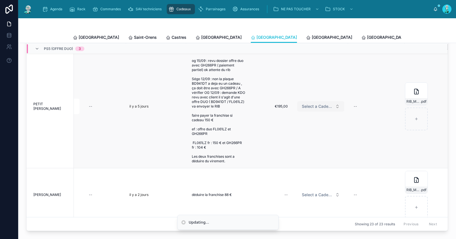
click at [308, 109] on span "Select a Cadeau Fournisseur" at bounding box center [317, 106] width 31 height 6
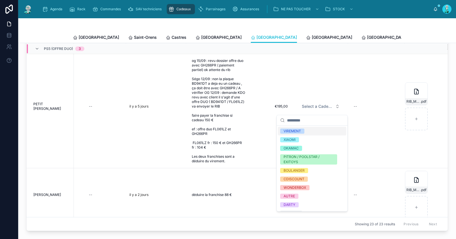
click at [302, 131] on span "VIREMENT" at bounding box center [292, 131] width 24 height 5
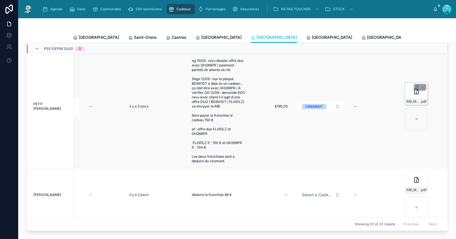
click at [405, 95] on div "RIB_M__PETIT_JONATHAN_8430 .pdf" at bounding box center [416, 93] width 23 height 23
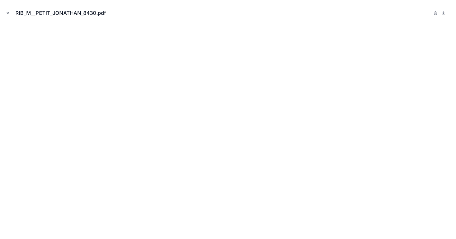
click at [8, 13] on icon "Close modal" at bounding box center [8, 13] width 4 height 4
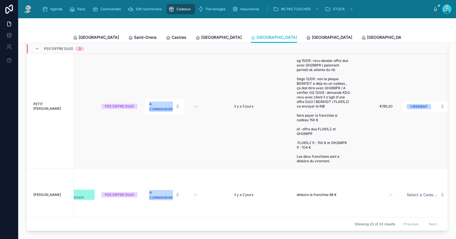
scroll to position [84, 191]
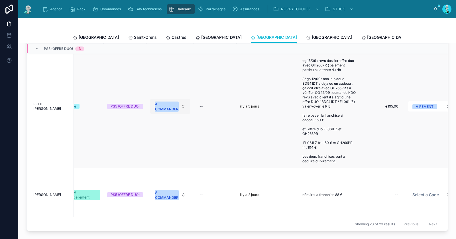
click at [168, 102] on button "A COMMANDER" at bounding box center [170, 106] width 40 height 15
click at [171, 166] on div "OFFERT" at bounding box center [170, 168] width 68 height 9
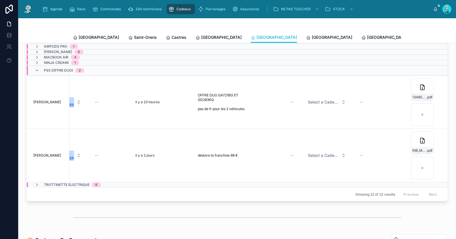
scroll to position [0, 301]
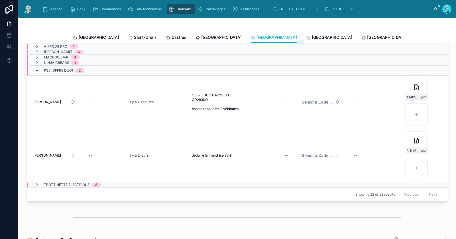
click at [38, 73] on icon at bounding box center [37, 70] width 5 height 5
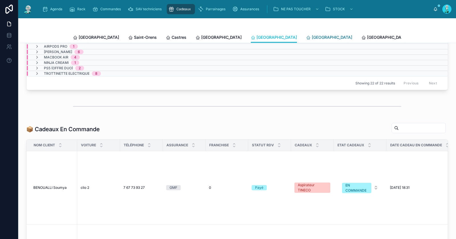
click at [312, 36] on span "[GEOGRAPHIC_DATA]" at bounding box center [332, 37] width 40 height 6
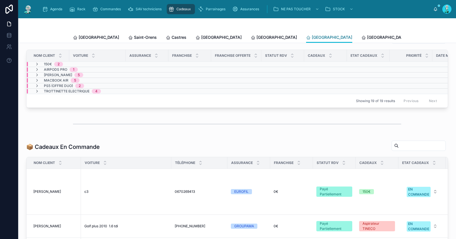
scroll to position [95, 0]
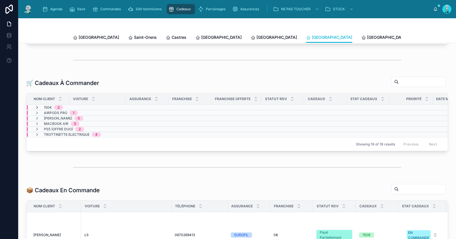
click at [38, 110] on icon at bounding box center [37, 107] width 5 height 5
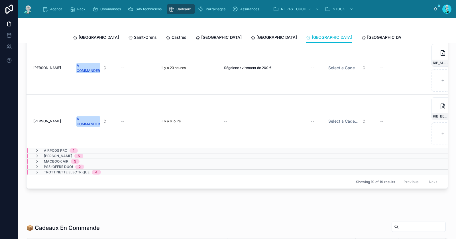
scroll to position [0, 314]
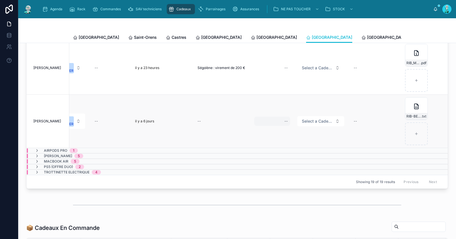
click at [278, 122] on div "--" at bounding box center [272, 121] width 36 height 9
type input "*******"
click button "submit" at bounding box center [350, 131] width 7 height 7
click at [311, 122] on span "Select a Cadeau Fournisseur" at bounding box center [317, 121] width 31 height 6
click at [308, 146] on td "Select a Cadeau Fournisseur" at bounding box center [321, 121] width 54 height 53
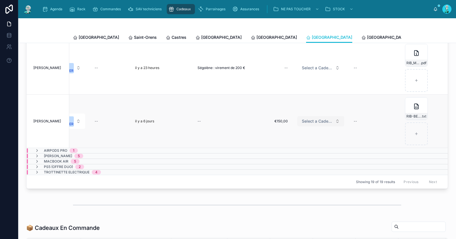
click at [311, 119] on button "Select a Cadeau Fournisseur" at bounding box center [320, 121] width 47 height 10
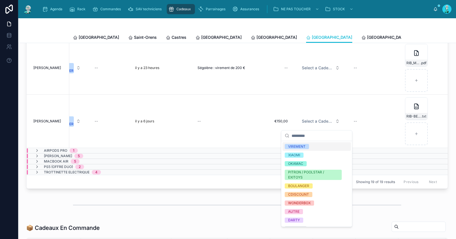
click at [309, 146] on span "VIREMENT" at bounding box center [297, 146] width 24 height 5
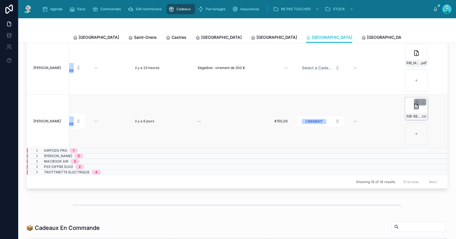
click at [406, 111] on div "RIB-BENDEQ .txt" at bounding box center [416, 108] width 23 height 23
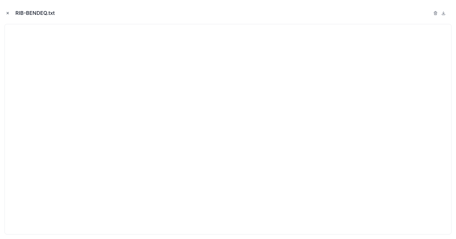
click at [9, 14] on icon "Close modal" at bounding box center [8, 13] width 4 height 4
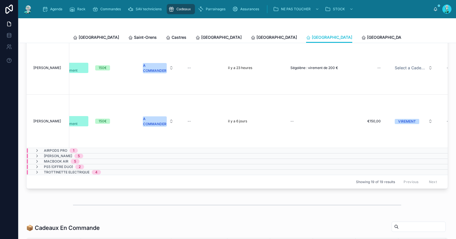
scroll to position [0, 155]
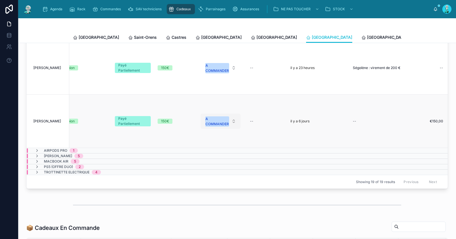
click at [212, 126] on div "A COMMANDER" at bounding box center [217, 121] width 23 height 10
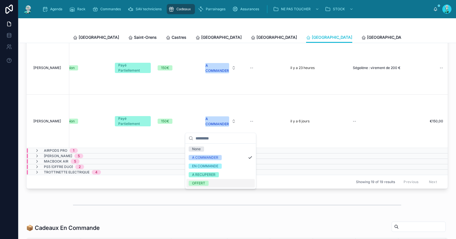
click at [207, 182] on span "OFFERT" at bounding box center [199, 183] width 20 height 5
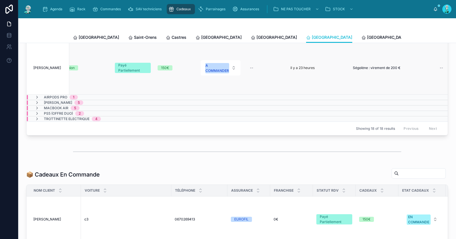
scroll to position [49, 0]
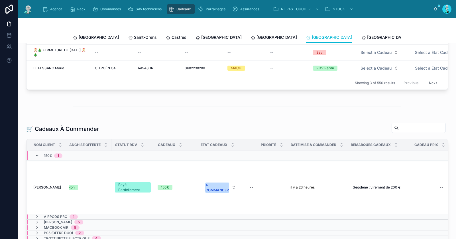
click at [35, 157] on icon at bounding box center [37, 155] width 5 height 5
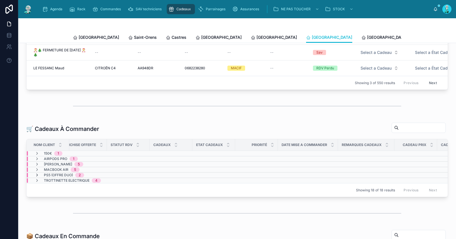
click at [38, 177] on icon at bounding box center [37, 175] width 5 height 5
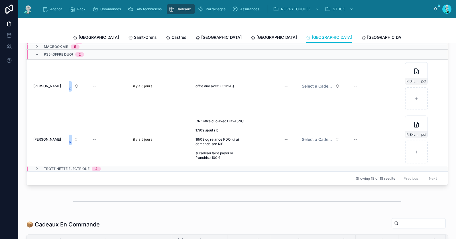
scroll to position [0, 316]
click at [279, 90] on div "--" at bounding box center [272, 86] width 36 height 9
type input "*******"
click button "submit" at bounding box center [350, 96] width 7 height 7
click at [321, 89] on span "Select a Cadeau Fournisseur" at bounding box center [317, 86] width 31 height 6
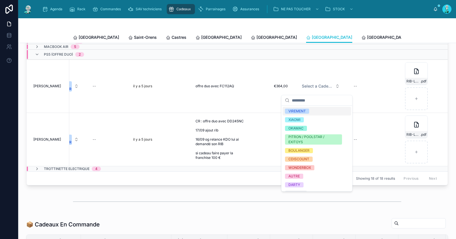
click at [312, 110] on div "VIREMENT" at bounding box center [317, 111] width 68 height 9
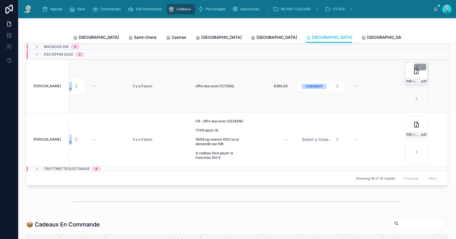
click at [405, 76] on div "RIB-LOULI .pdf" at bounding box center [416, 73] width 23 height 23
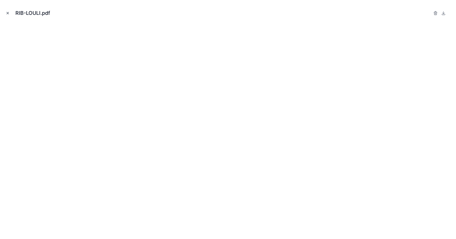
click at [9, 11] on icon "Close modal" at bounding box center [8, 13] width 4 height 4
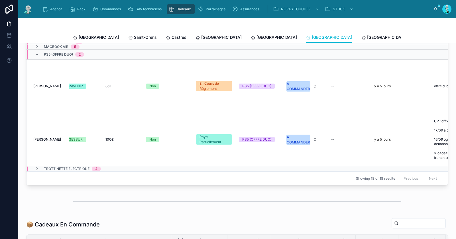
scroll to position [0, 316]
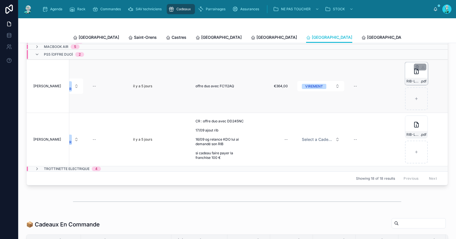
click at [405, 76] on div "RIB-LOULI .pdf" at bounding box center [416, 73] width 23 height 23
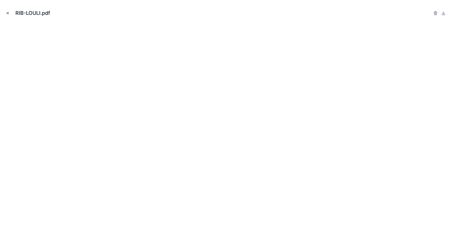
click at [7, 12] on icon "Close modal" at bounding box center [8, 13] width 4 height 4
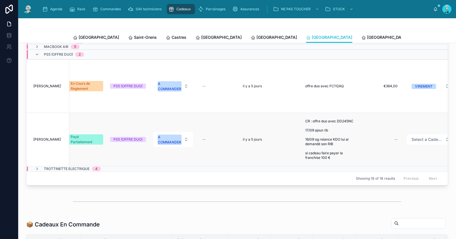
scroll to position [0, 195]
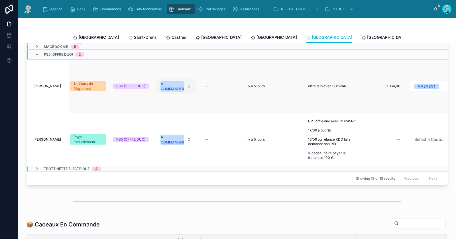
click at [173, 90] on div "A COMMANDER" at bounding box center [172, 86] width 23 height 10
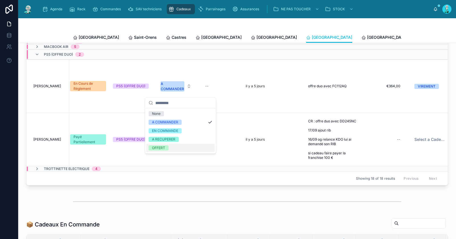
click at [164, 148] on div "OFFERT" at bounding box center [158, 147] width 13 height 5
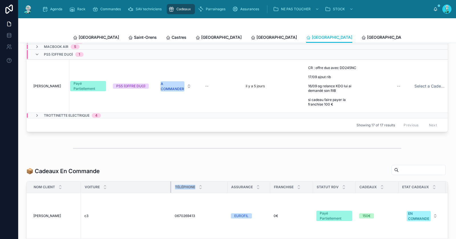
drag, startPoint x: 200, startPoint y: 189, endPoint x: 167, endPoint y: 189, distance: 33.1
click at [167, 189] on tr "Nom Client Voiture Téléphone Assurance Franchise Statut RDV Cadeaux Etat Cadeau…" at bounding box center [294, 187] width 534 height 12
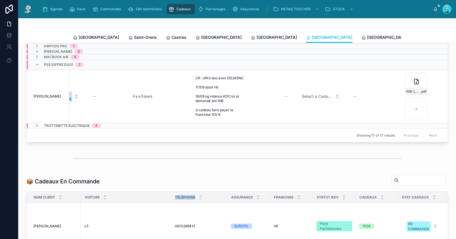
scroll to position [161, 0]
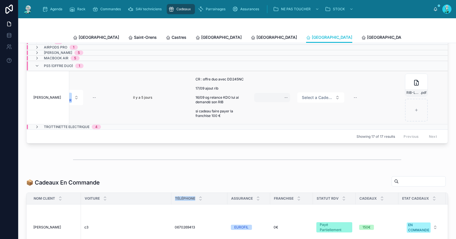
click at [277, 100] on div "--" at bounding box center [272, 97] width 36 height 9
type input "*******"
click button "submit" at bounding box center [350, 107] width 7 height 7
click at [305, 100] on span "Select a Cadeau Fournisseur" at bounding box center [317, 98] width 31 height 6
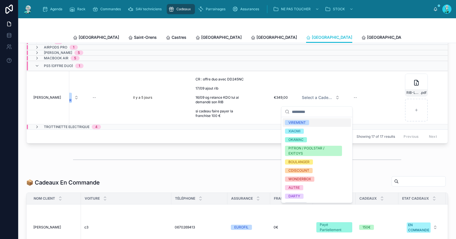
click at [305, 122] on div "VIREMENT" at bounding box center [296, 122] width 17 height 5
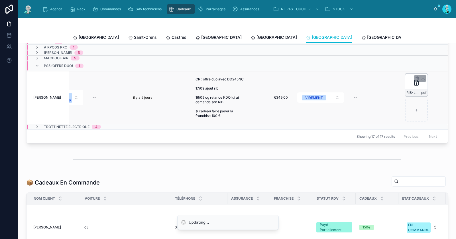
click at [406, 90] on div "RIB-LOULI .pdf" at bounding box center [416, 85] width 23 height 23
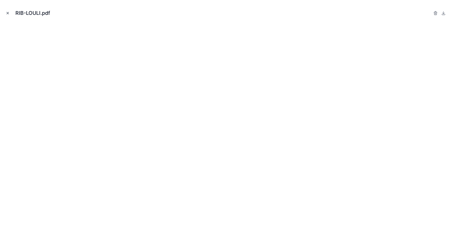
click at [8, 13] on icon "Close modal" at bounding box center [8, 13] width 4 height 4
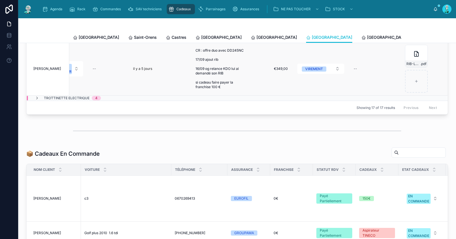
scroll to position [146, 0]
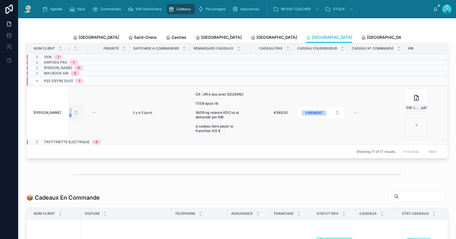
click at [75, 114] on button "A COMMANDER" at bounding box center [63, 112] width 40 height 15
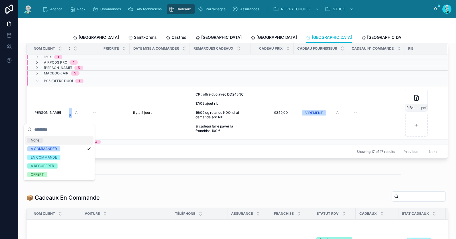
click at [66, 136] on div "None" at bounding box center [59, 140] width 68 height 9
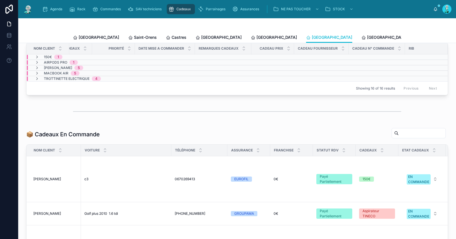
scroll to position [0, 302]
click at [361, 36] on div "Poitiers" at bounding box center [384, 37] width 46 height 6
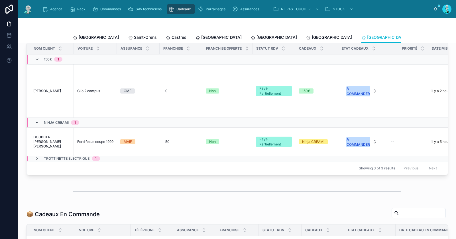
click at [36, 125] on icon at bounding box center [37, 122] width 5 height 5
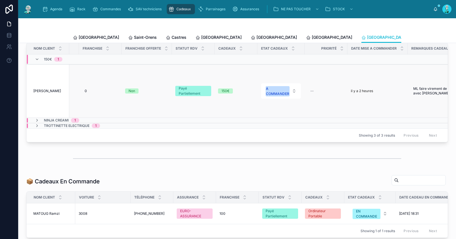
scroll to position [0, 40]
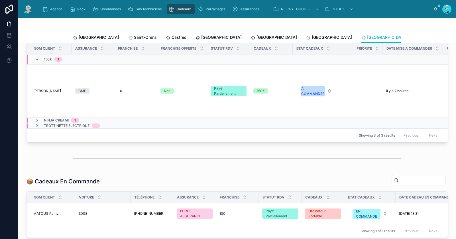
click at [40, 62] on div "150€ 1" at bounding box center [49, 59] width 28 height 9
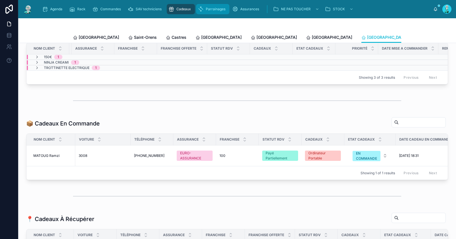
click at [223, 11] on div "Parrainages" at bounding box center [213, 9] width 30 height 9
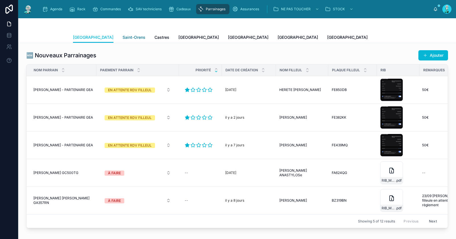
click at [123, 38] on span "Saint-Orens" at bounding box center [134, 37] width 23 height 6
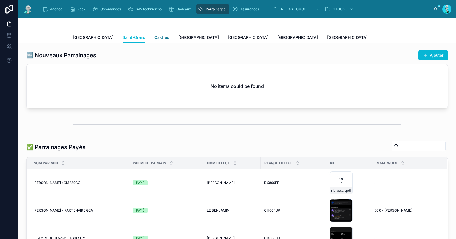
click at [155, 37] on span "Castres" at bounding box center [162, 37] width 15 height 6
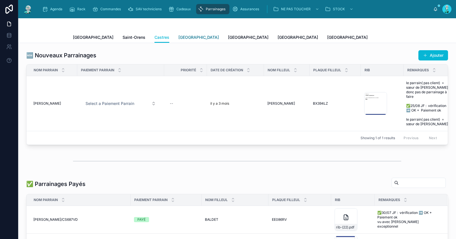
click at [178, 38] on span "Carcassonne" at bounding box center [198, 37] width 40 height 6
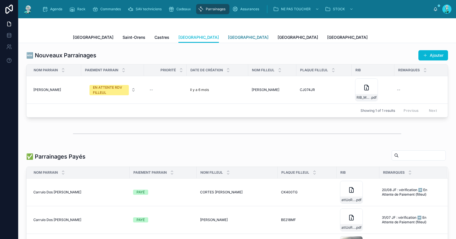
click at [228, 36] on span "Perpignan" at bounding box center [248, 37] width 40 height 6
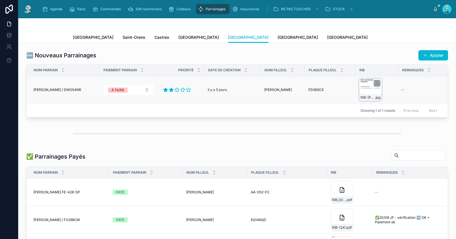
click at [366, 90] on div "RIB-ROGER .jpg" at bounding box center [370, 89] width 23 height 23
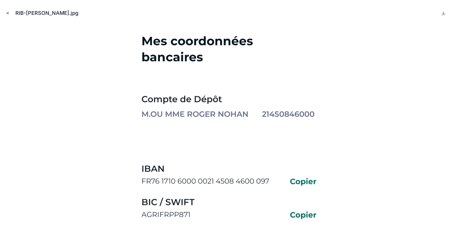
click at [7, 13] on icon "Close modal" at bounding box center [8, 13] width 4 height 4
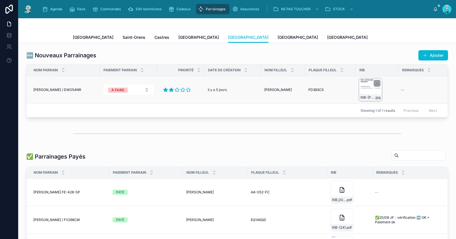
click at [366, 86] on div "RIB-ROGER .jpg" at bounding box center [370, 89] width 23 height 23
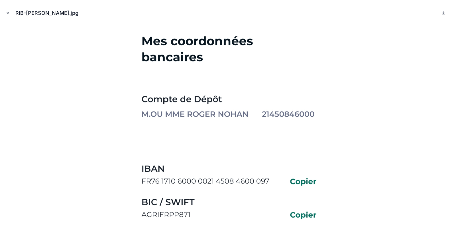
click at [7, 12] on icon "Close modal" at bounding box center [8, 13] width 4 height 4
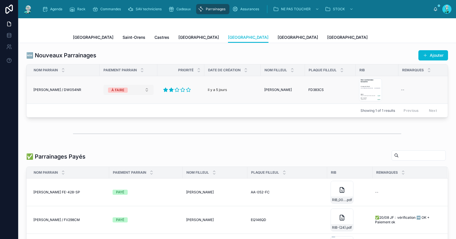
click at [118, 89] on div "À FAIRE" at bounding box center [117, 90] width 13 height 5
click at [110, 136] on span "PAYÉ" at bounding box center [104, 137] width 15 height 5
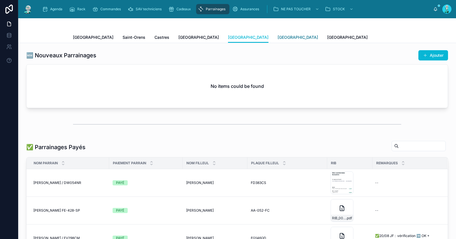
click at [278, 38] on span "[GEOGRAPHIC_DATA]" at bounding box center [298, 37] width 40 height 6
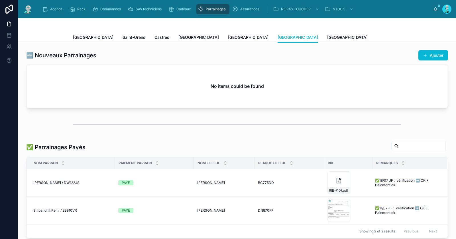
click at [237, 37] on div "Toulouse Saint-Orens Castres Carcassonne Perpignan Rennes Poitiers" at bounding box center [237, 37] width 328 height 11
click at [327, 37] on span "Poitiers" at bounding box center [347, 37] width 40 height 6
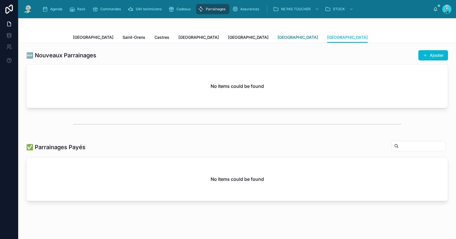
click at [278, 36] on span "[GEOGRAPHIC_DATA]" at bounding box center [298, 37] width 40 height 6
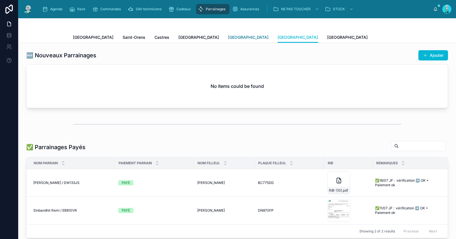
click at [228, 36] on span "Perpignan" at bounding box center [248, 37] width 40 height 6
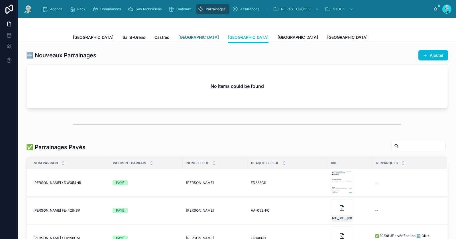
click at [178, 36] on span "Carcassonne" at bounding box center [198, 37] width 40 height 6
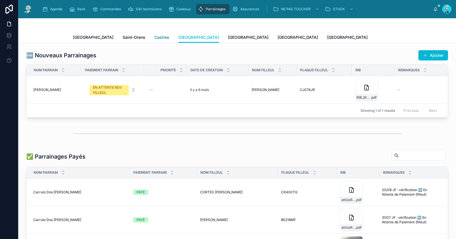
click at [155, 37] on span "Castres" at bounding box center [162, 37] width 15 height 6
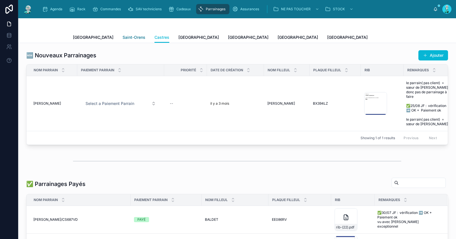
click at [123, 37] on span "Saint-Orens" at bounding box center [134, 37] width 23 height 6
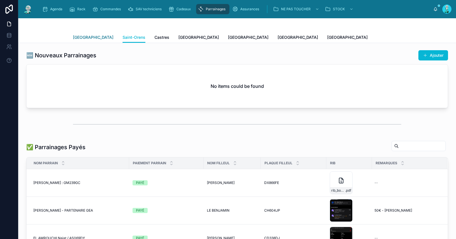
click at [81, 37] on span "Toulouse" at bounding box center [93, 37] width 40 height 6
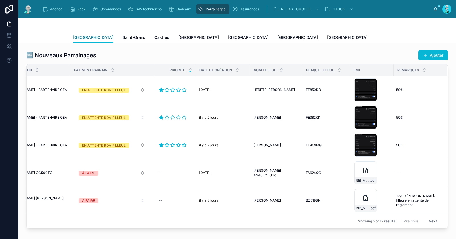
scroll to position [117, 0]
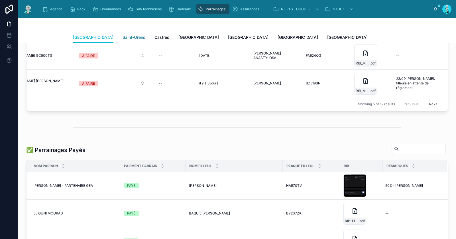
click at [123, 37] on span "Saint-Orens" at bounding box center [134, 37] width 23 height 6
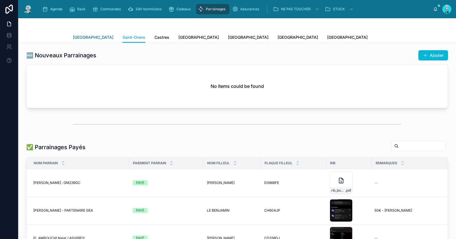
click at [84, 38] on span "Toulouse" at bounding box center [93, 37] width 40 height 6
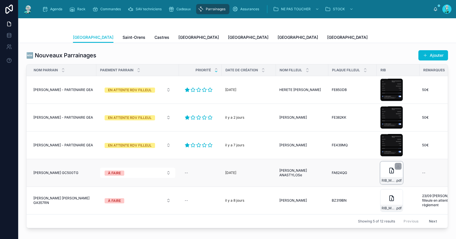
click at [388, 174] on div "RIB_M__GOBBO_ARNAUD_8101 .pdf" at bounding box center [391, 172] width 23 height 23
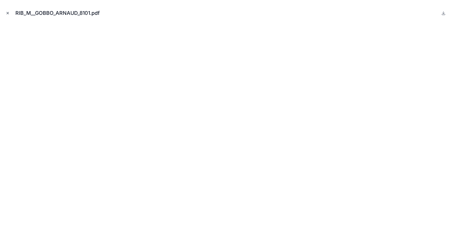
click at [7, 12] on icon "Close modal" at bounding box center [8, 13] width 4 height 4
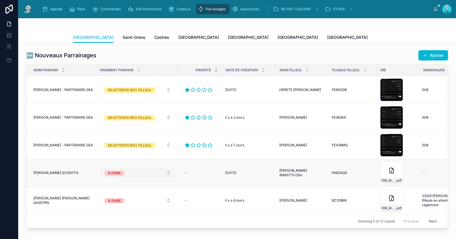
click at [129, 172] on button "À FAIRE" at bounding box center [137, 173] width 75 height 10
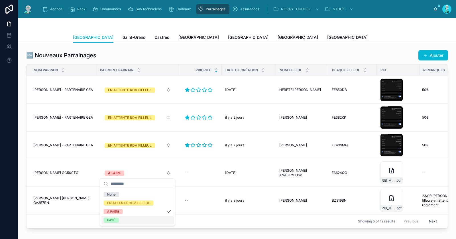
click at [123, 218] on div "PAYÉ" at bounding box center [137, 220] width 72 height 9
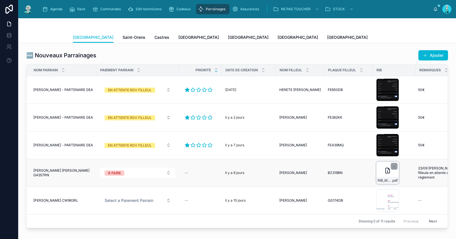
click at [385, 174] on div "RIB_MADAME_BERMEJO_MANDY_1494 .pdf" at bounding box center [387, 172] width 23 height 23
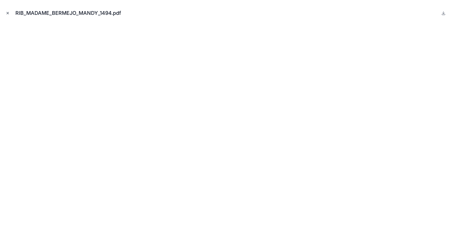
click at [8, 12] on icon "Close modal" at bounding box center [8, 13] width 2 height 2
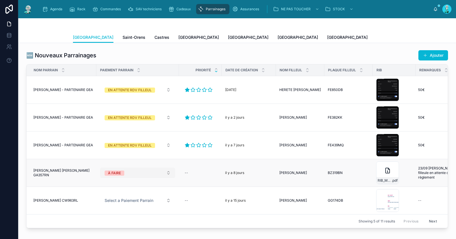
click at [126, 171] on button "À FAIRE" at bounding box center [137, 173] width 75 height 10
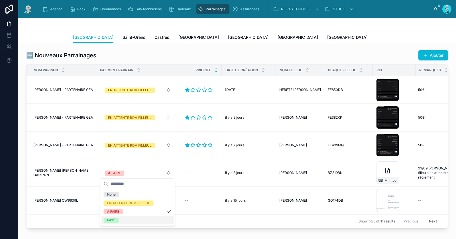
click at [135, 217] on div "PAYÉ" at bounding box center [137, 220] width 72 height 9
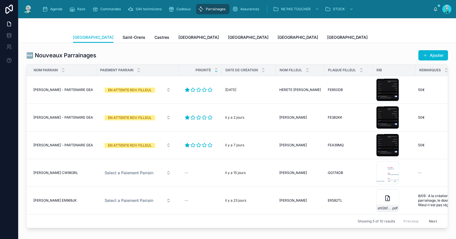
scroll to position [0, 26]
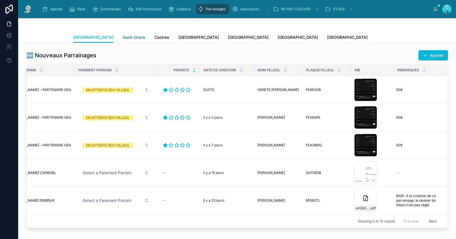
click at [123, 37] on span "Saint-Orens" at bounding box center [134, 37] width 23 height 6
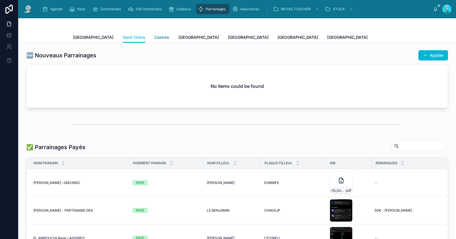
click at [155, 39] on span "Castres" at bounding box center [162, 37] width 15 height 6
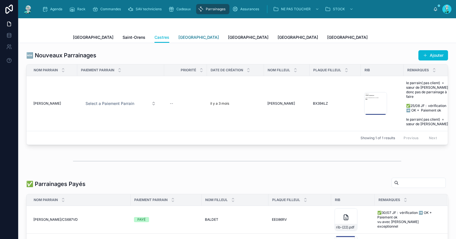
click at [178, 37] on span "Carcassonne" at bounding box center [198, 37] width 40 height 6
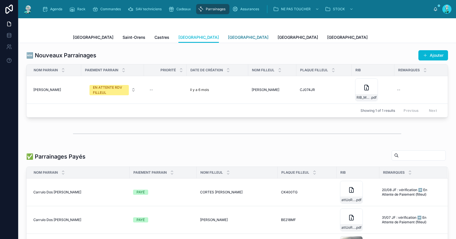
click at [228, 37] on span "Perpignan" at bounding box center [248, 37] width 40 height 6
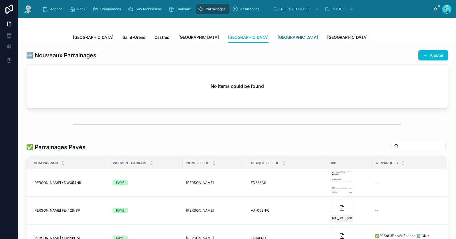
drag, startPoint x: 210, startPoint y: 37, endPoint x: 220, endPoint y: 37, distance: 10.3
click at [213, 37] on div "Toulouse Saint-Orens Castres Carcassonne Perpignan Rennes Poitiers" at bounding box center [237, 37] width 328 height 11
click at [278, 37] on span "[GEOGRAPHIC_DATA]" at bounding box center [298, 37] width 40 height 6
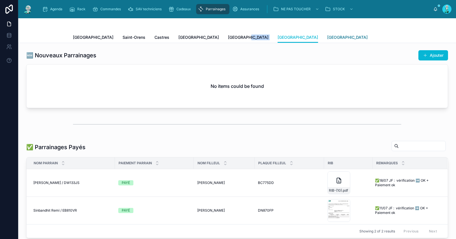
click at [327, 36] on span "Poitiers" at bounding box center [347, 37] width 40 height 6
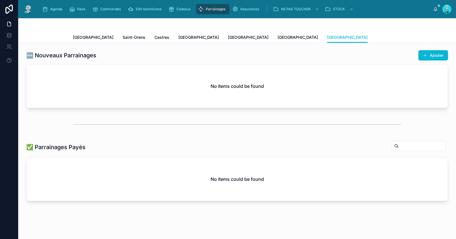
click at [88, 36] on div "Toulouse Saint-Orens Castres Carcassonne Perpignan Rennes Poitiers" at bounding box center [237, 37] width 328 height 11
click at [84, 37] on span "Toulouse" at bounding box center [93, 37] width 40 height 6
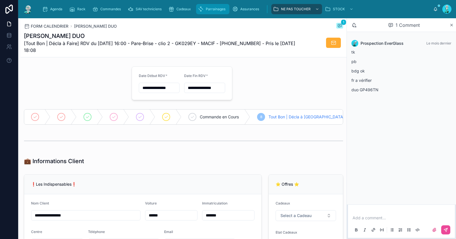
click at [206, 12] on div "Parrainages" at bounding box center [213, 9] width 30 height 9
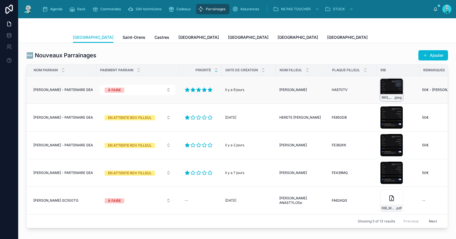
click at [391, 89] on div "IMG_39084A5D6249-1 .jpeg" at bounding box center [391, 89] width 23 height 23
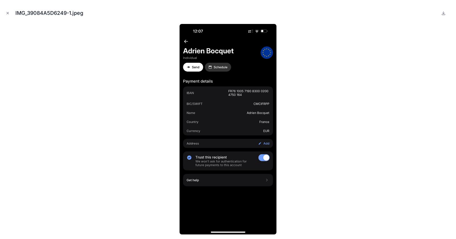
click at [7, 14] on icon "Close modal" at bounding box center [8, 13] width 2 height 2
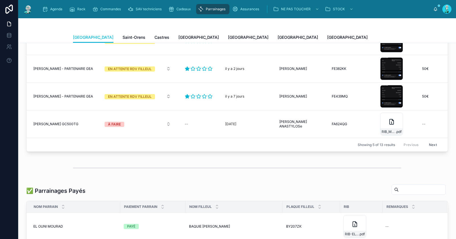
scroll to position [172, 0]
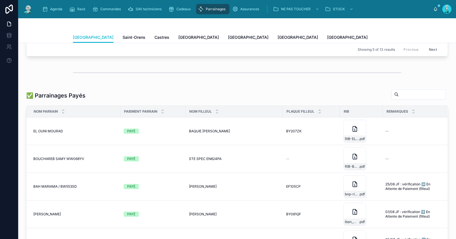
click at [399, 97] on input "text" at bounding box center [422, 94] width 47 height 8
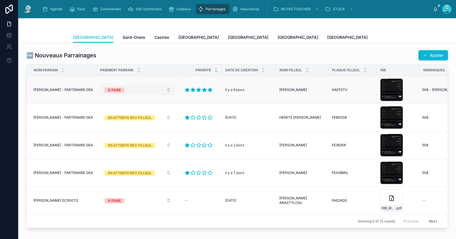
type input "*********"
click at [118, 89] on div "À FAIRE" at bounding box center [114, 90] width 13 height 5
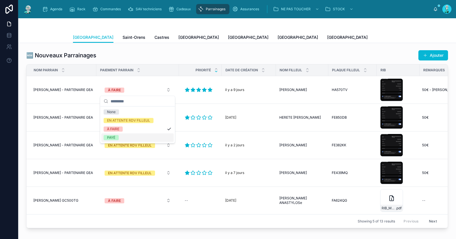
click at [123, 135] on div "PAYÉ" at bounding box center [137, 137] width 72 height 9
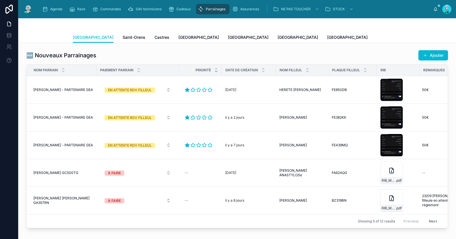
scroll to position [0, 30]
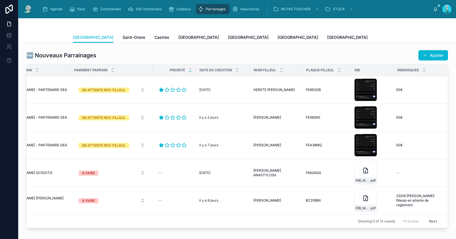
click at [429, 219] on button "Next" at bounding box center [433, 221] width 16 height 9
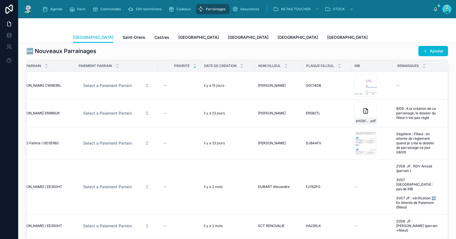
scroll to position [35, 0]
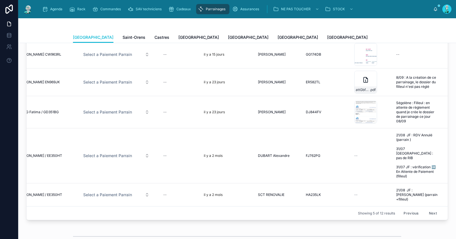
click at [431, 209] on button "Next" at bounding box center [433, 213] width 16 height 9
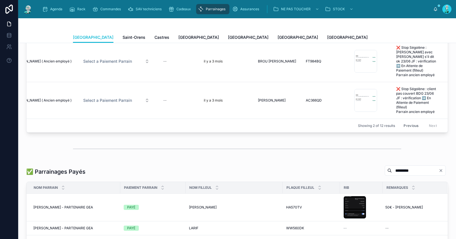
scroll to position [26, 0]
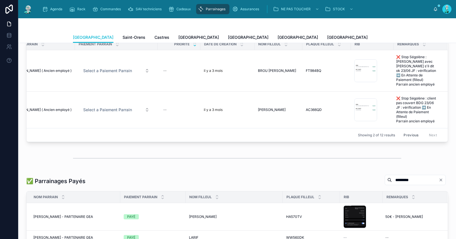
click at [411, 137] on button "Previous" at bounding box center [411, 135] width 23 height 9
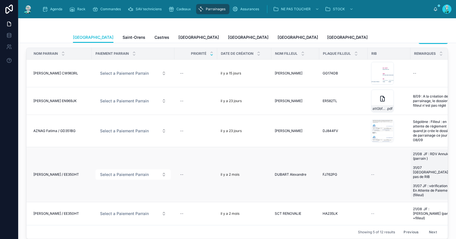
scroll to position [46, 0]
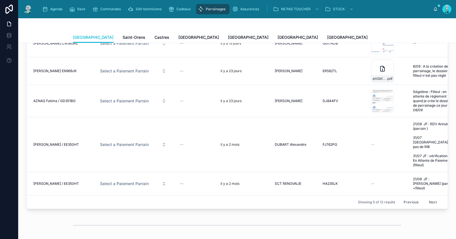
click at [413, 198] on button "Previous" at bounding box center [411, 202] width 23 height 9
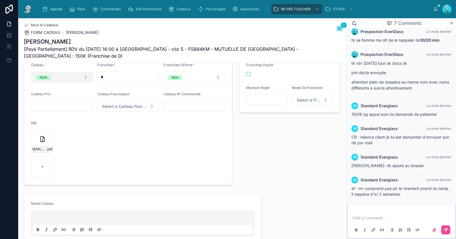
scroll to position [204, 0]
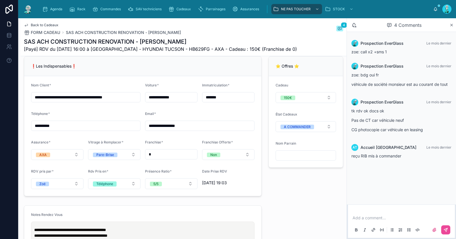
scroll to position [584, 0]
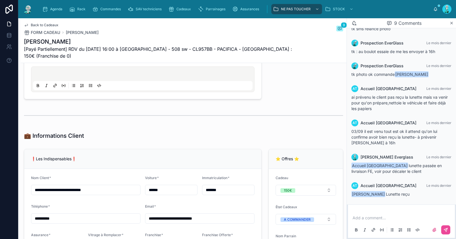
scroll to position [479, 0]
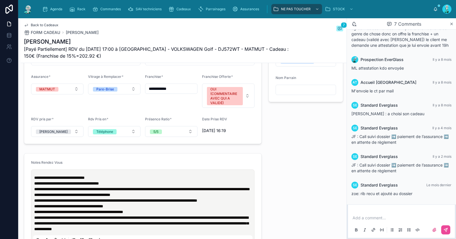
scroll to position [360, 0]
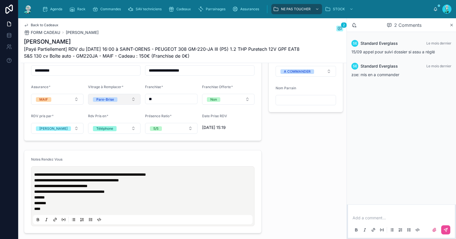
scroll to position [508, 0]
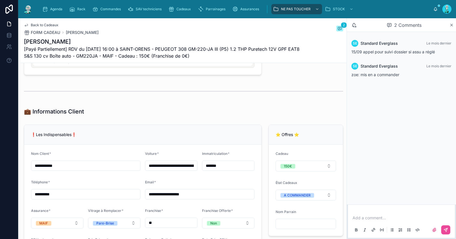
scroll to position [576, 0]
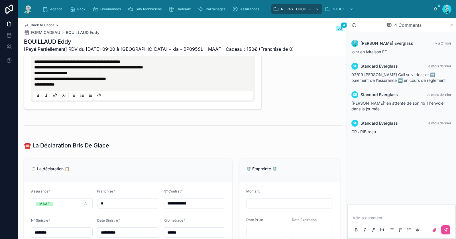
scroll to position [595, 0]
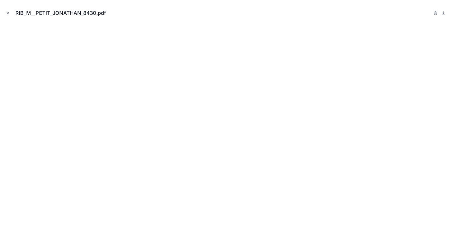
click at [7, 13] on icon "Close modal" at bounding box center [8, 13] width 2 height 2
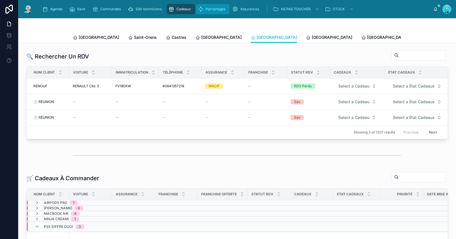
click at [223, 11] on span "Parrainages" at bounding box center [216, 9] width 20 height 5
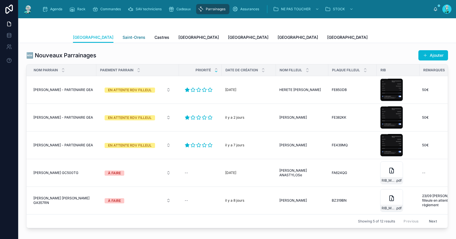
click at [123, 37] on span "Saint-Orens" at bounding box center [134, 37] width 23 height 6
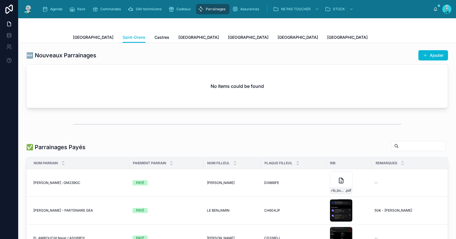
click at [399, 143] on input "text" at bounding box center [422, 146] width 47 height 8
type input "*******"
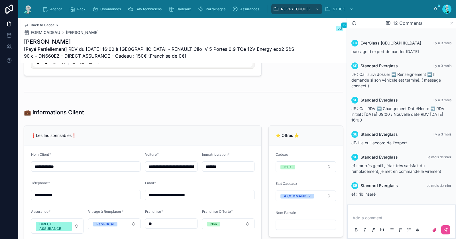
scroll to position [491, 0]
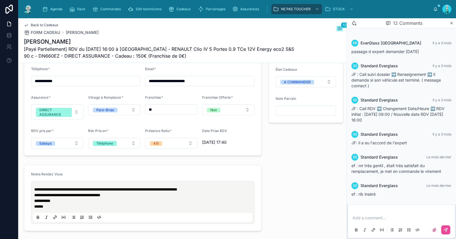
type input "*******"
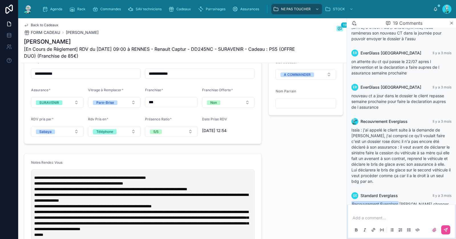
scroll to position [499, 0]
